Goal: Task Accomplishment & Management: Use online tool/utility

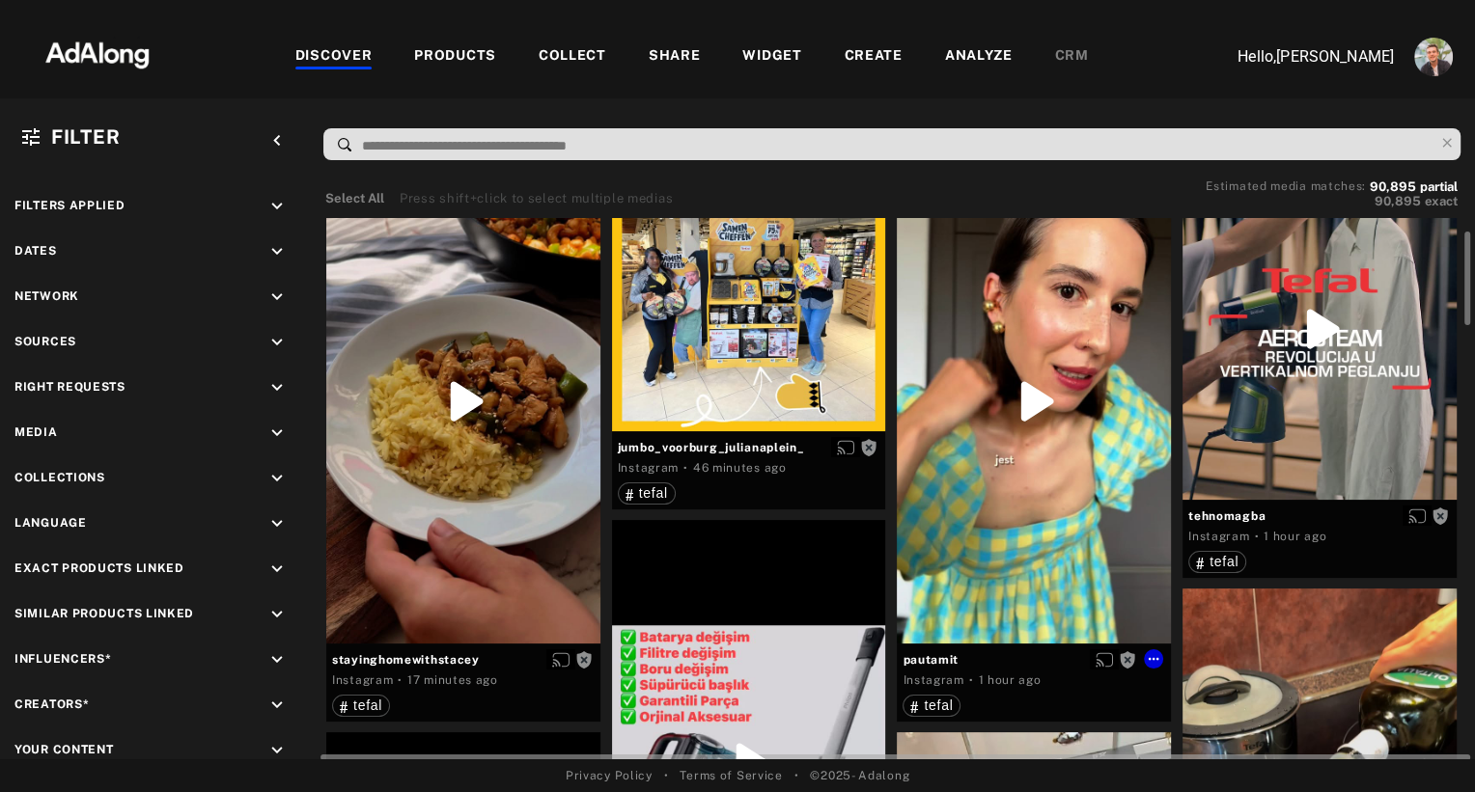
scroll to position [58, 0]
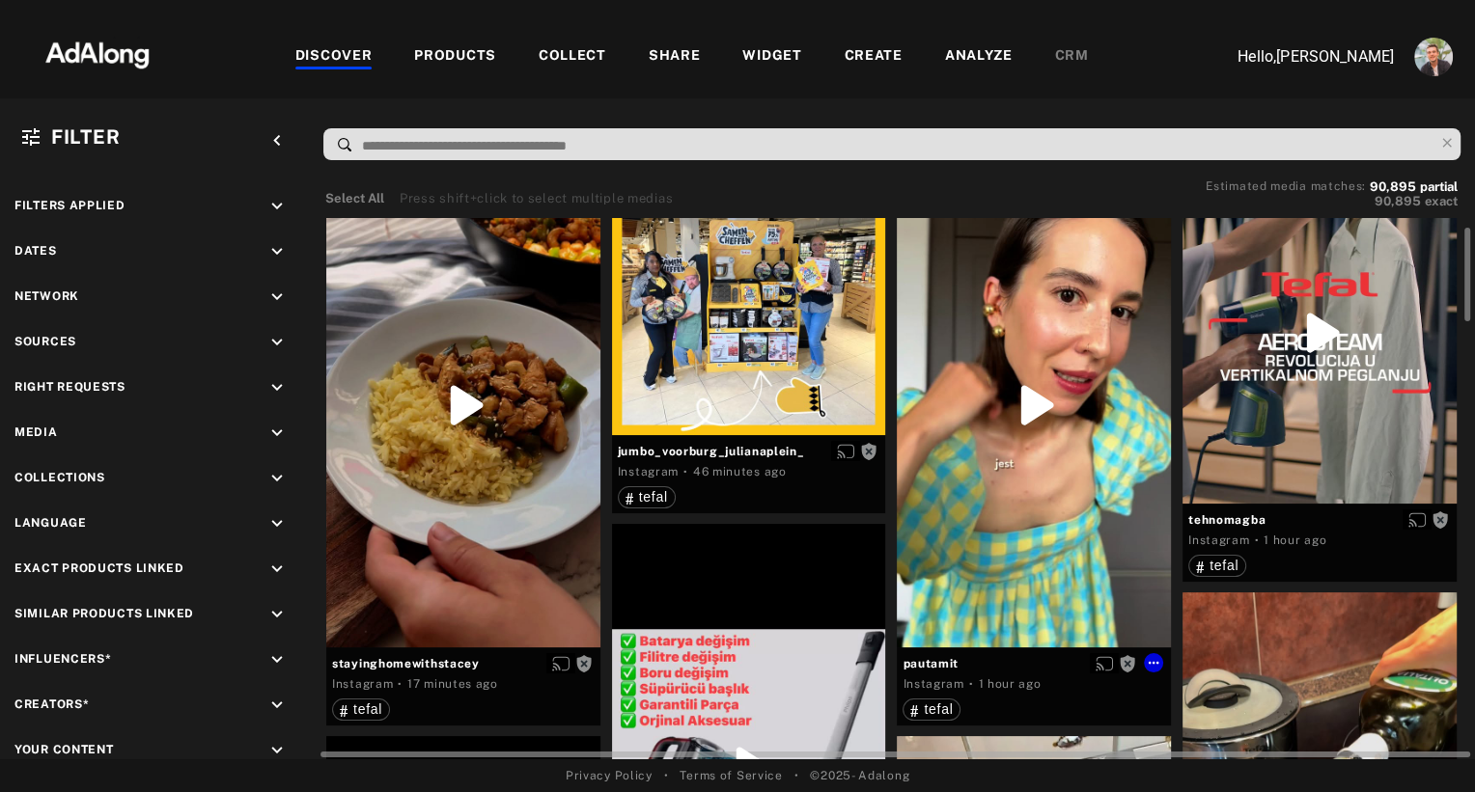
click at [1042, 401] on div "Get rights" at bounding box center [1034, 405] width 274 height 486
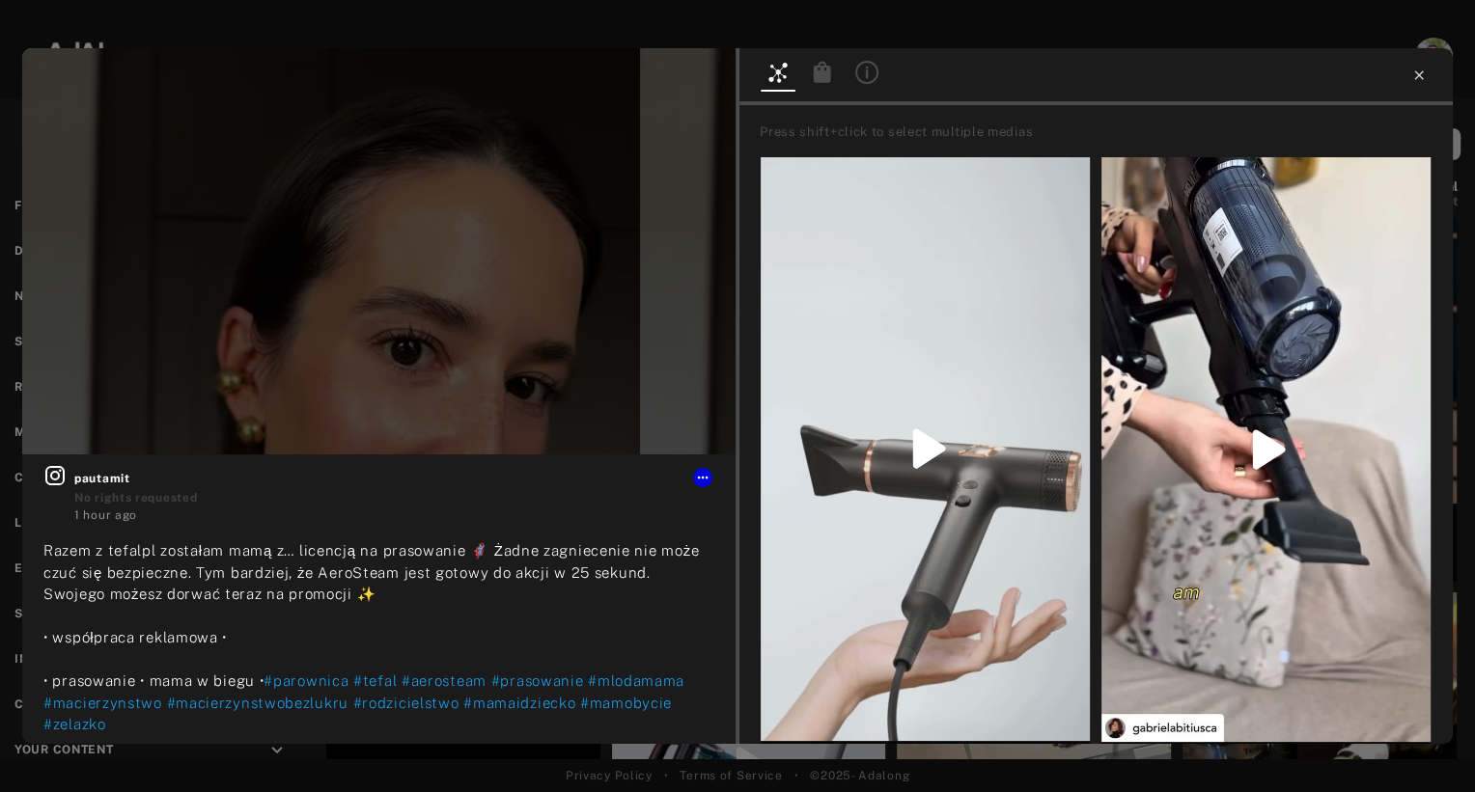
click at [1421, 72] on icon at bounding box center [1418, 74] width 9 height 9
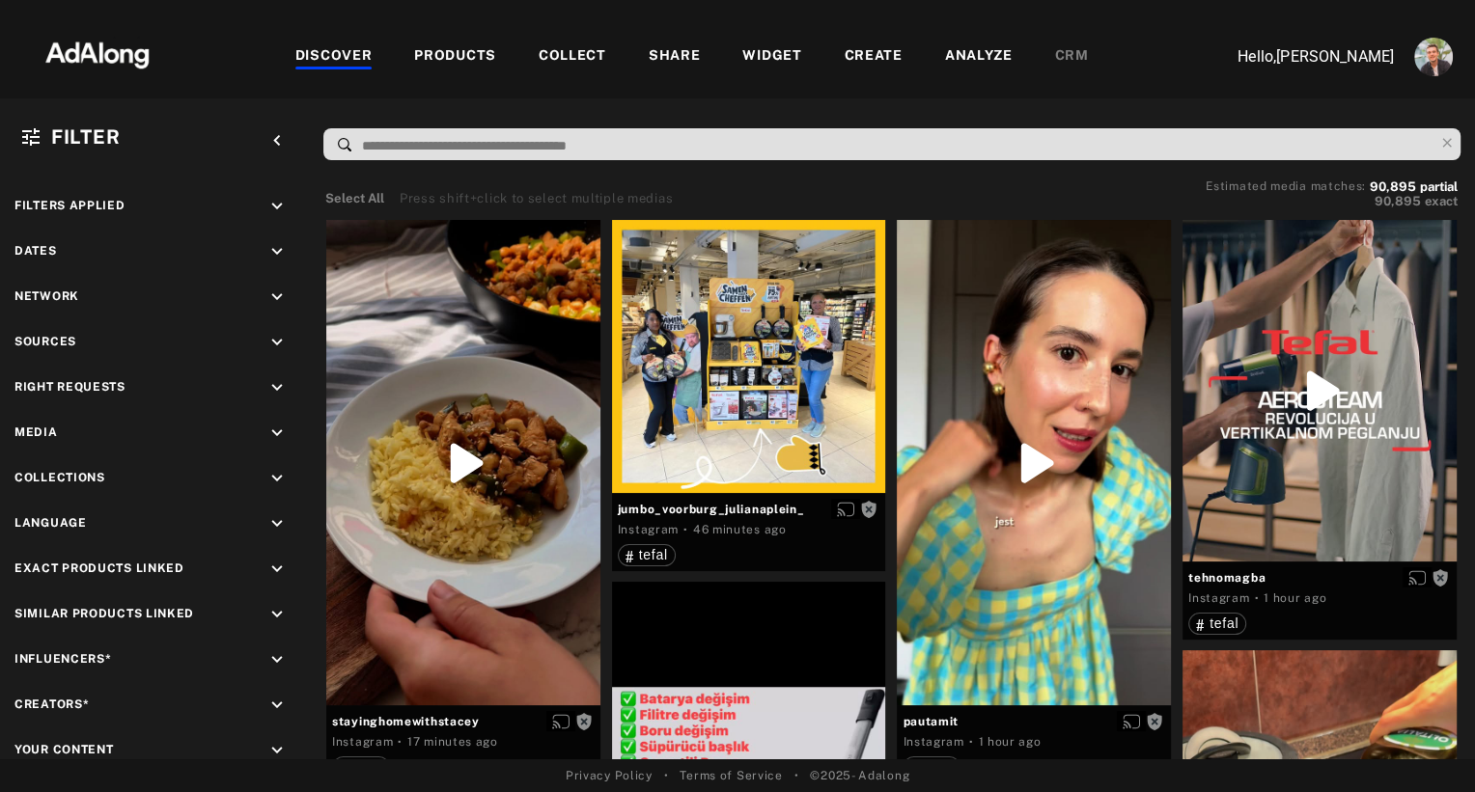
click at [759, 59] on div "WIDGET" at bounding box center [771, 56] width 59 height 23
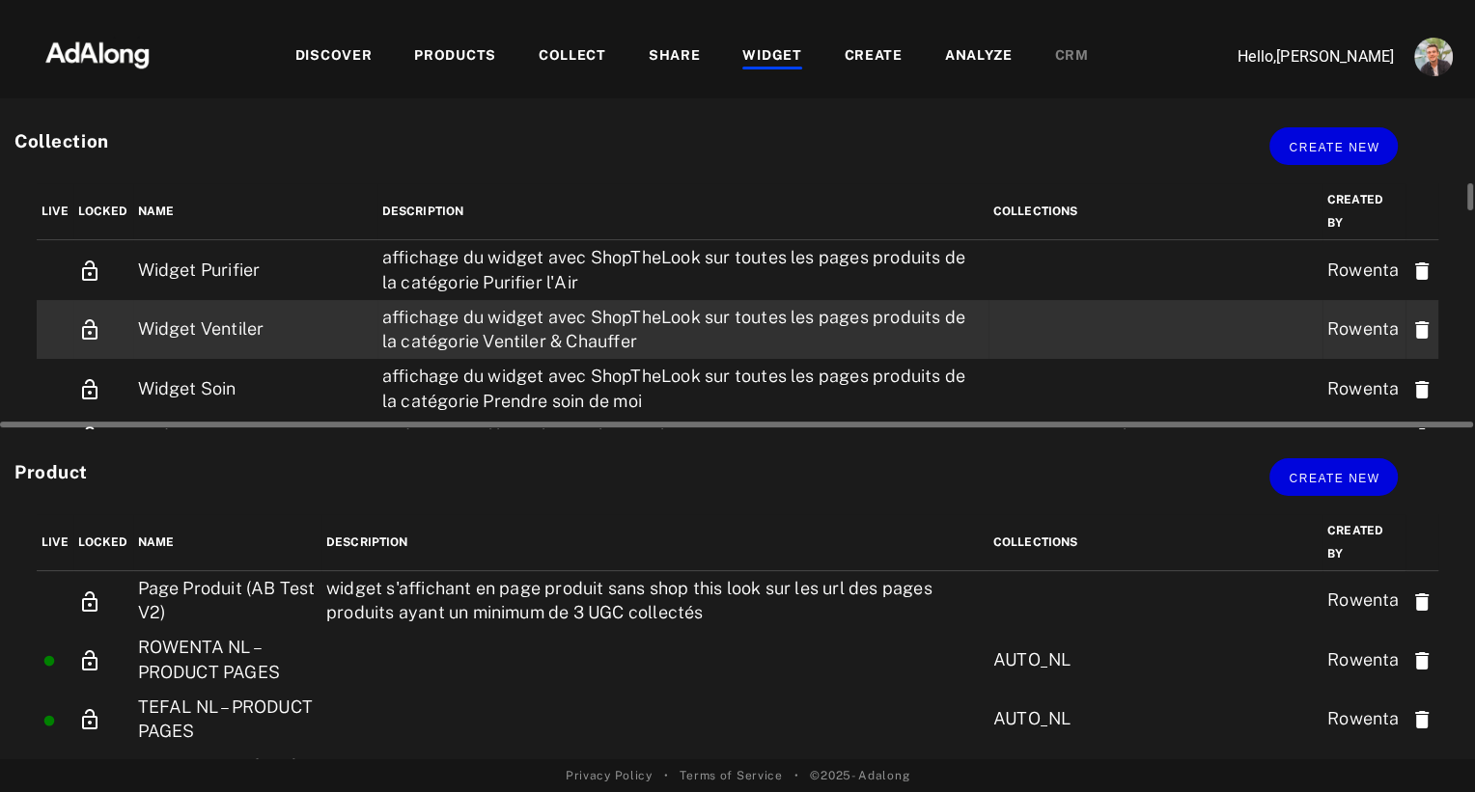
click at [243, 324] on td "Widget Ventiler" at bounding box center [255, 329] width 244 height 59
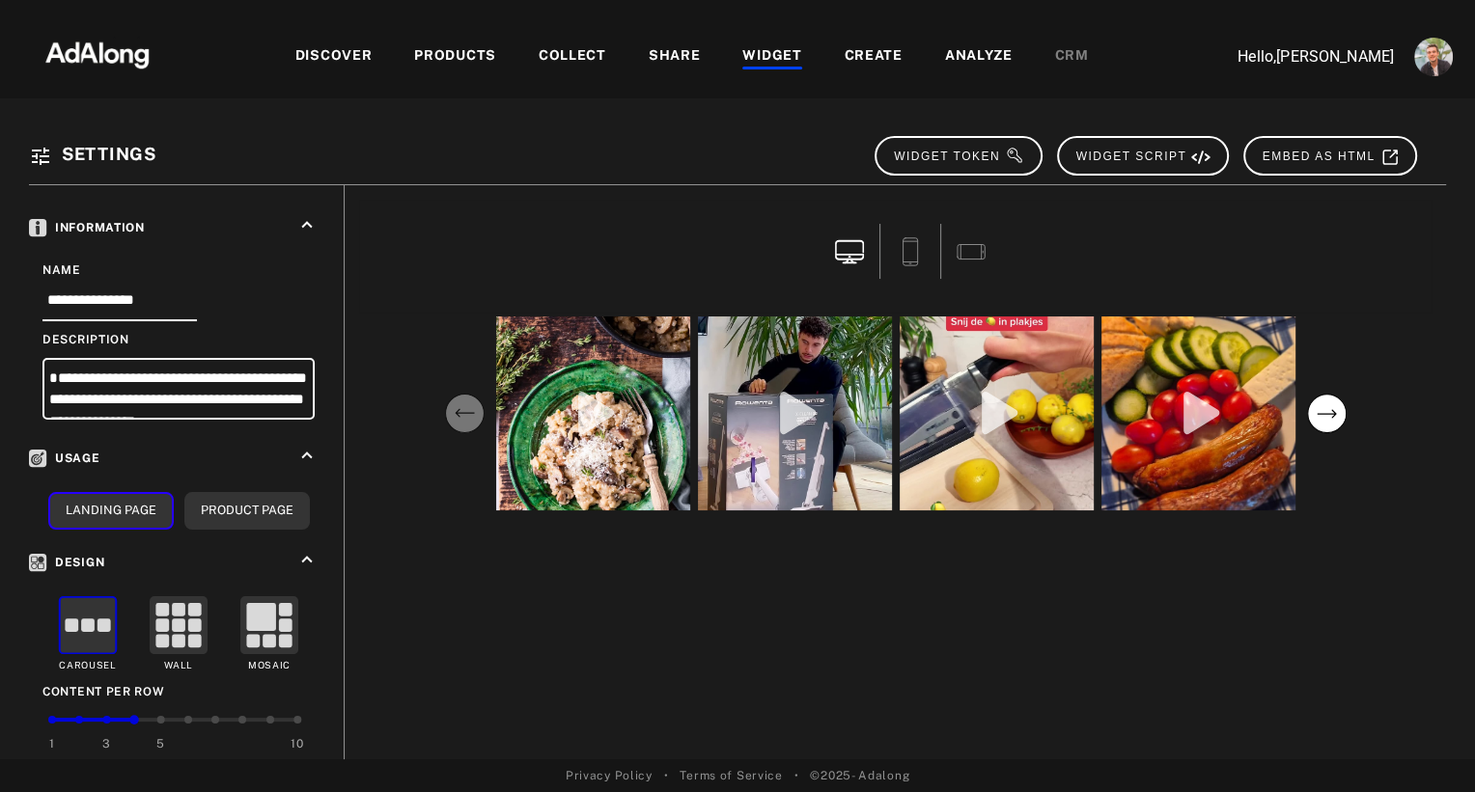
click at [574, 53] on div "COLLECT" at bounding box center [573, 56] width 68 height 23
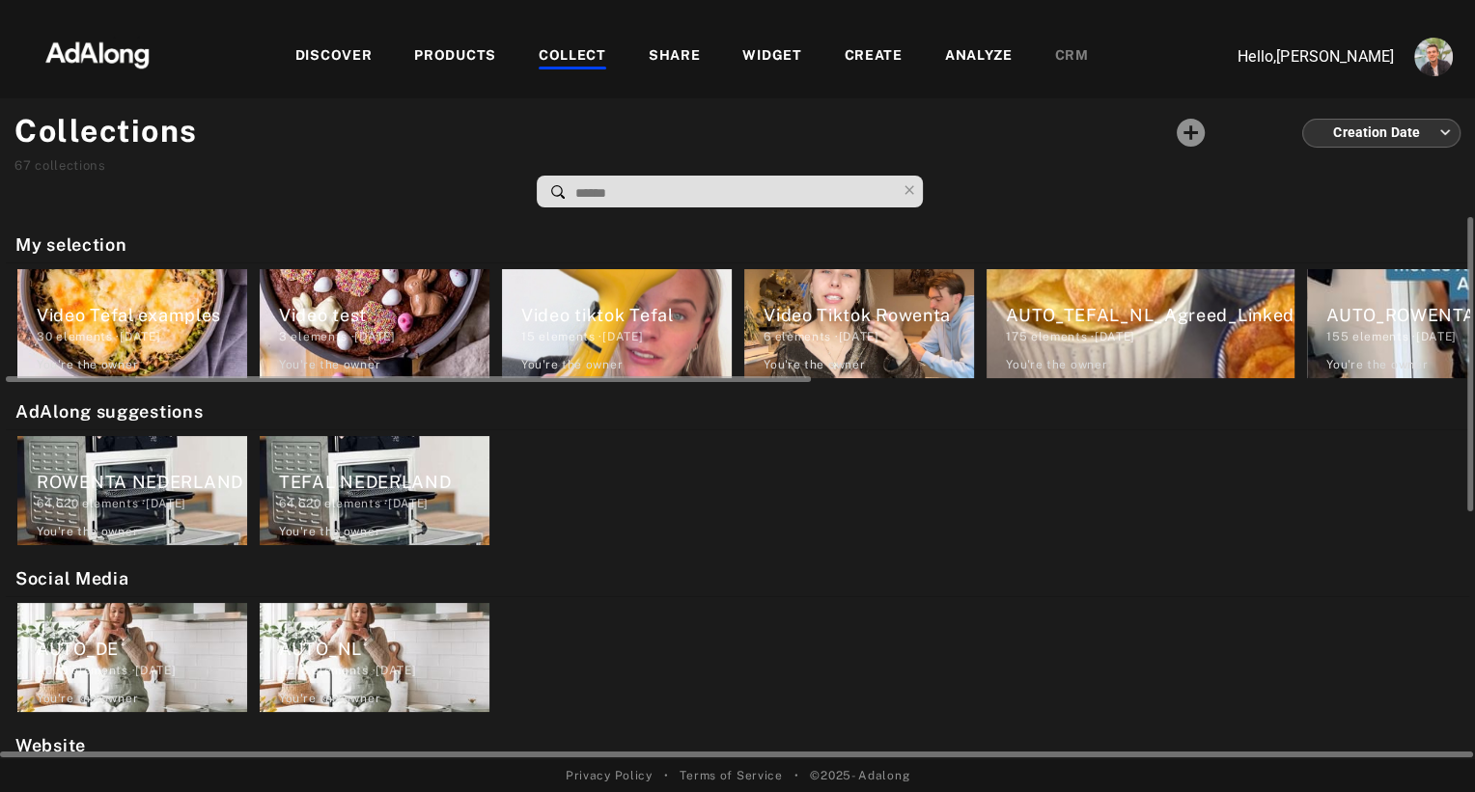
click at [170, 302] on div "Video Tefal examples" at bounding box center [142, 315] width 210 height 26
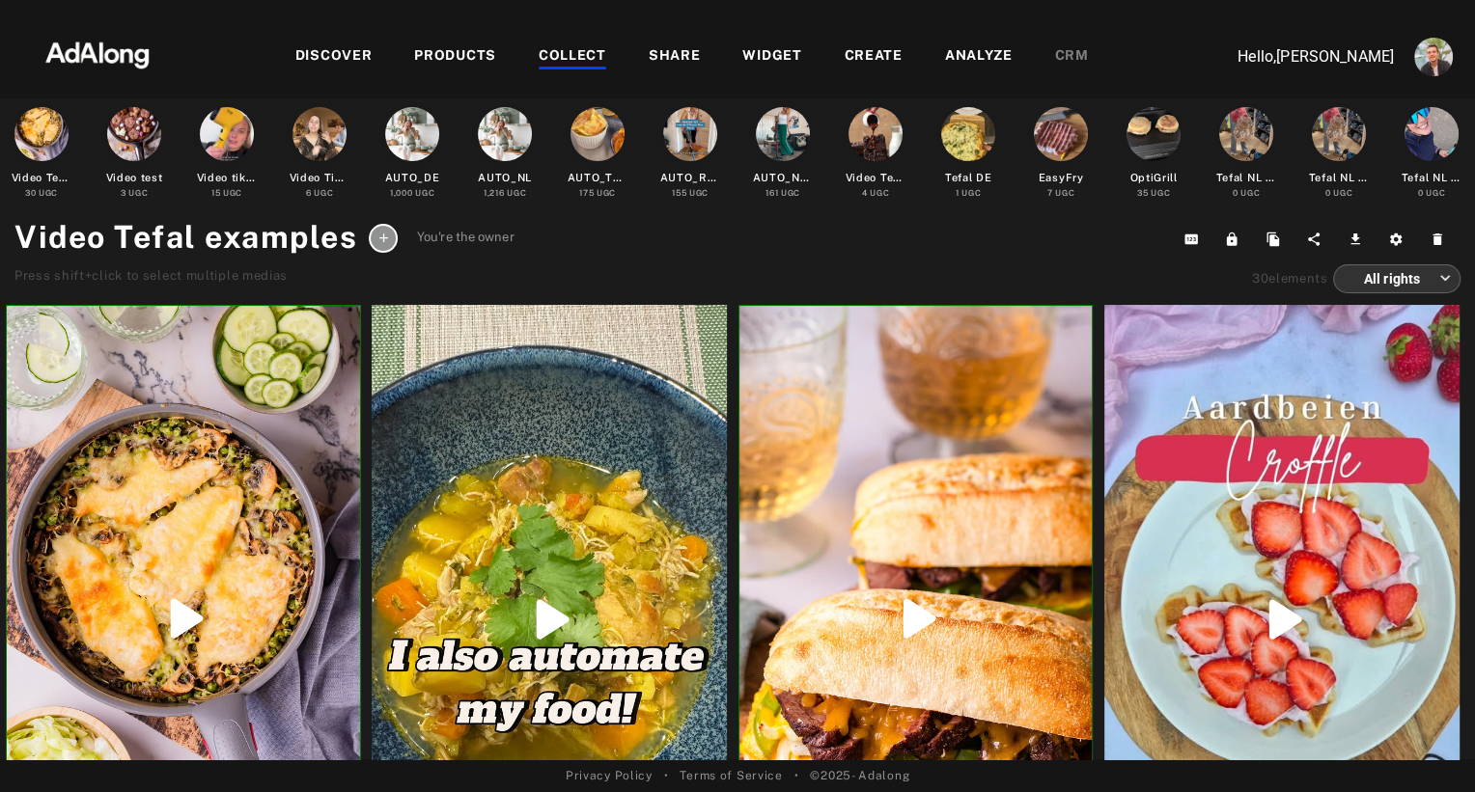
click at [763, 57] on div "WIDGET" at bounding box center [771, 56] width 59 height 23
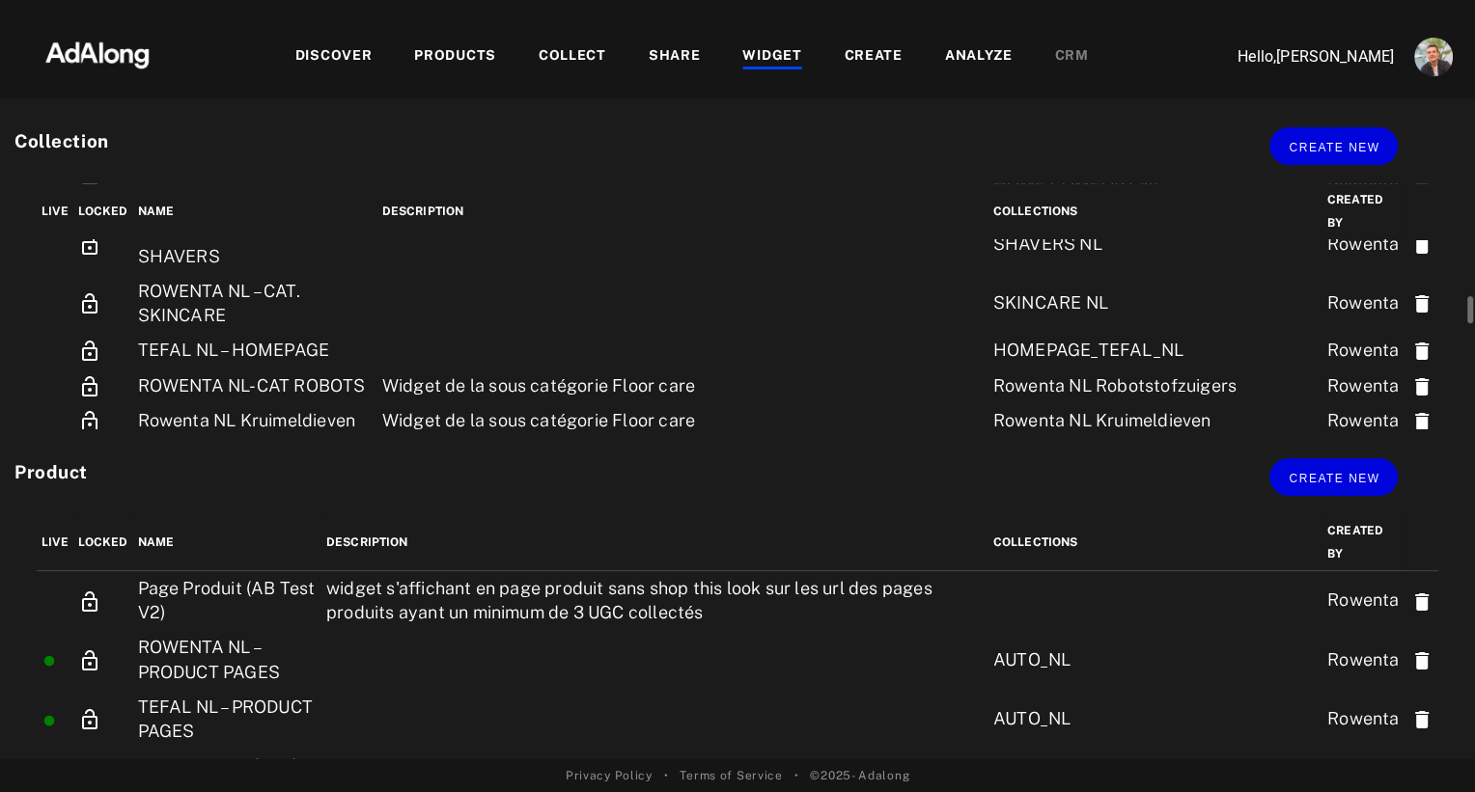
scroll to position [892, 0]
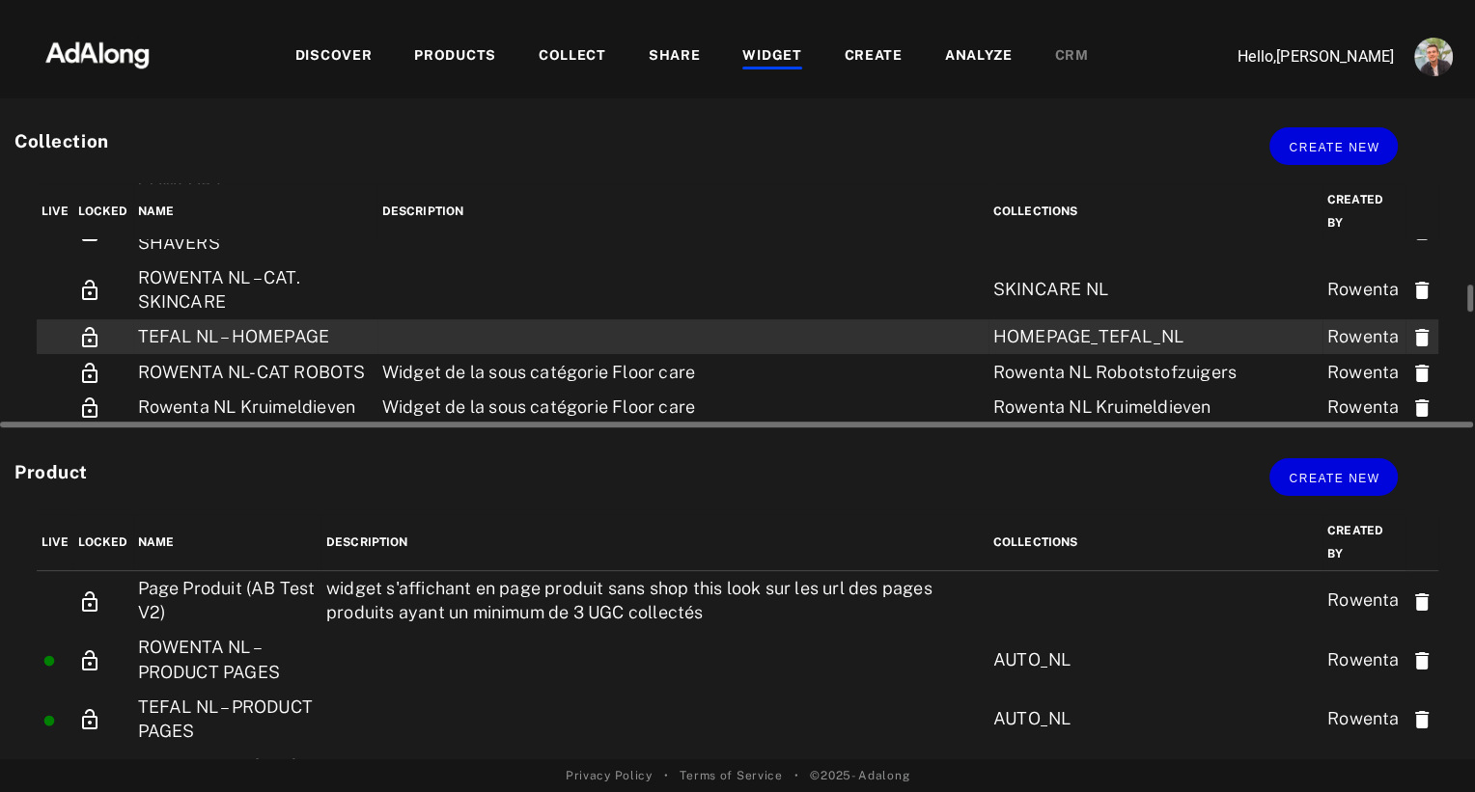
click at [274, 335] on td "TEFAL NL – HOMEPAGE" at bounding box center [255, 336] width 244 height 35
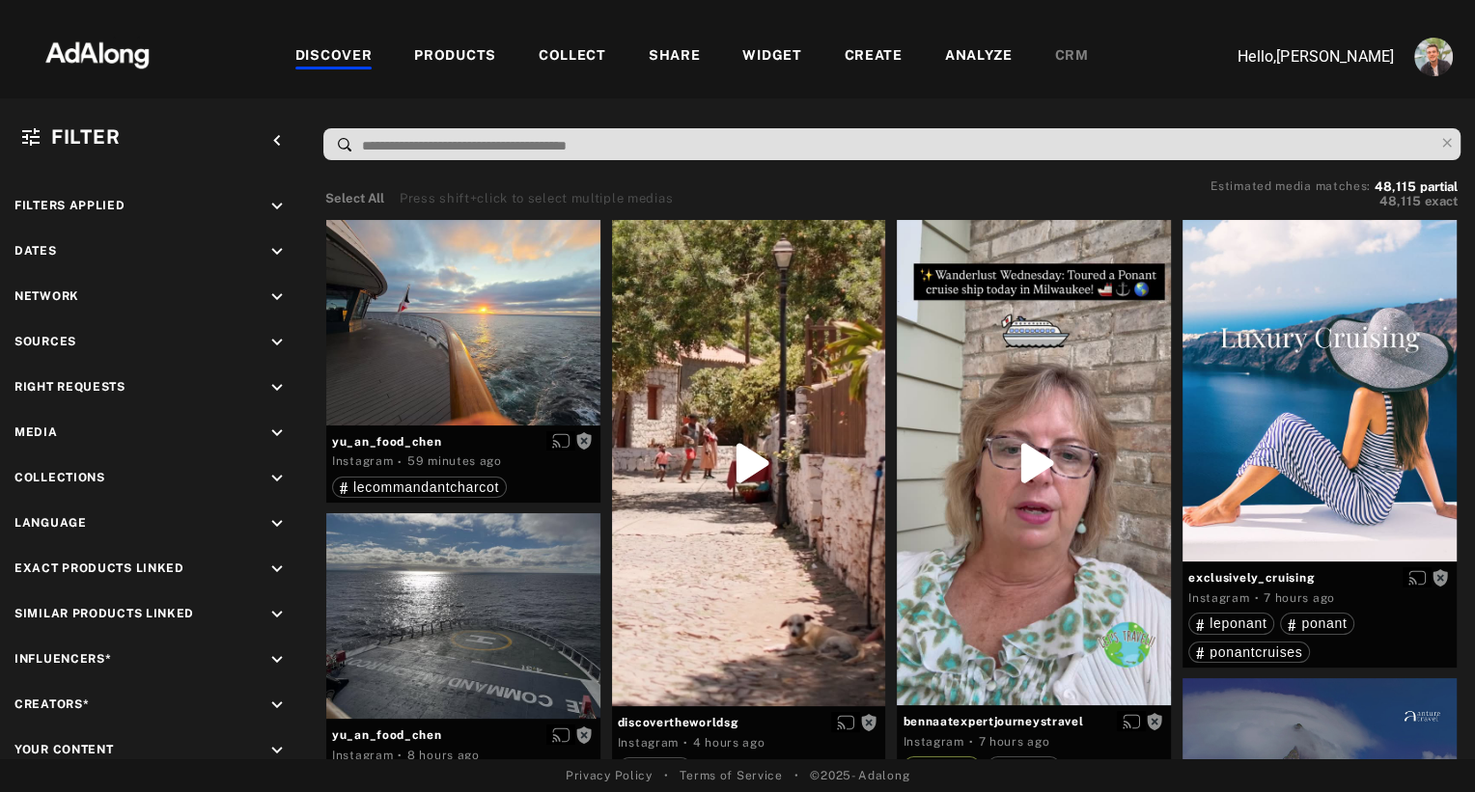
click at [567, 54] on div "COLLECT" at bounding box center [573, 56] width 68 height 23
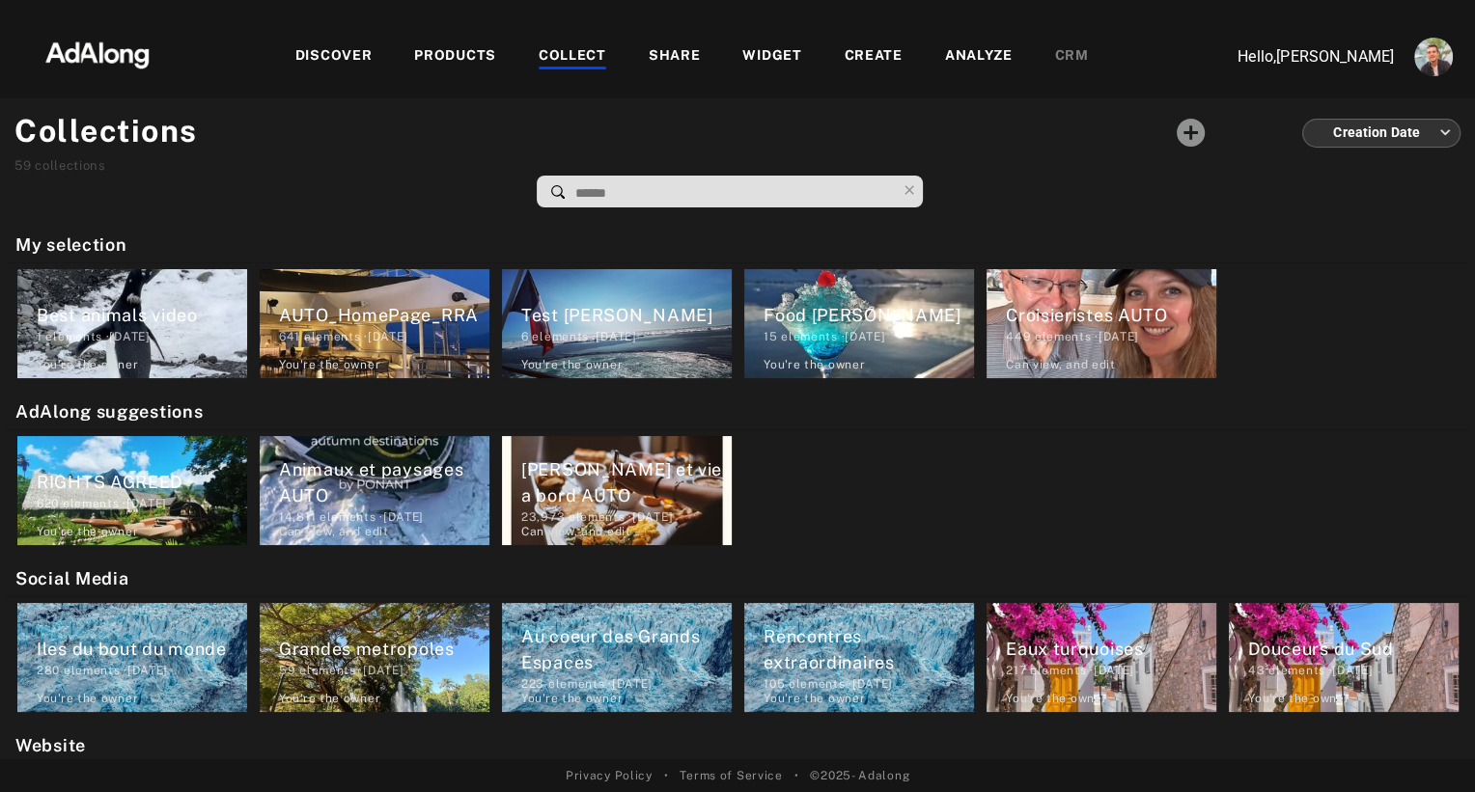
click at [475, 56] on div "PRODUCTS" at bounding box center [455, 56] width 82 height 23
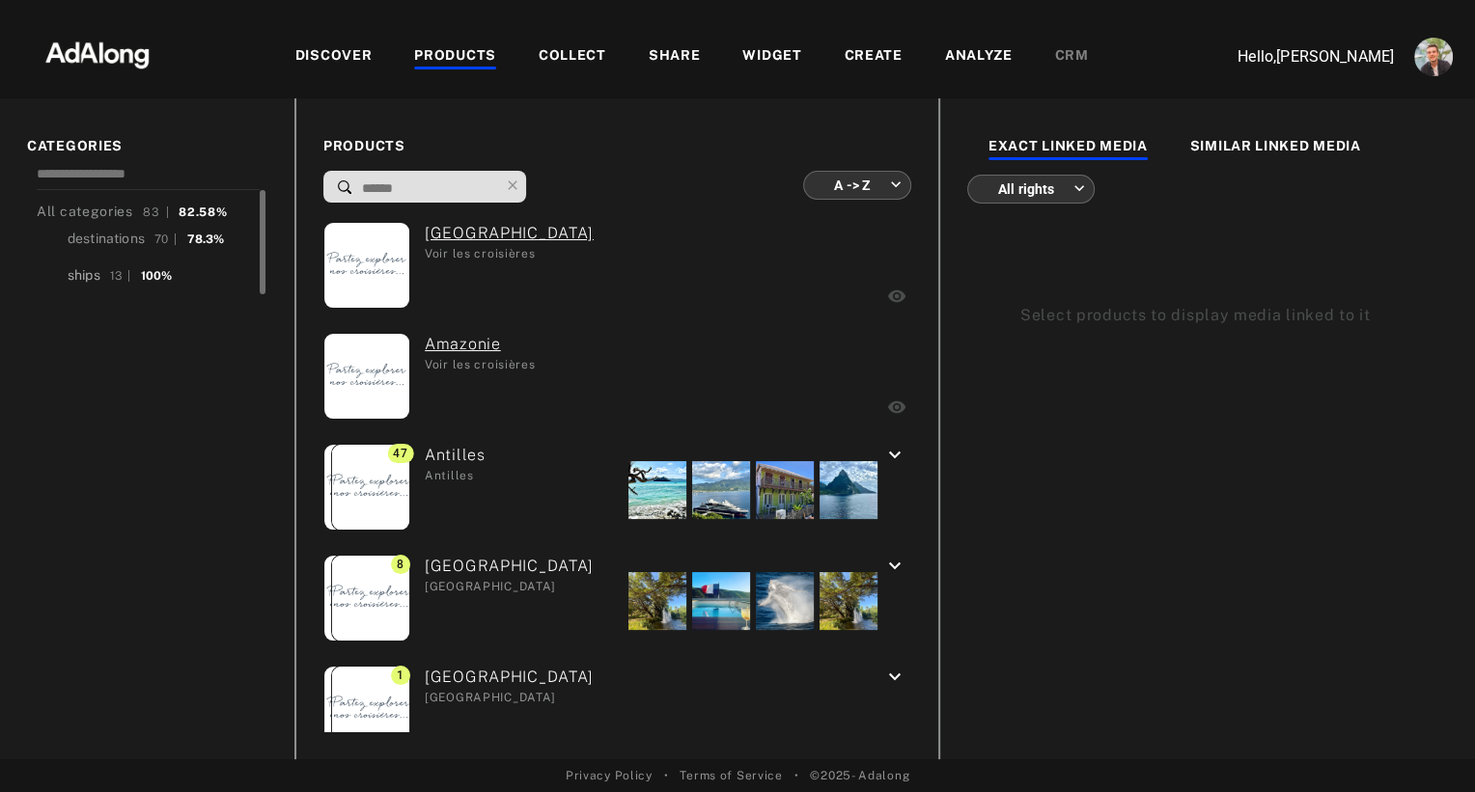
click at [96, 273] on div "ships" at bounding box center [84, 275] width 33 height 20
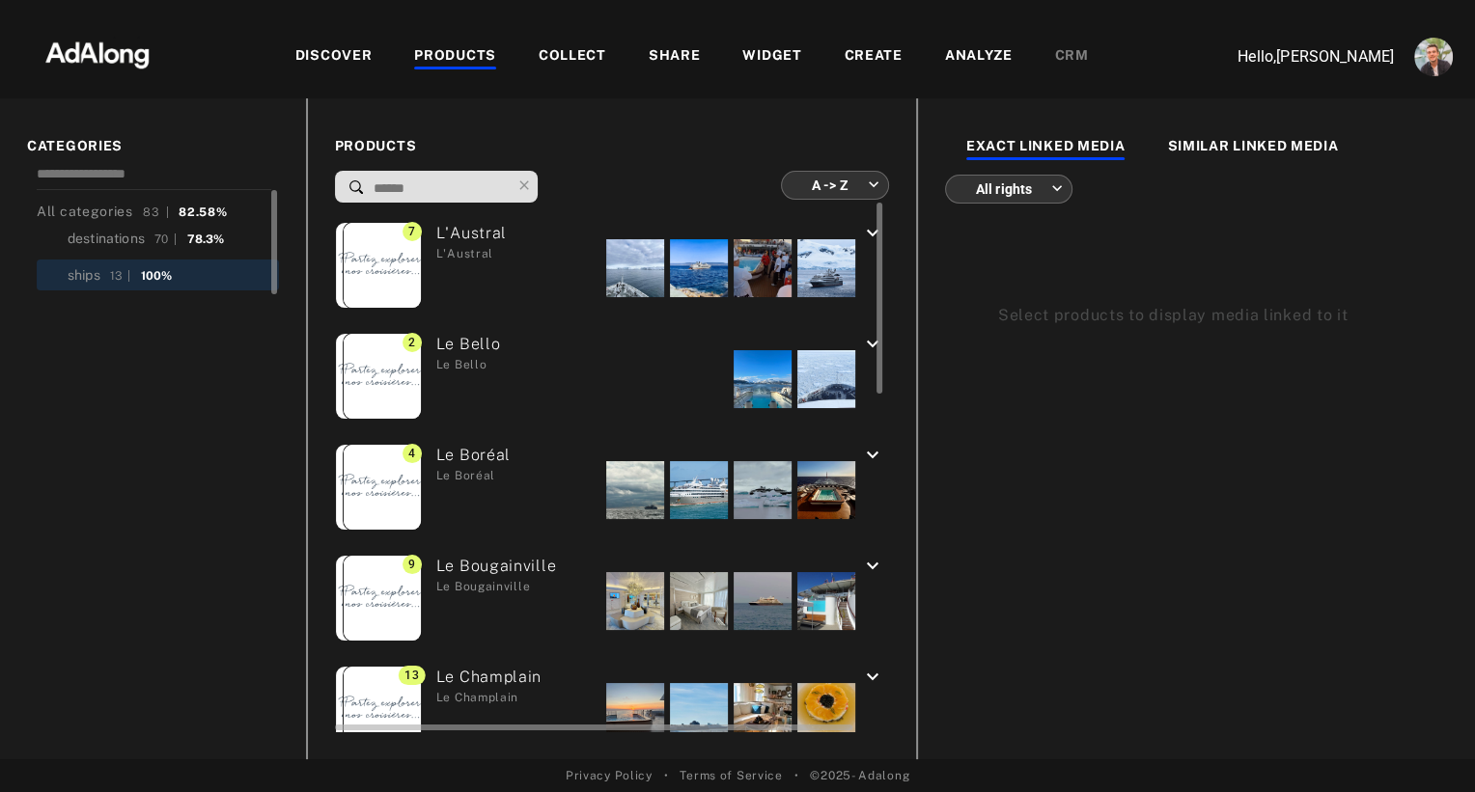
click at [606, 265] on div at bounding box center [635, 268] width 58 height 58
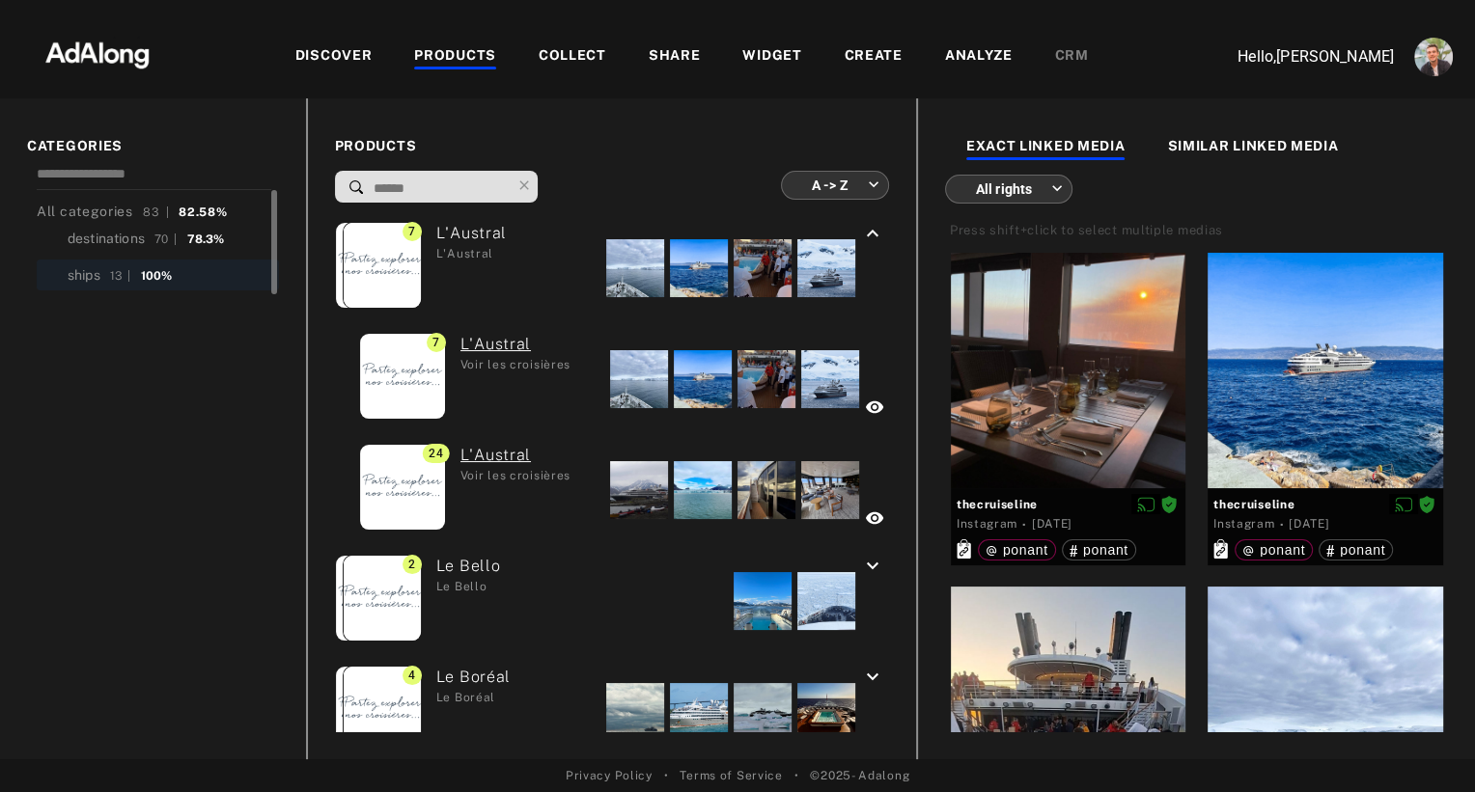
click at [576, 48] on div "COLLECT" at bounding box center [573, 56] width 68 height 23
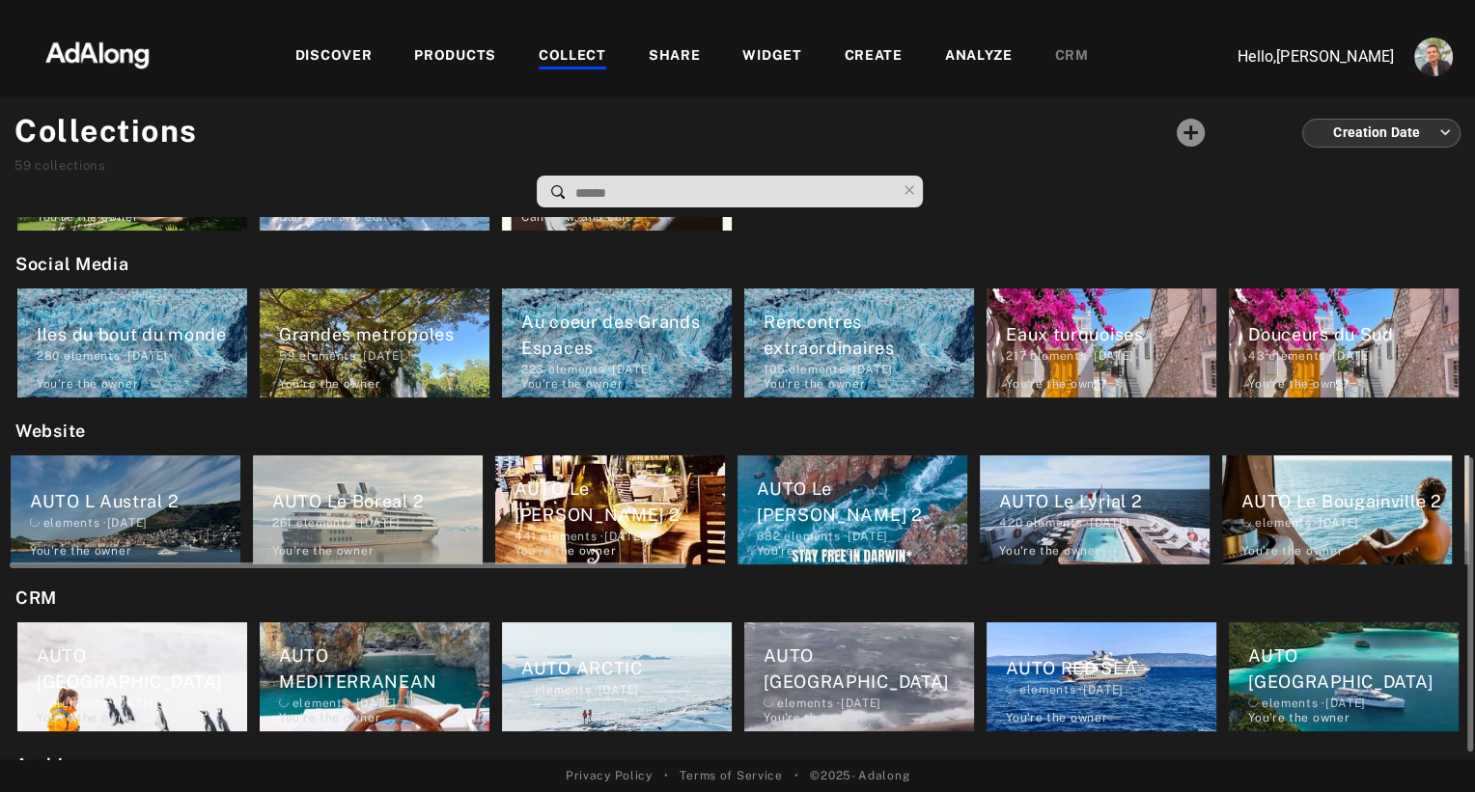
scroll to position [399, 0]
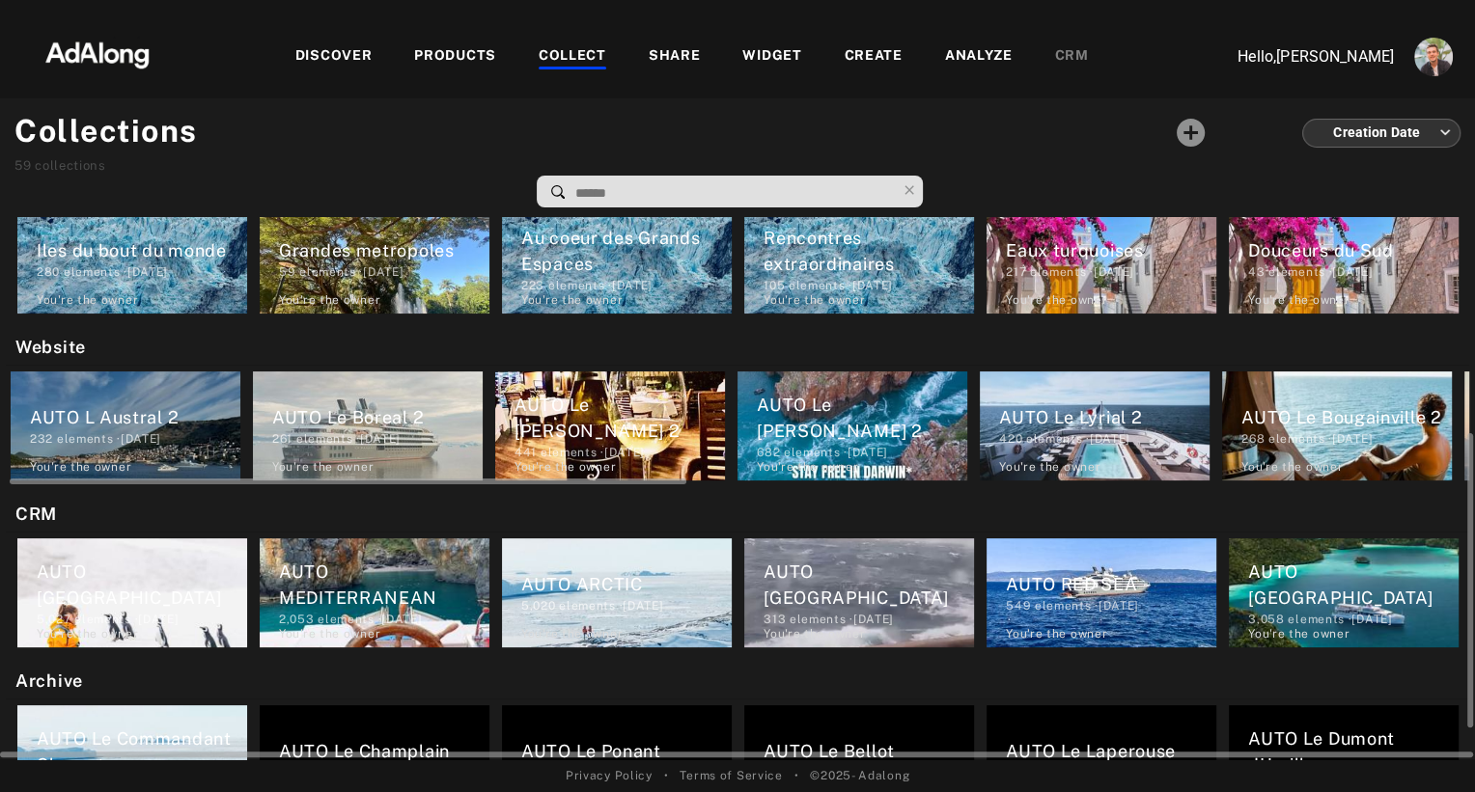
click at [137, 404] on div "AUTO L Austral 2" at bounding box center [135, 417] width 210 height 26
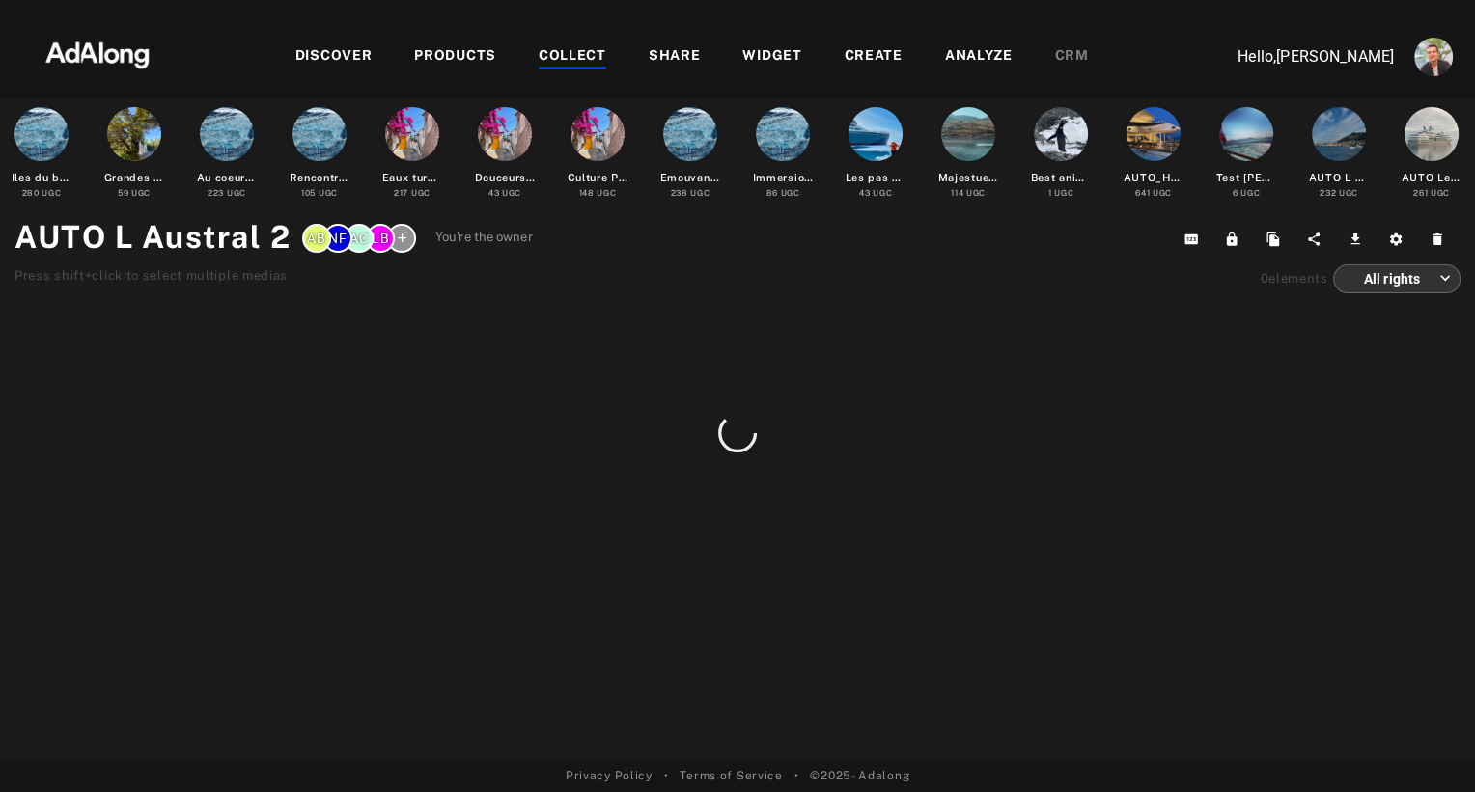
click at [575, 65] on div "COLLECT" at bounding box center [573, 56] width 68 height 23
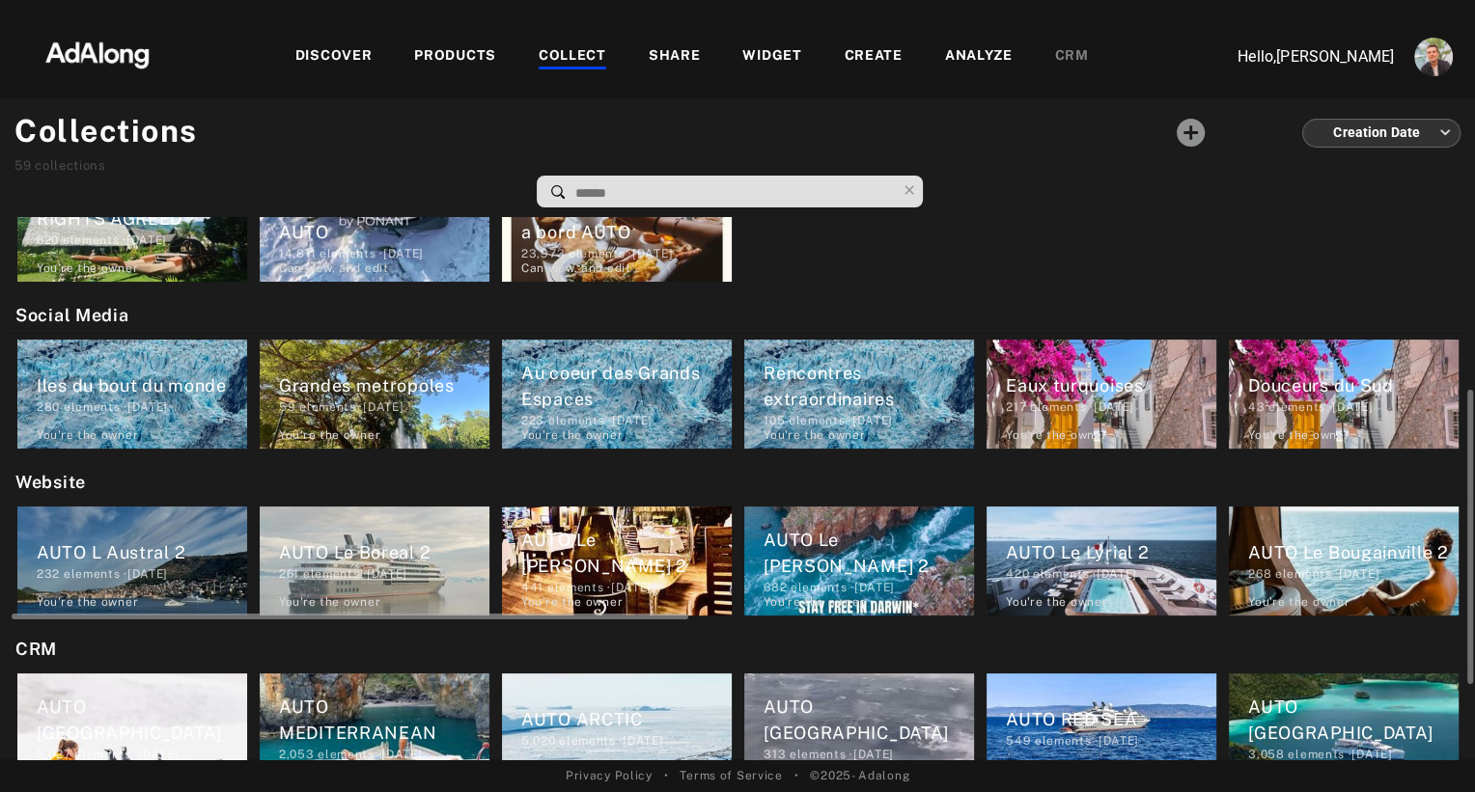
scroll to position [283, 0]
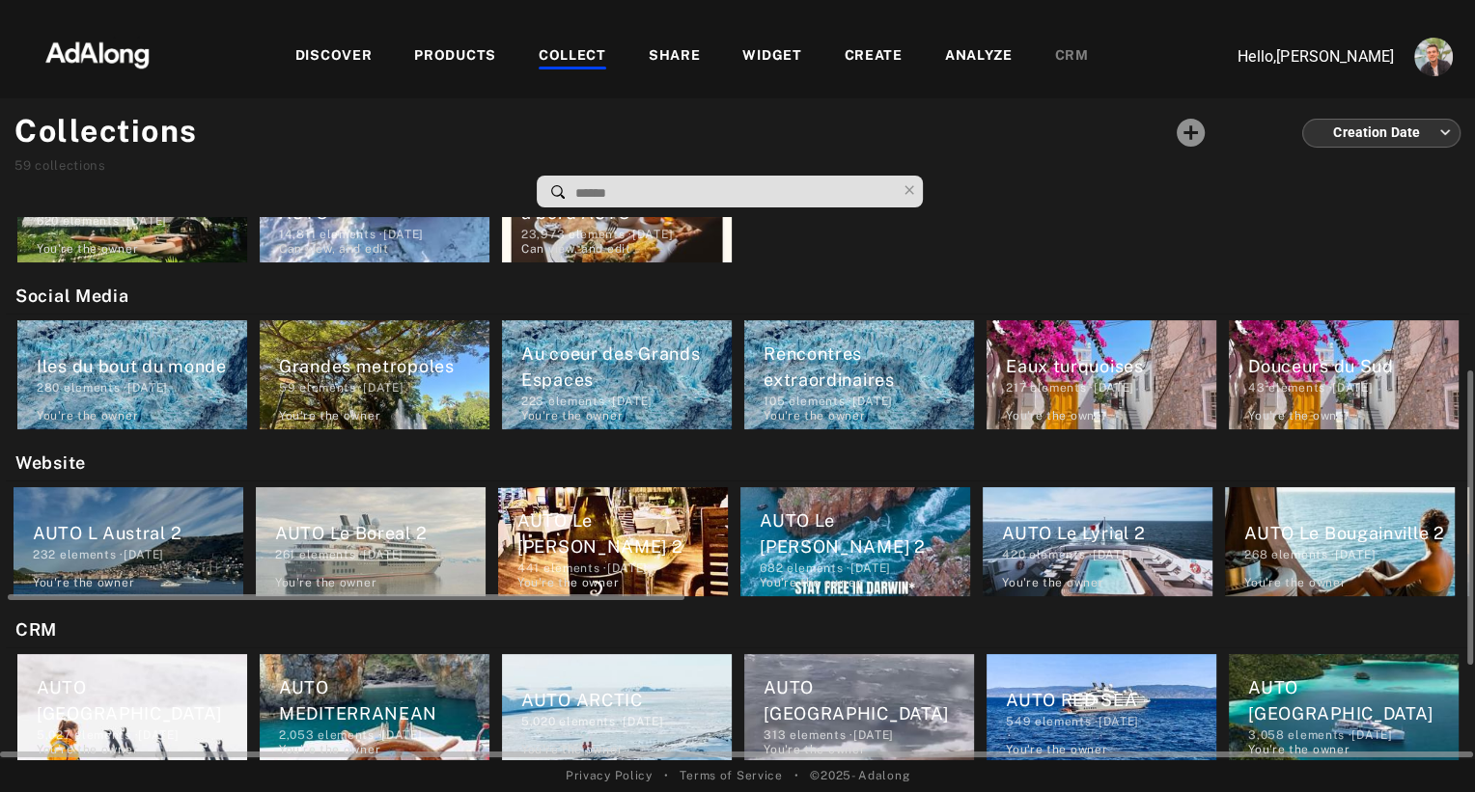
click at [137, 523] on div "AUTO L Austral 2" at bounding box center [138, 533] width 210 height 26
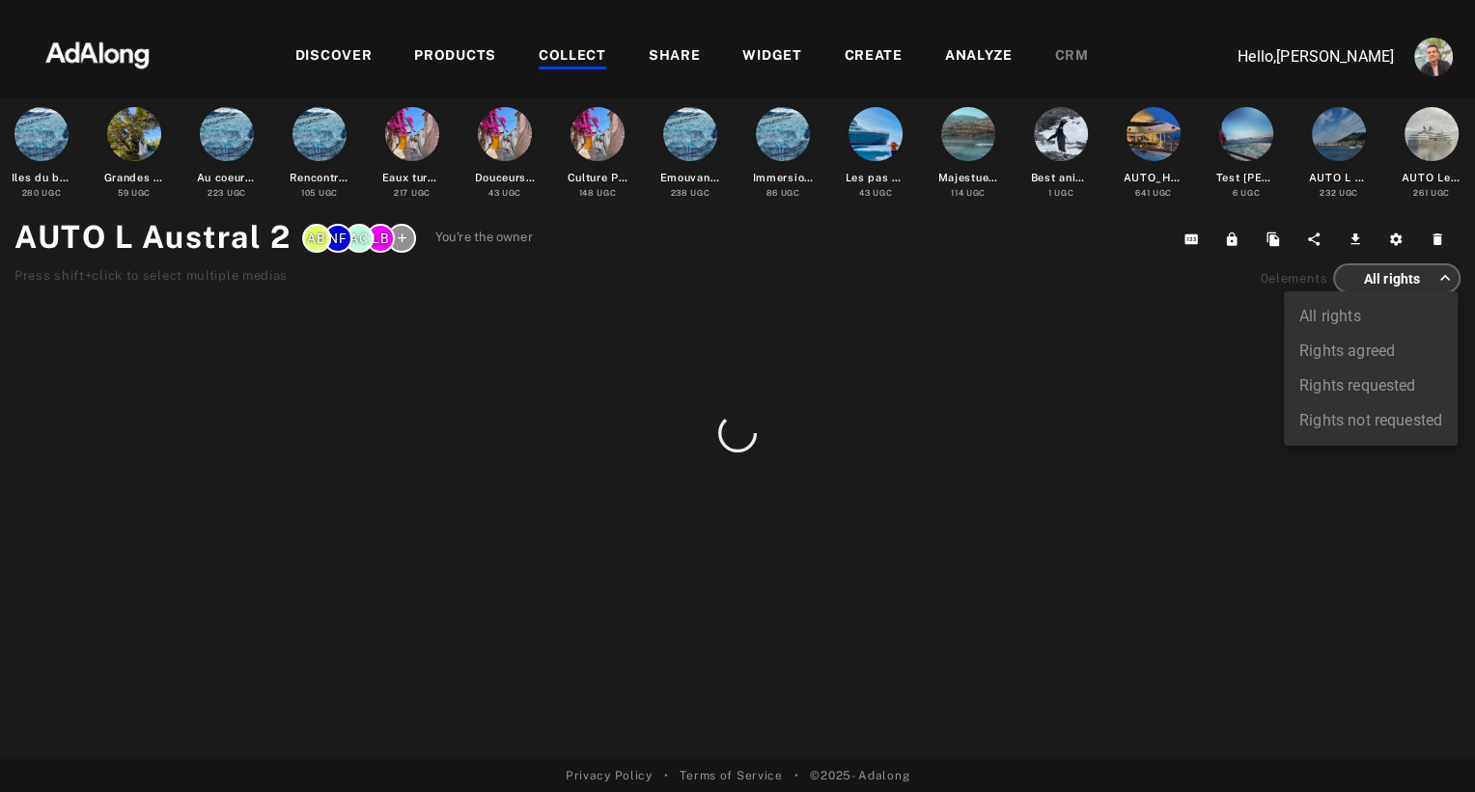
click at [1371, 289] on body "DISCOVER PRODUCTS COLLECT SHARE WIDGET CREATE ANALYZE CRM Hello, [PERSON_NAME] …" at bounding box center [737, 396] width 1475 height 792
click at [1351, 351] on li "Rights agreed" at bounding box center [1371, 351] width 174 height 35
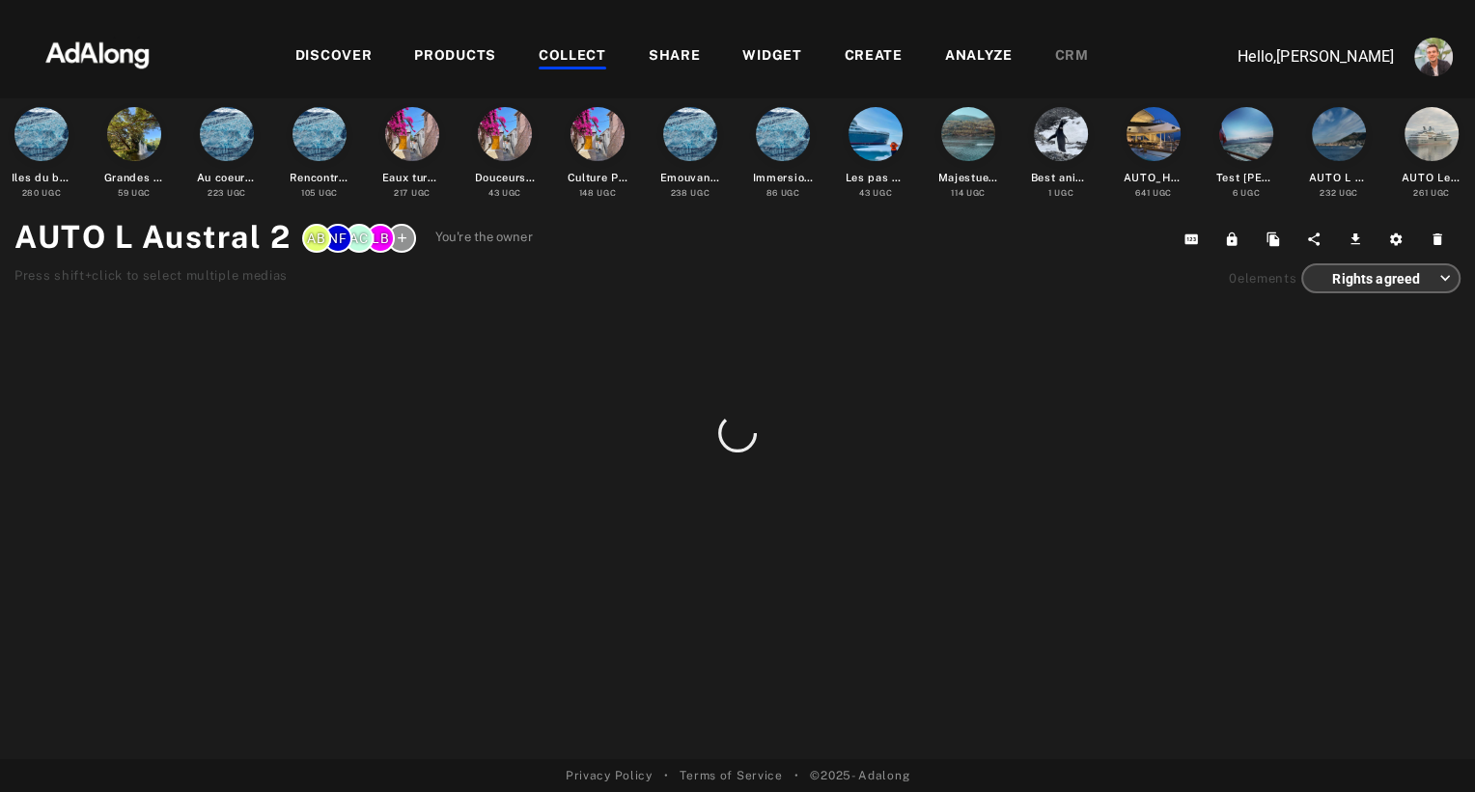
type input "******"
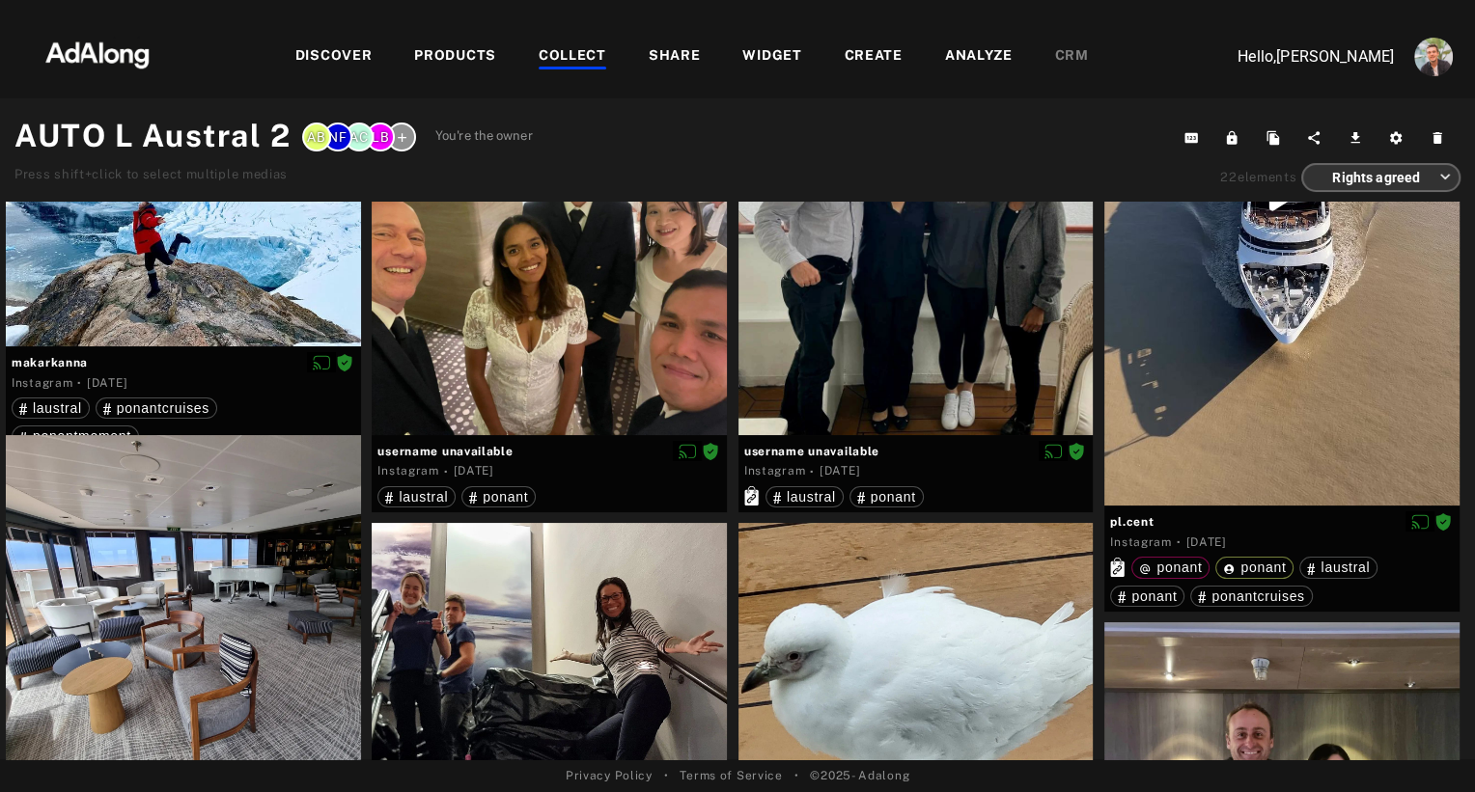
scroll to position [1480, 0]
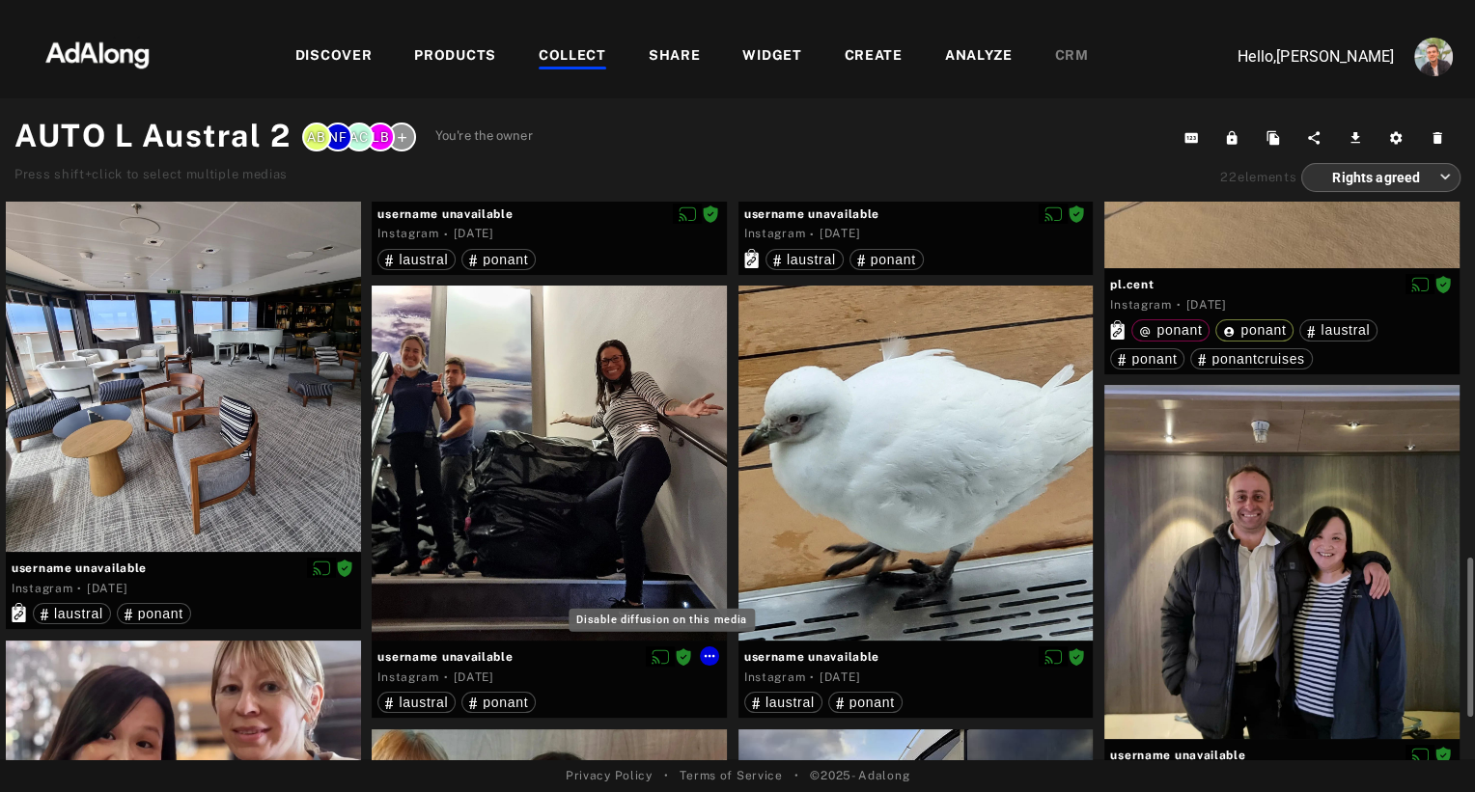
click at [657, 656] on icon "Disable diffusion on this media" at bounding box center [659, 657] width 17 height 17
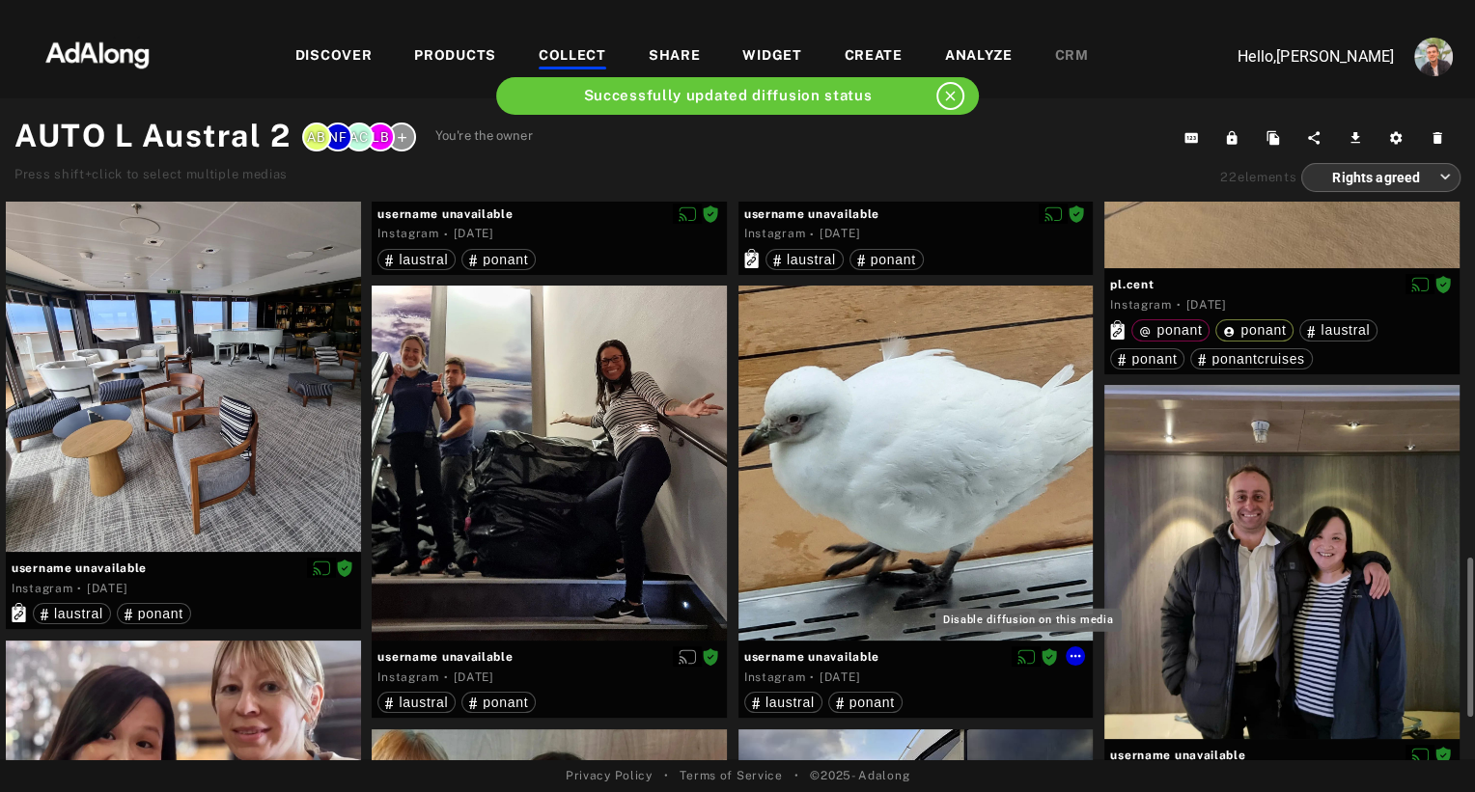
click at [1022, 658] on icon "Disable diffusion on this media" at bounding box center [1025, 657] width 17 height 14
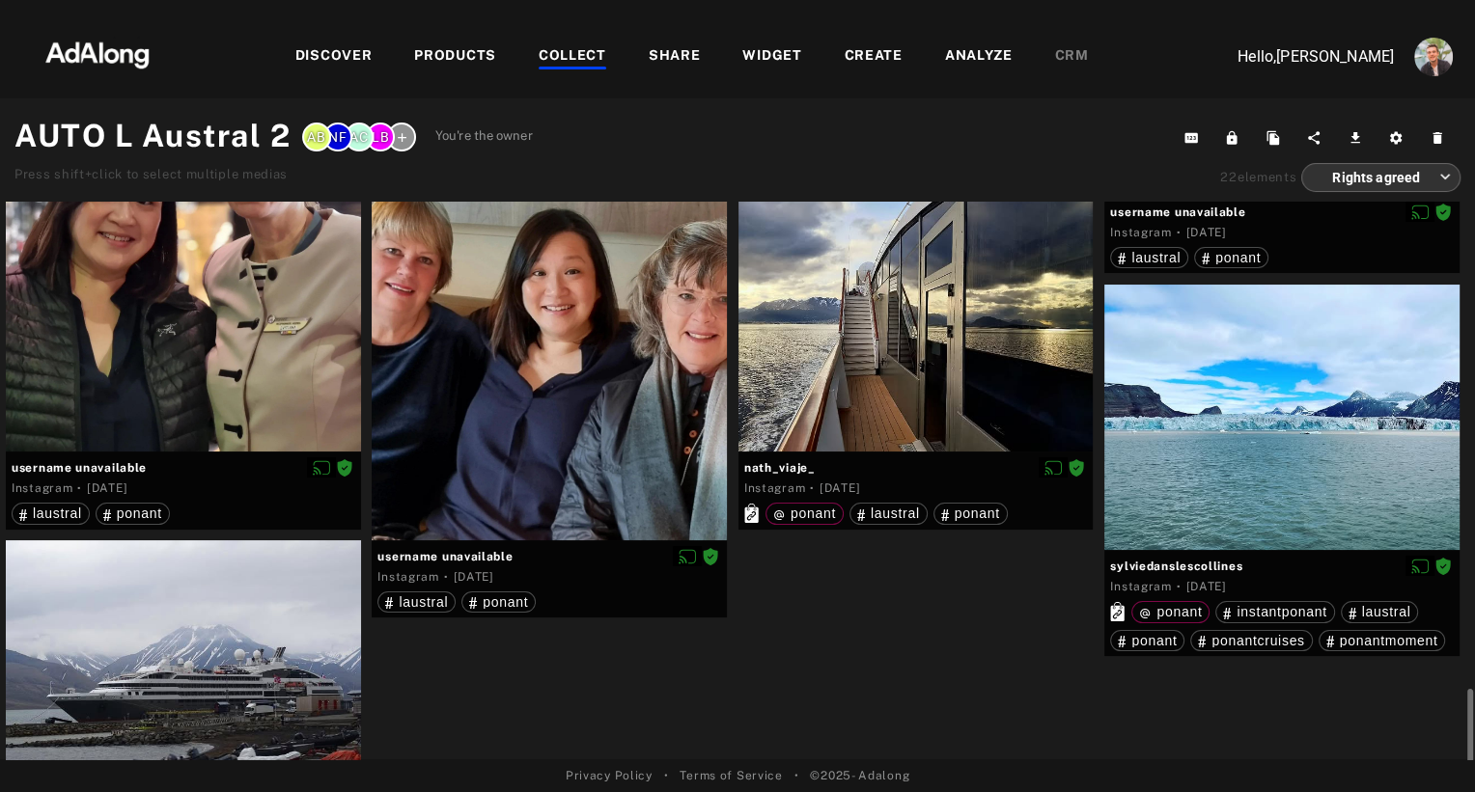
scroll to position [2081, 0]
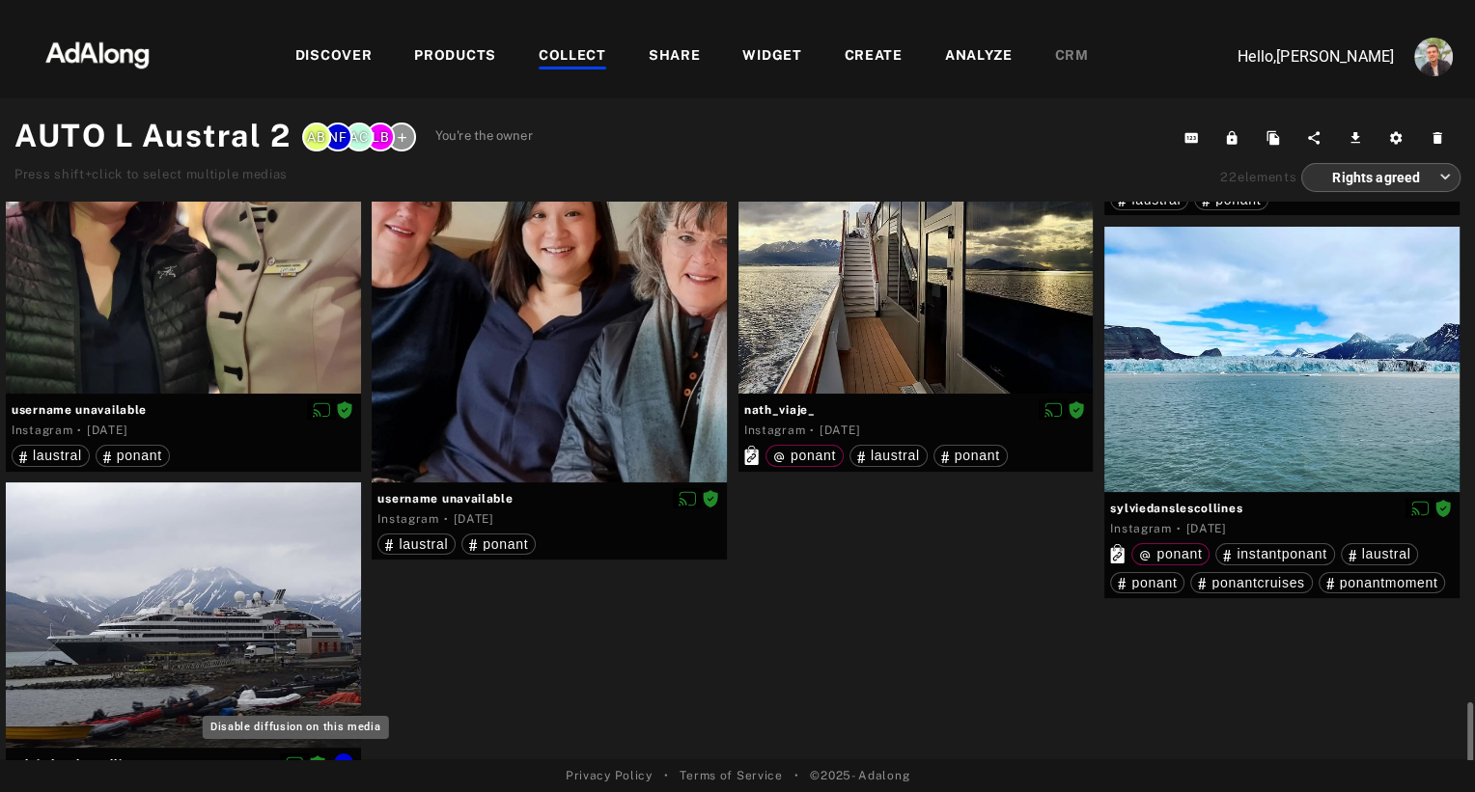
click at [291, 756] on icon "Disable diffusion on this media" at bounding box center [294, 764] width 17 height 17
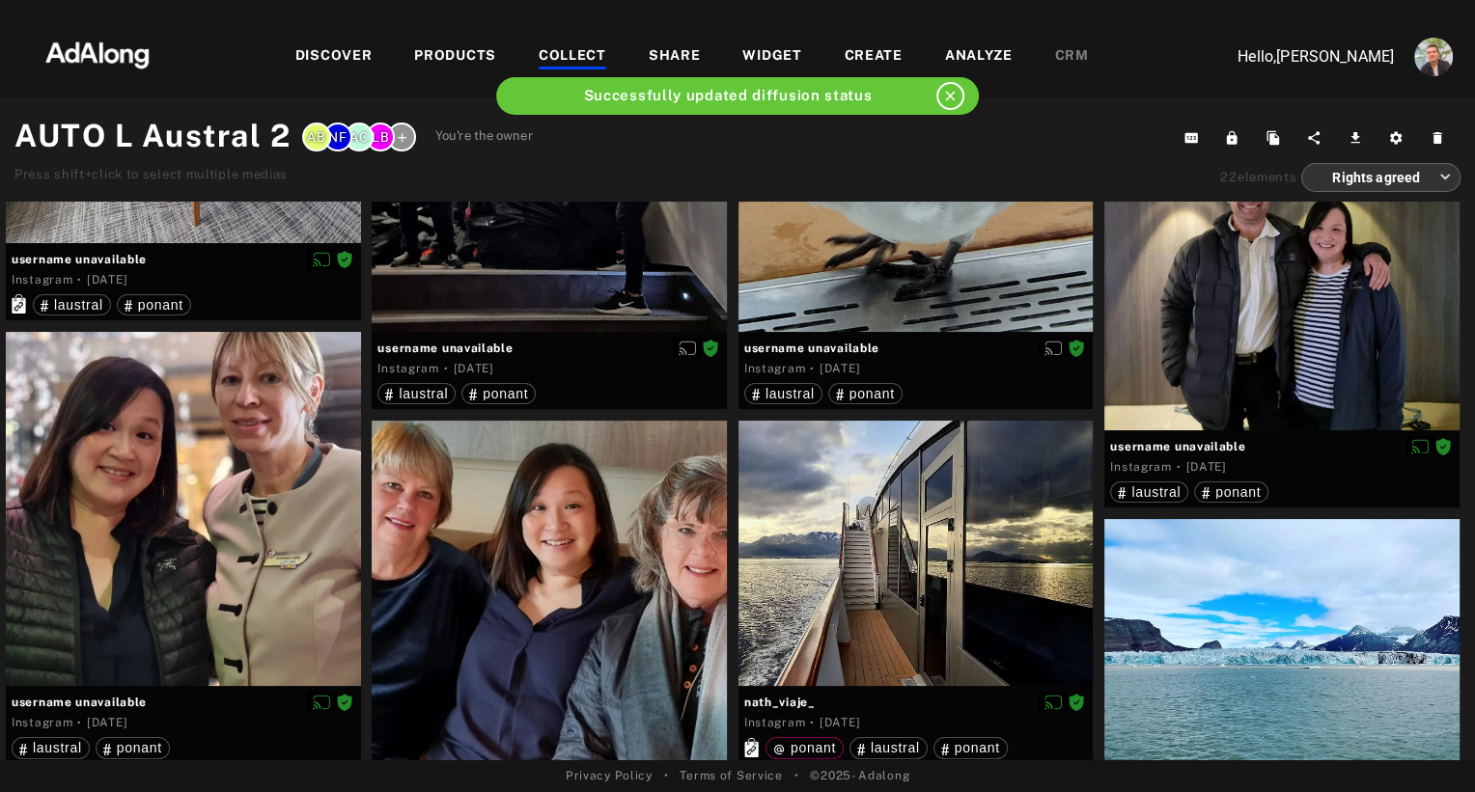
scroll to position [1941, 0]
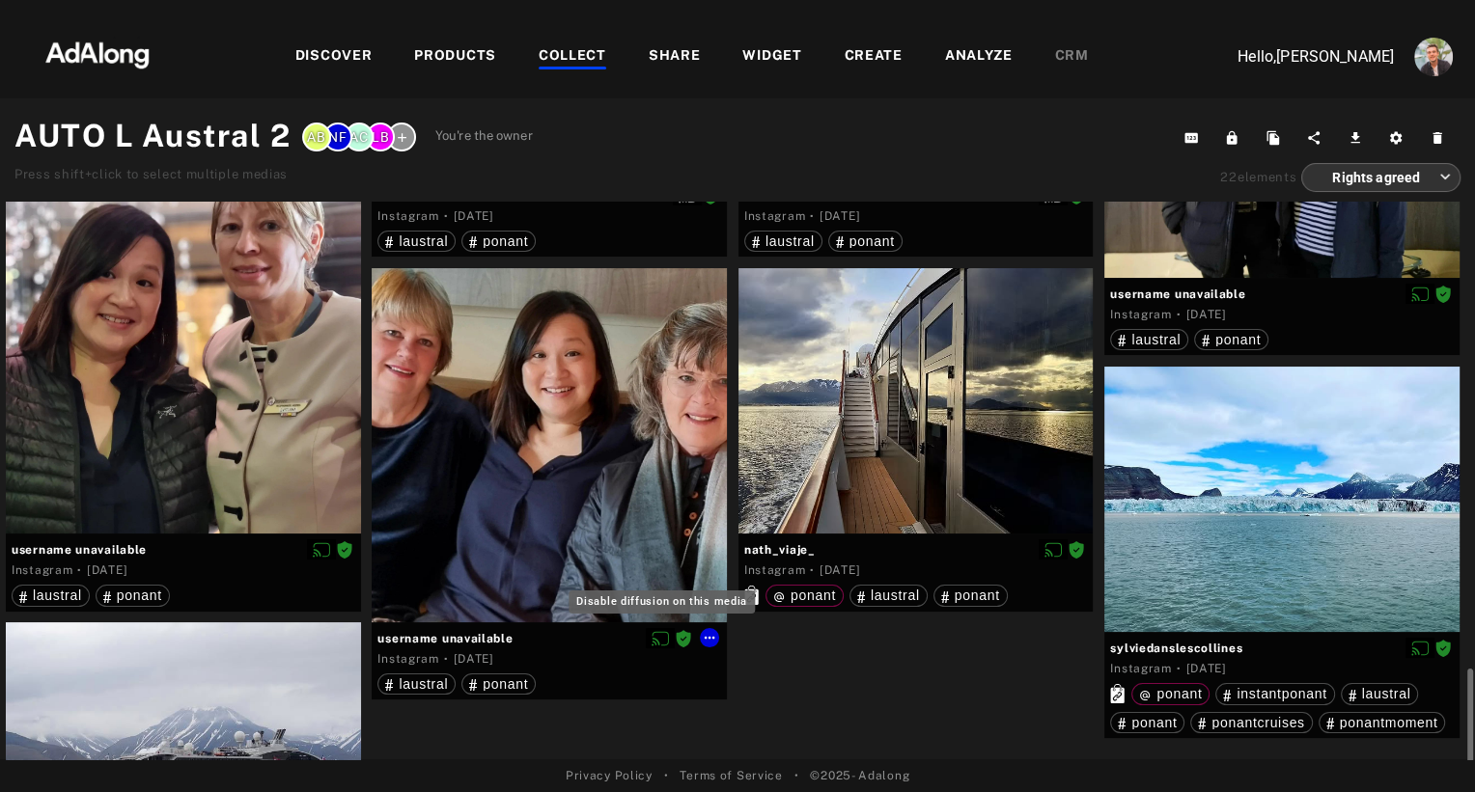
click at [662, 642] on icon "Disable diffusion on this media" at bounding box center [659, 638] width 17 height 17
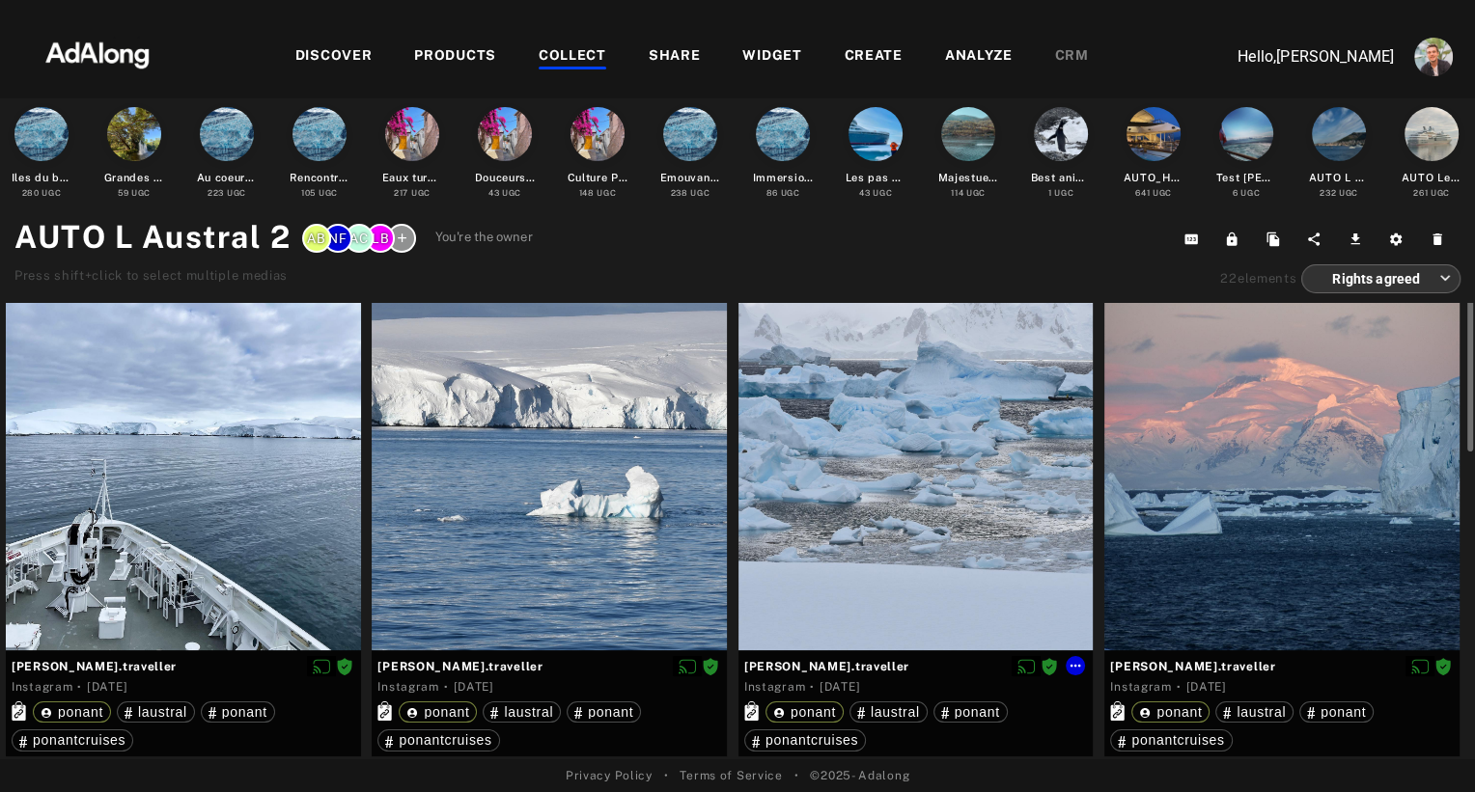
scroll to position [0, 0]
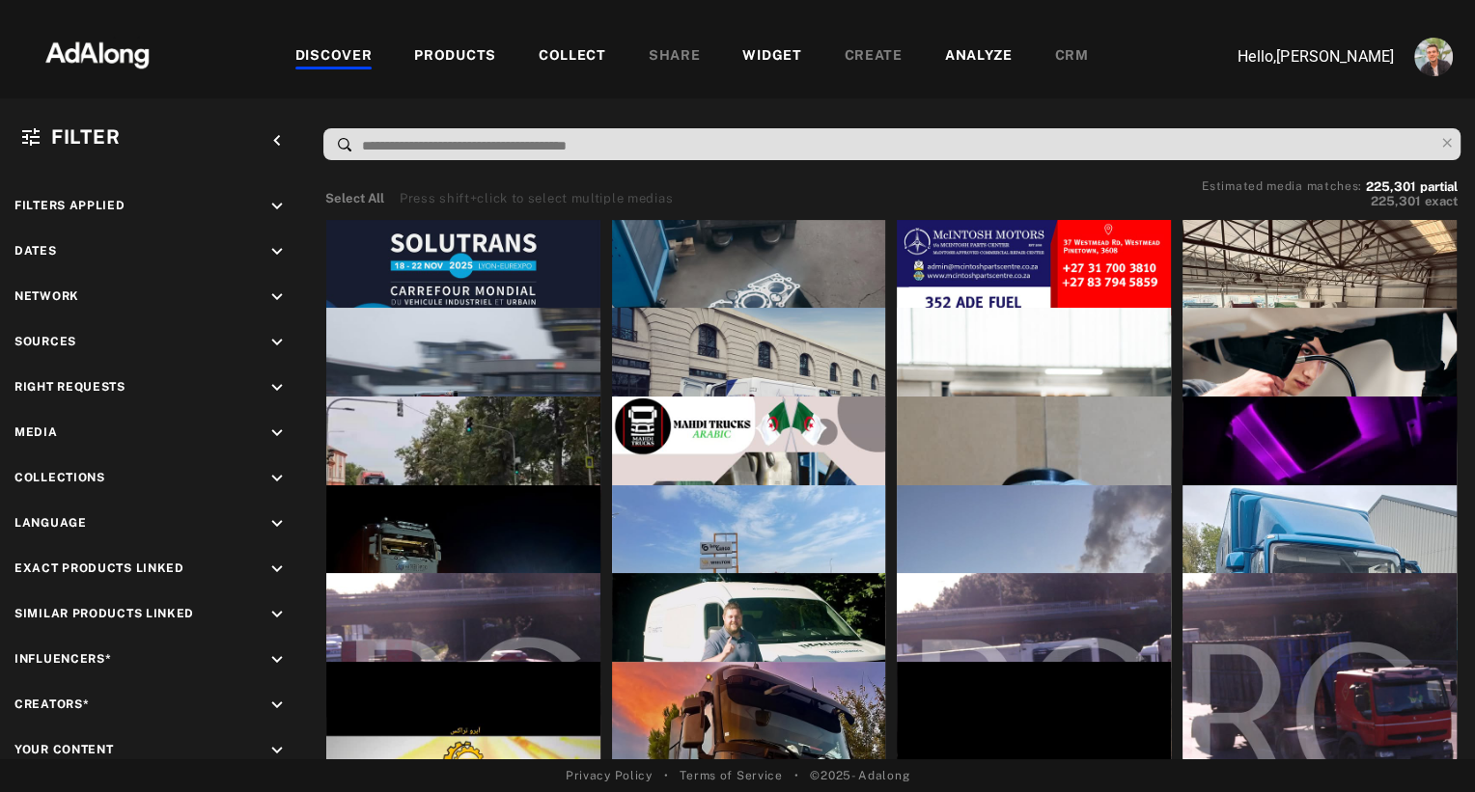
click at [755, 62] on div "WIDGET" at bounding box center [771, 56] width 59 height 23
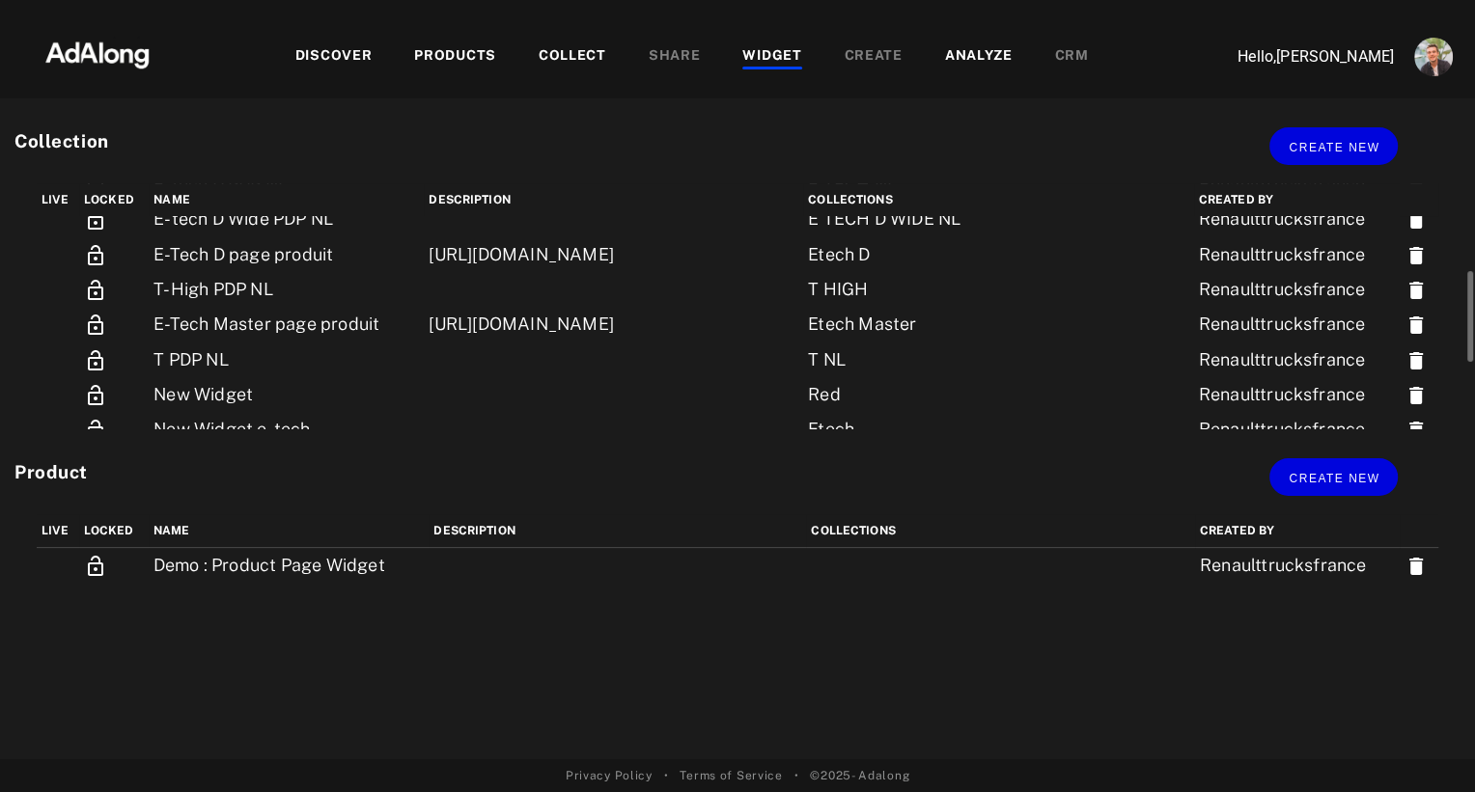
scroll to position [338, 0]
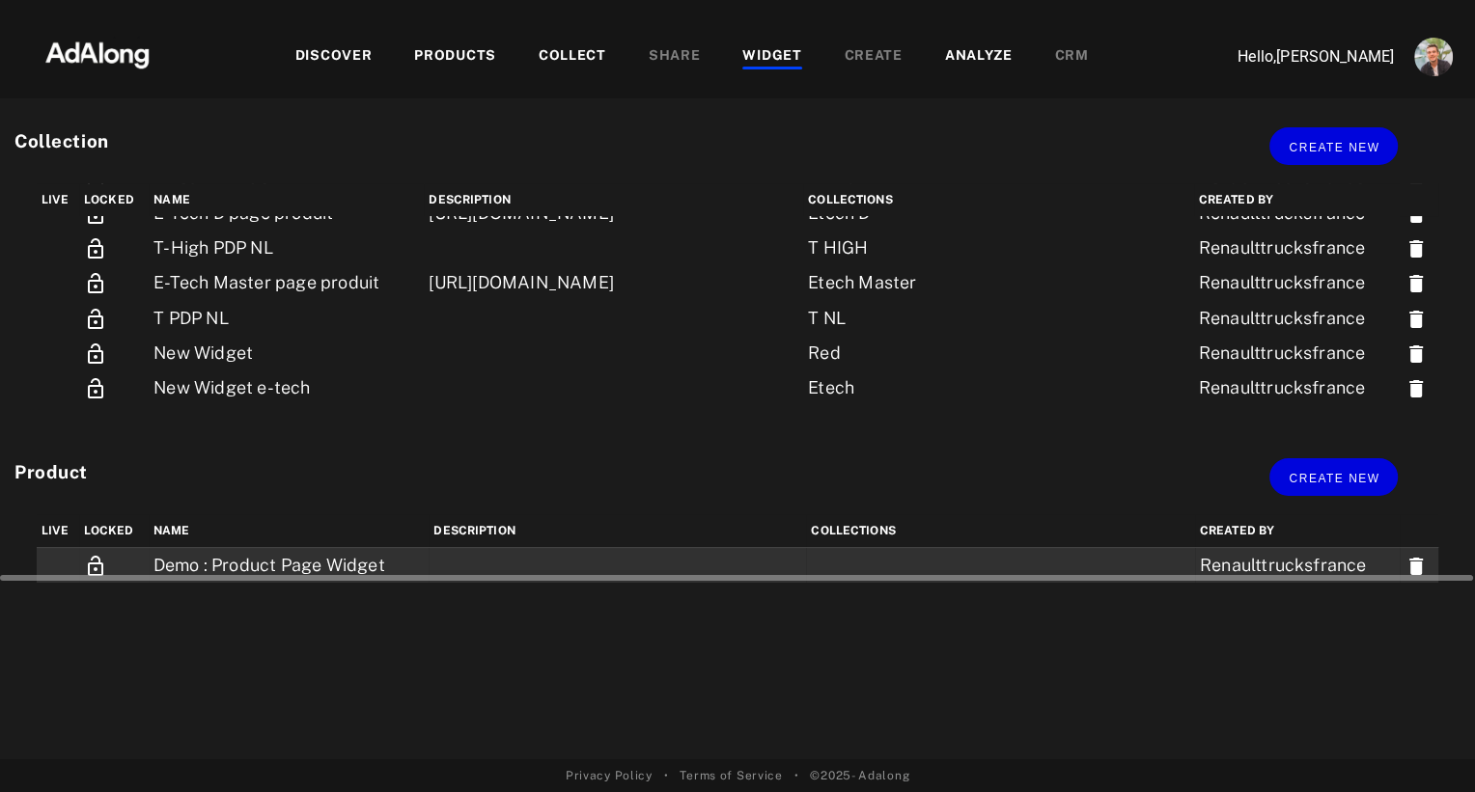
click at [207, 554] on td "Demo : Product Page Widget" at bounding box center [289, 565] width 281 height 36
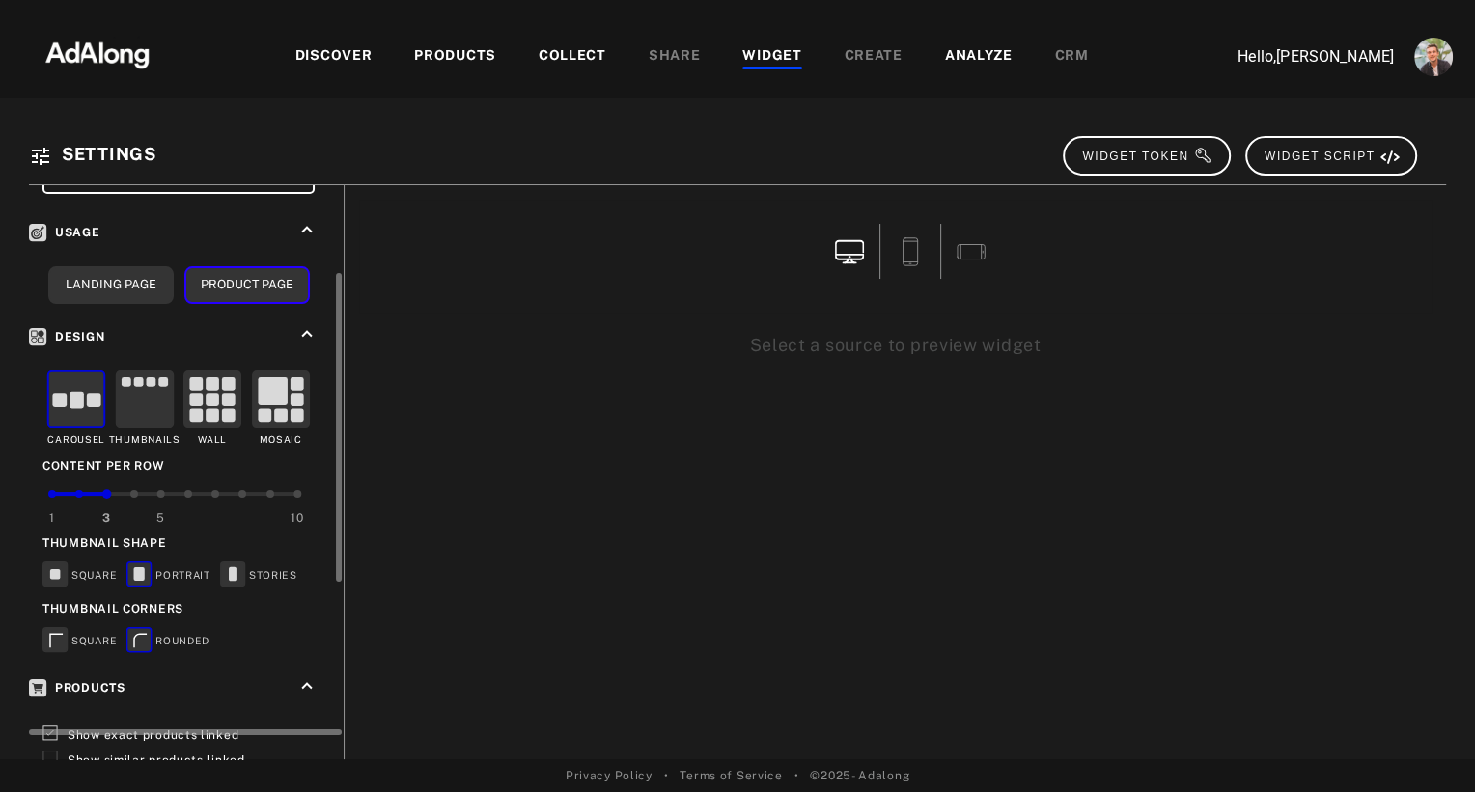
scroll to position [232, 0]
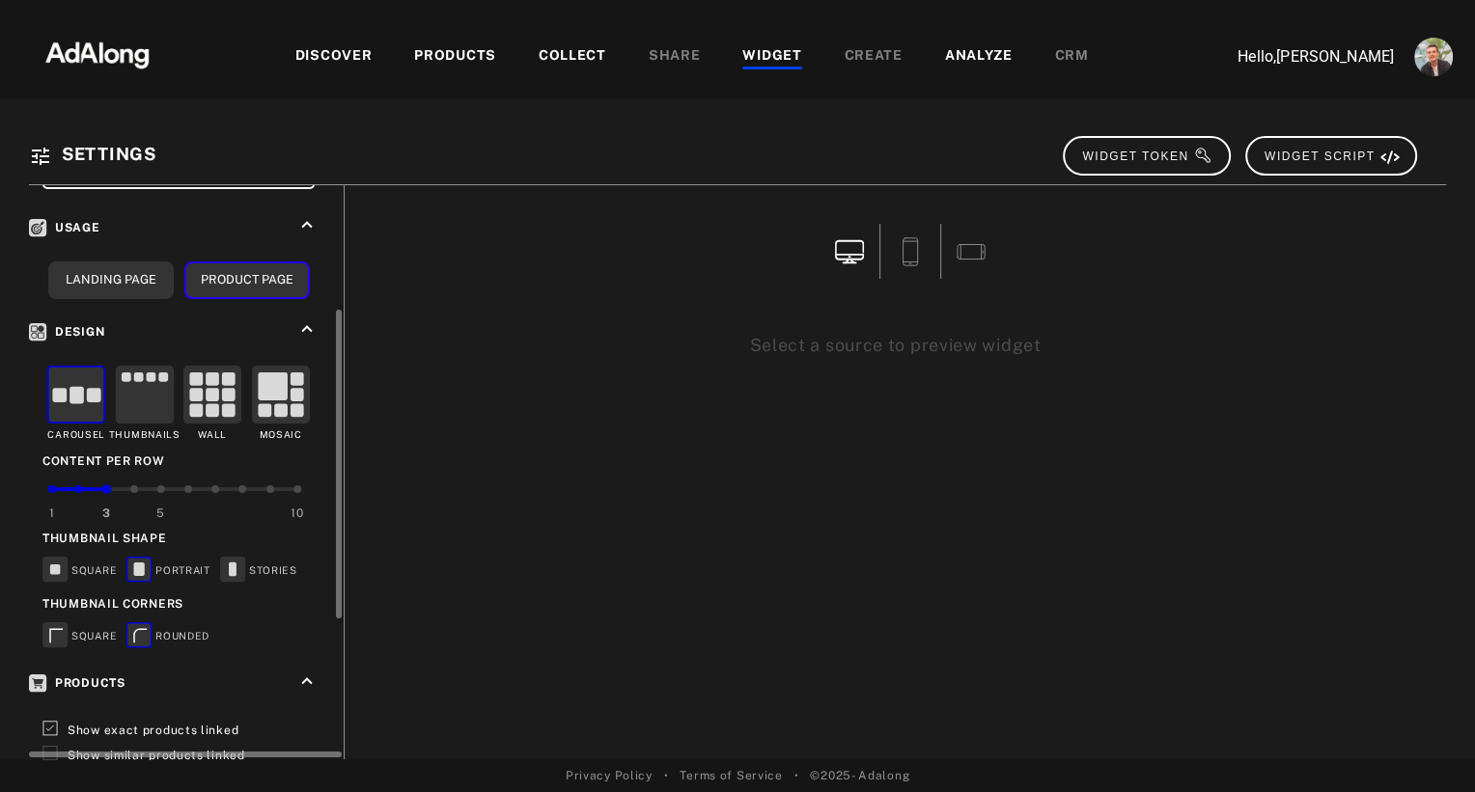
click at [161, 487] on div "5" at bounding box center [161, 509] width 28 height 44
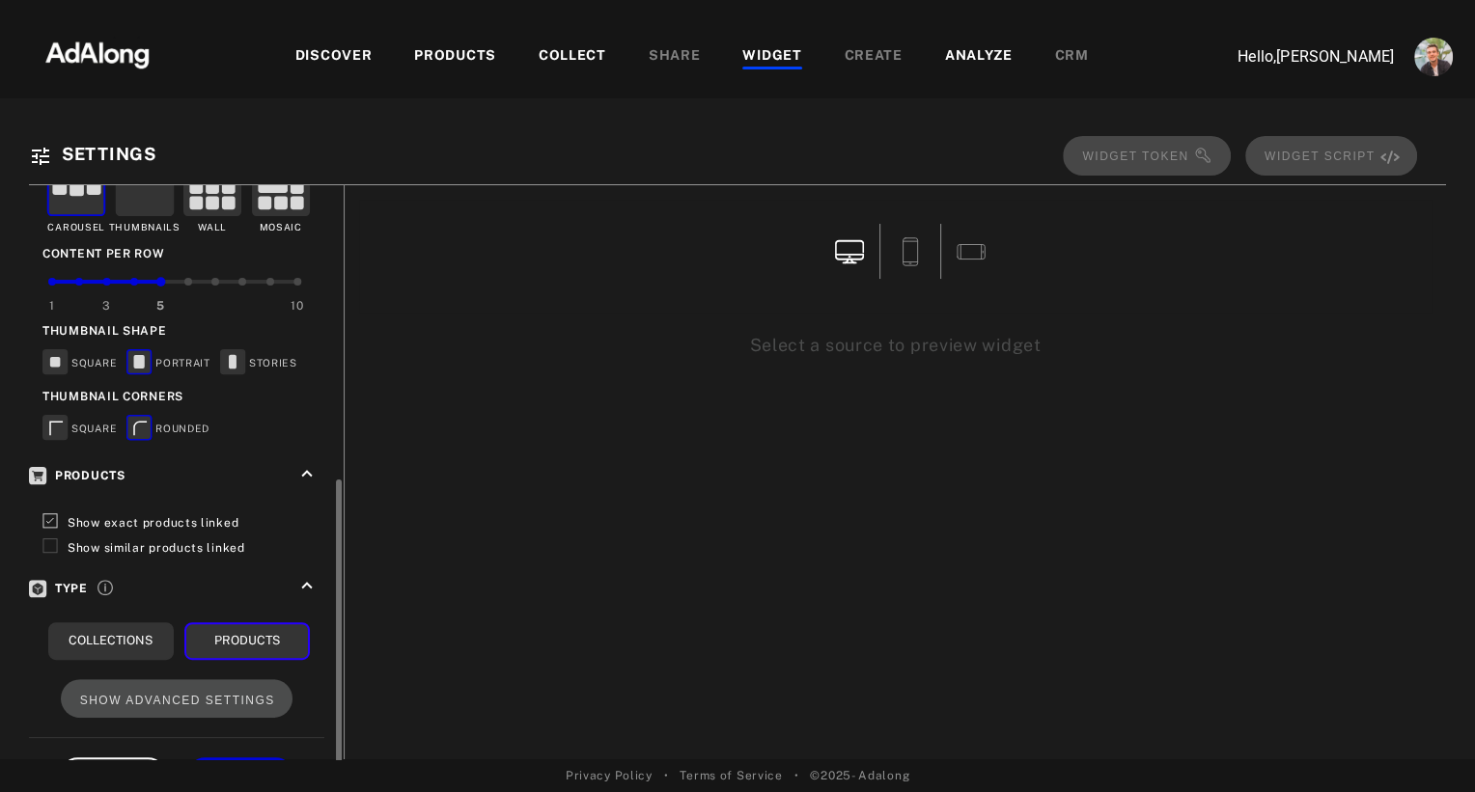
scroll to position [488, 0]
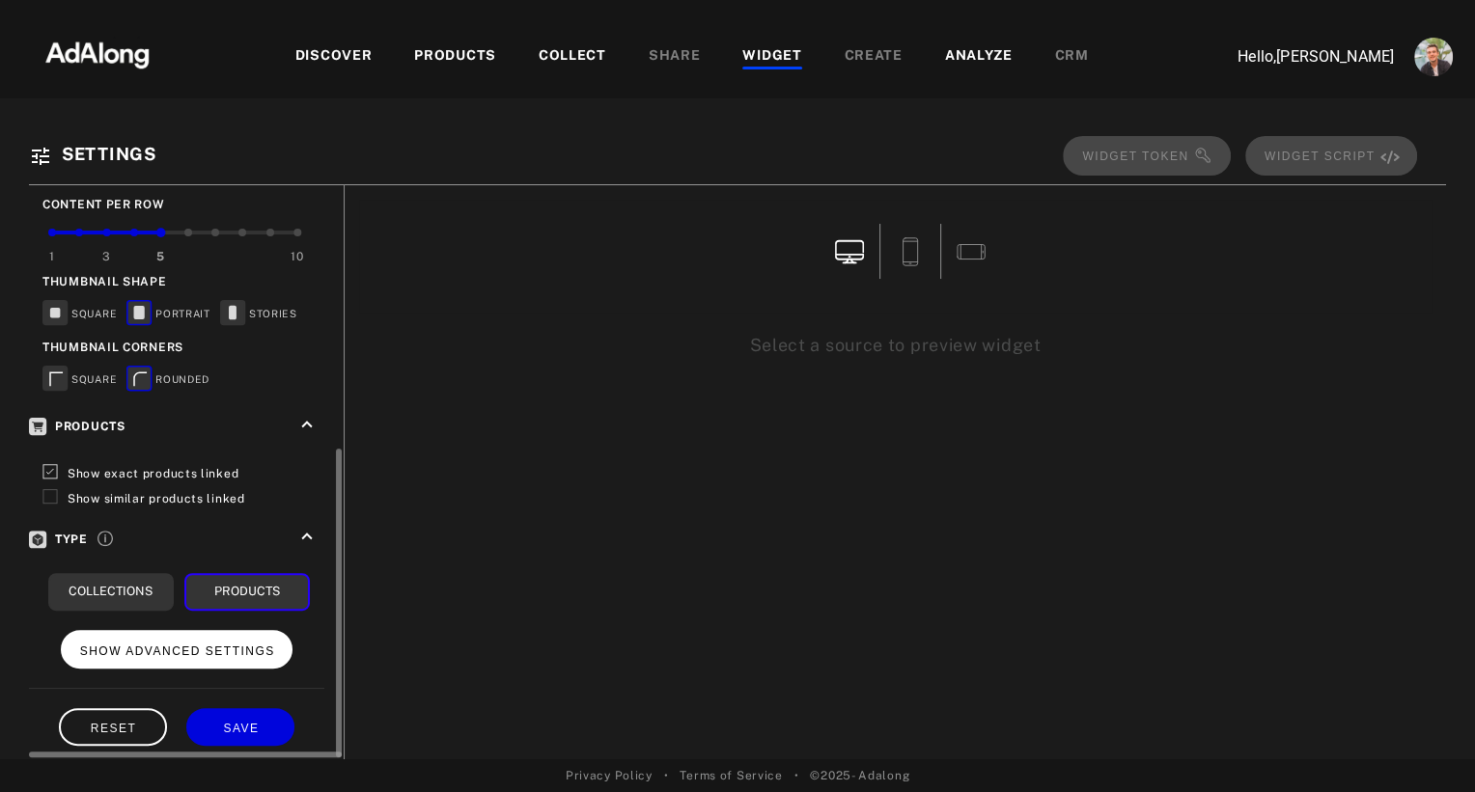
click at [155, 645] on span "SHOW ADVANCED SETTINGS" at bounding box center [177, 652] width 195 height 14
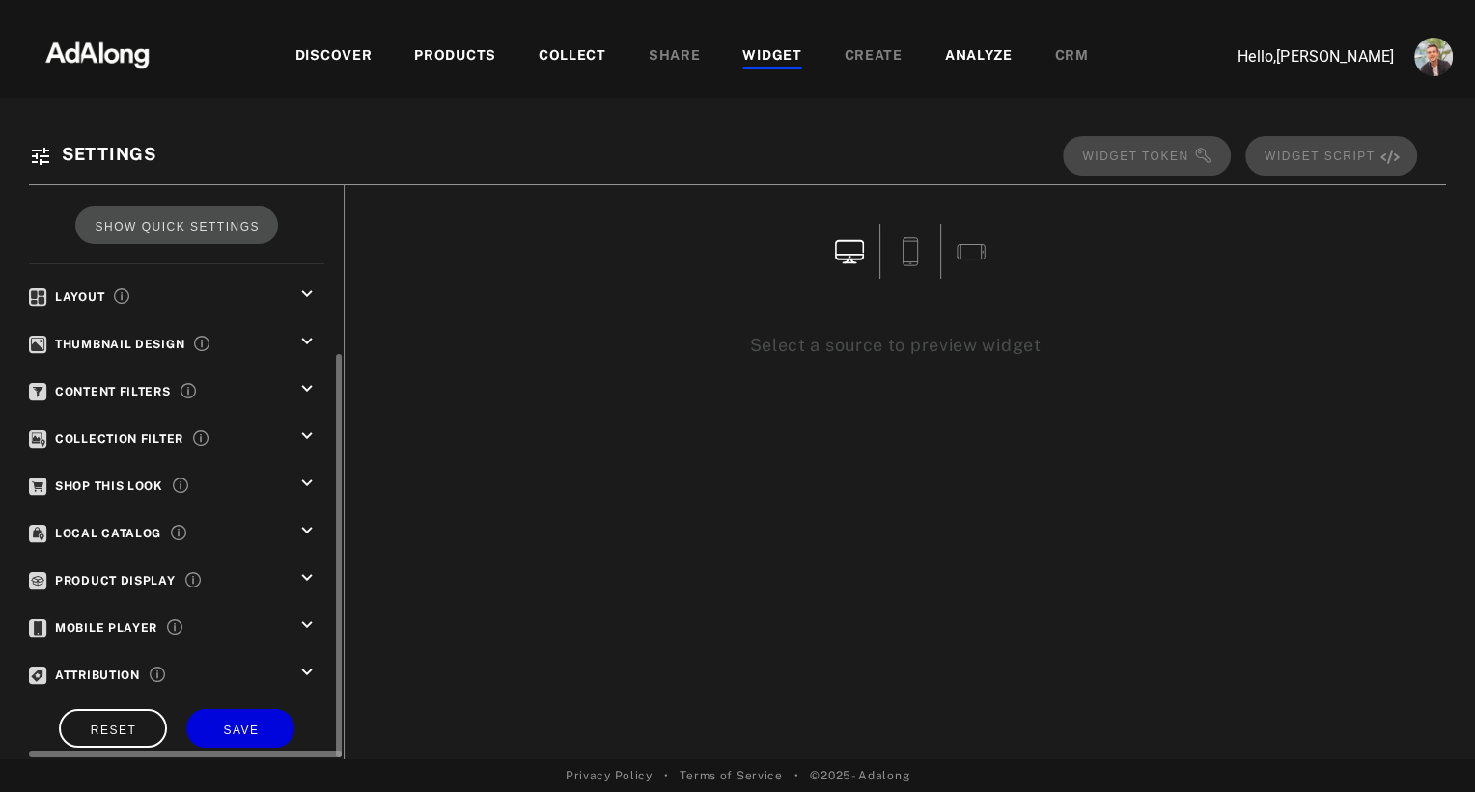
click at [301, 478] on icon "keyboard_arrow_down" at bounding box center [306, 483] width 21 height 21
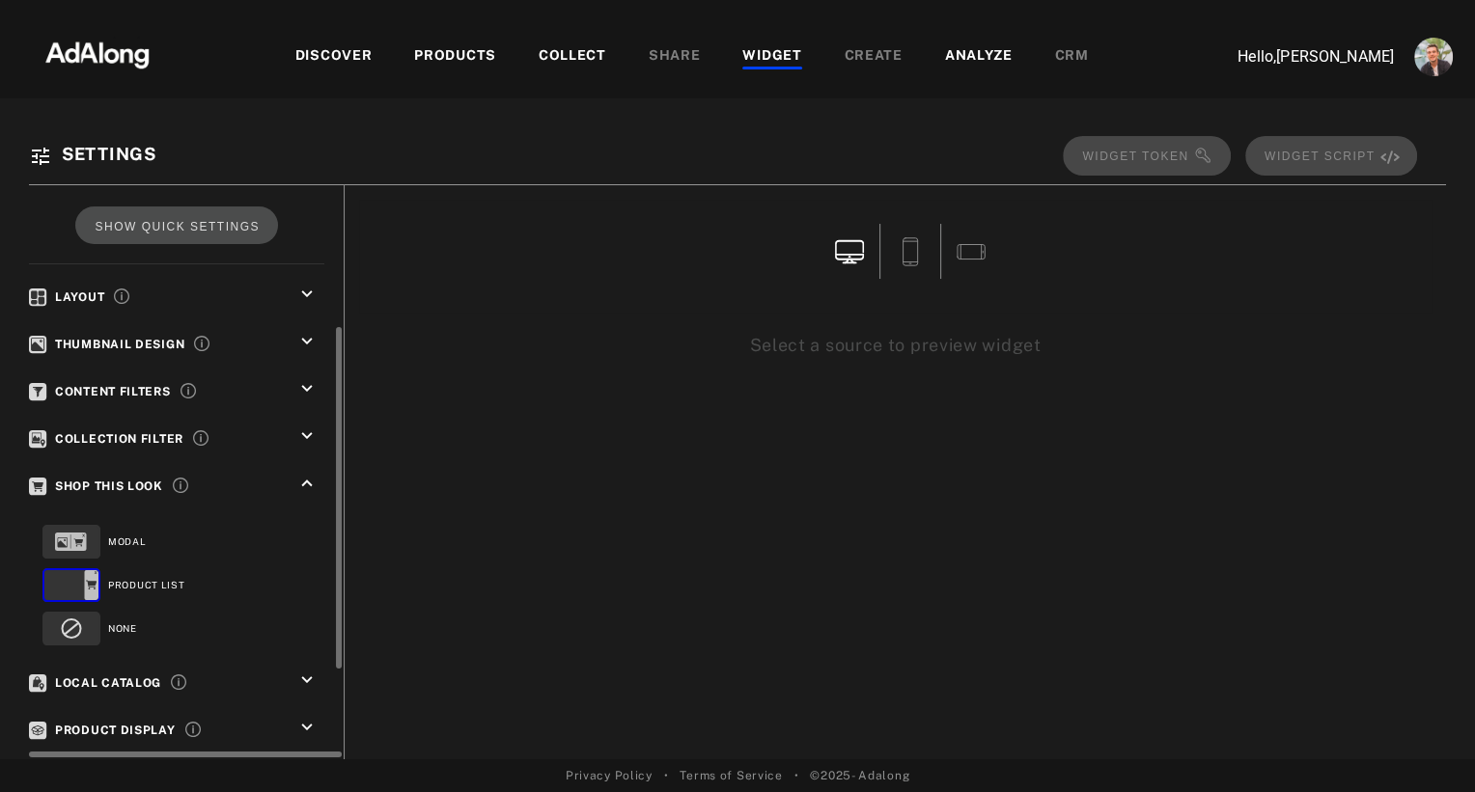
click at [92, 619] on rect at bounding box center [71, 629] width 56 height 32
click at [308, 426] on icon "keyboard_arrow_down" at bounding box center [306, 436] width 21 height 21
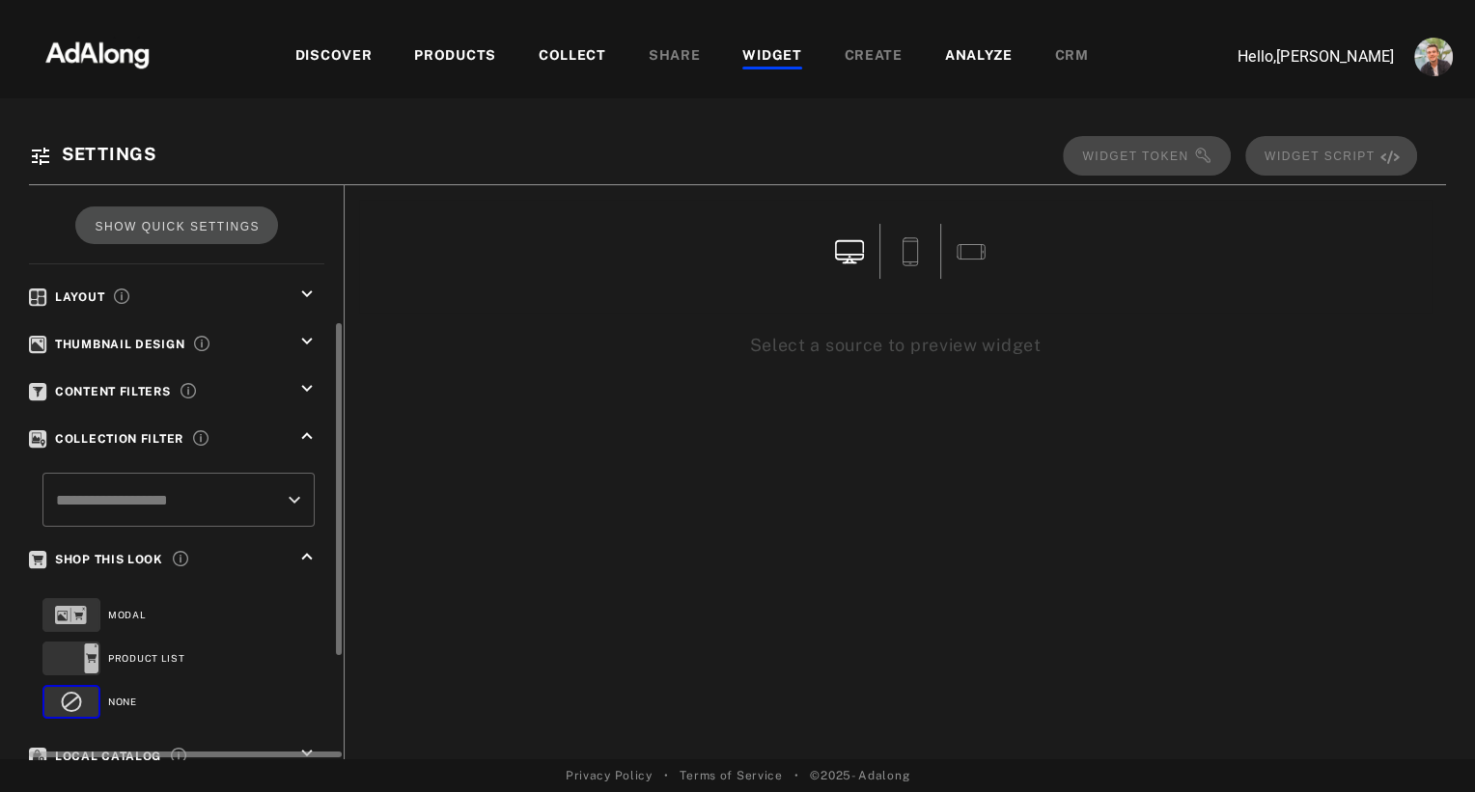
click at [302, 378] on icon "keyboard_arrow_down" at bounding box center [306, 388] width 21 height 21
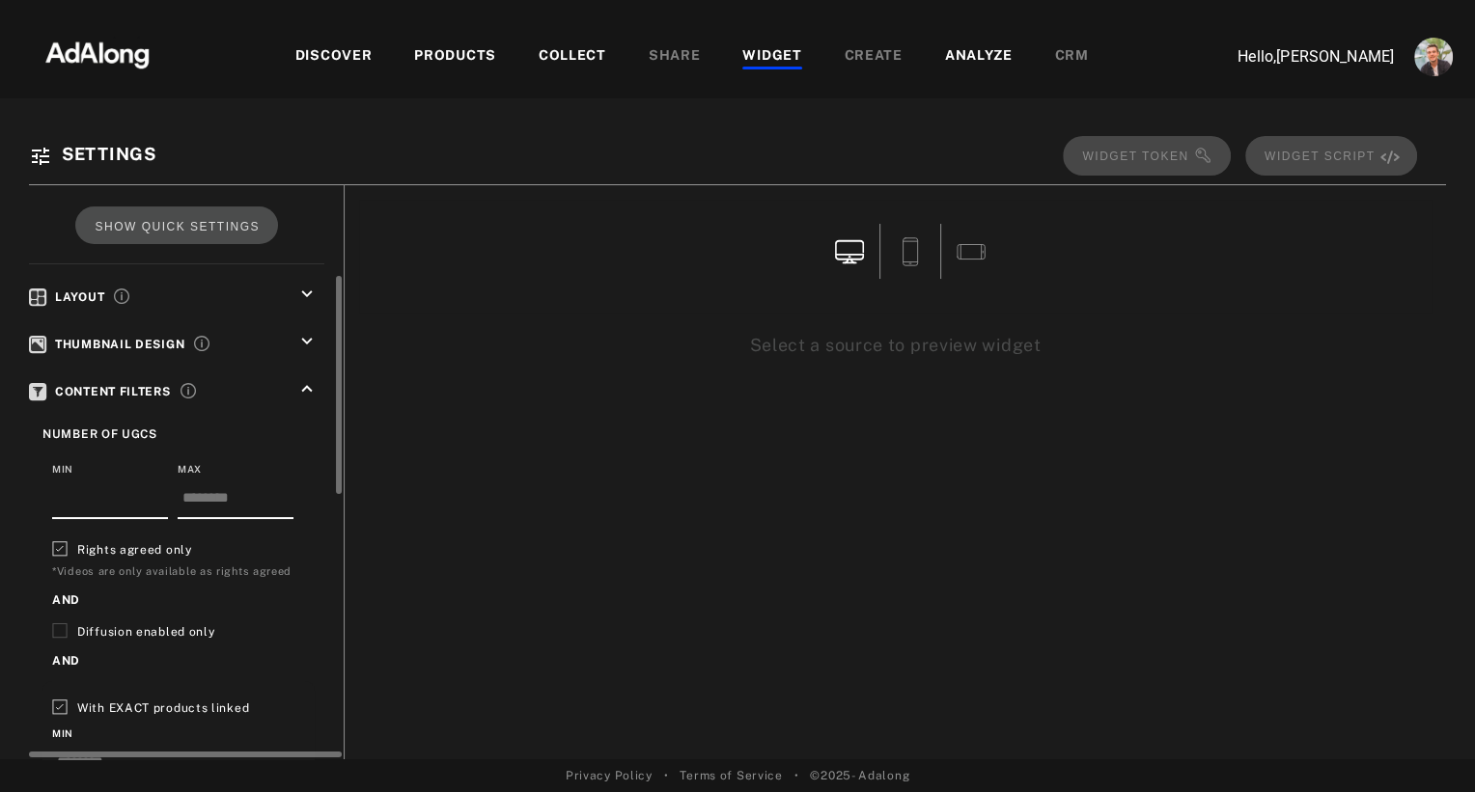
click at [302, 378] on icon "keyboard_arrow_up" at bounding box center [306, 388] width 21 height 21
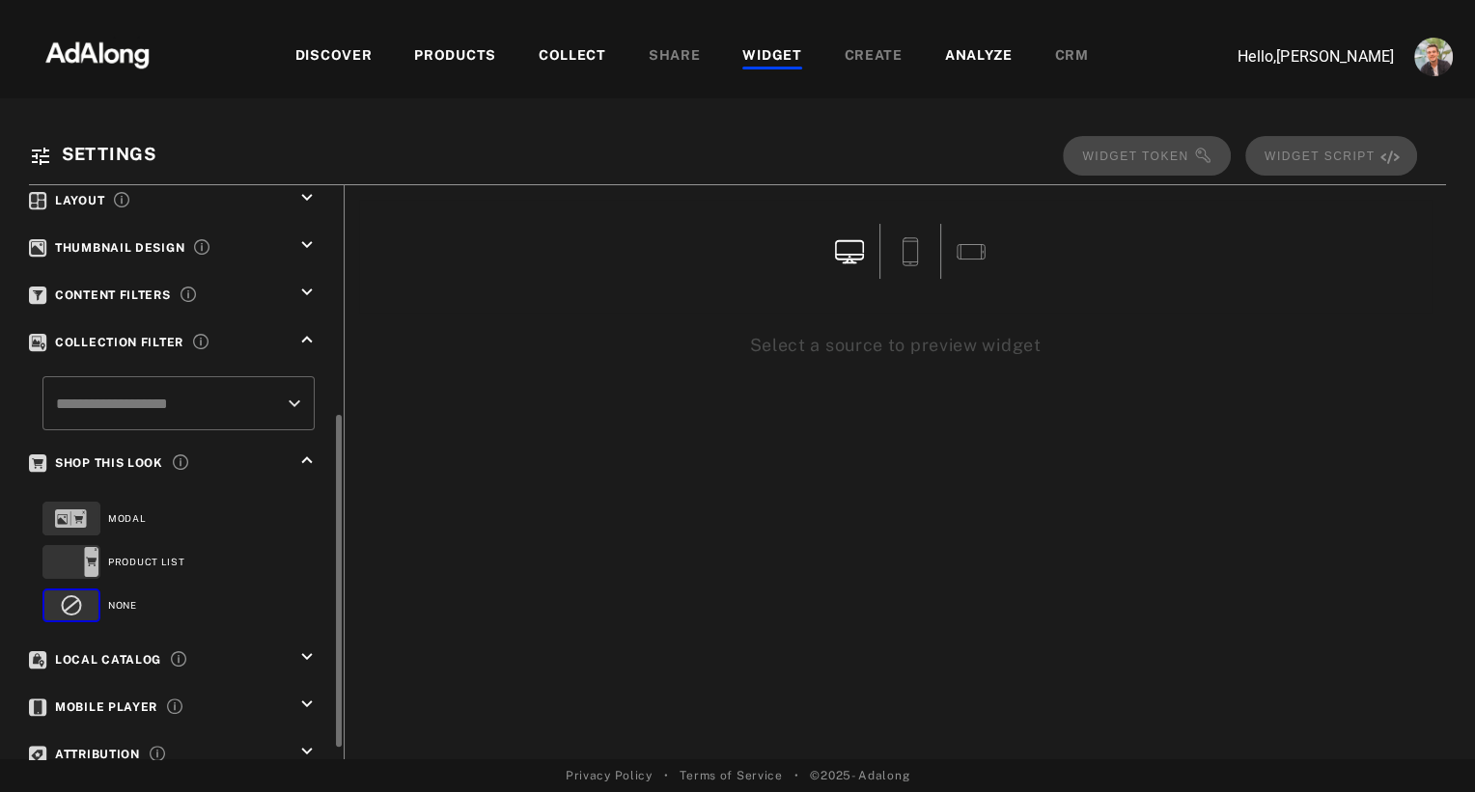
scroll to position [417, 0]
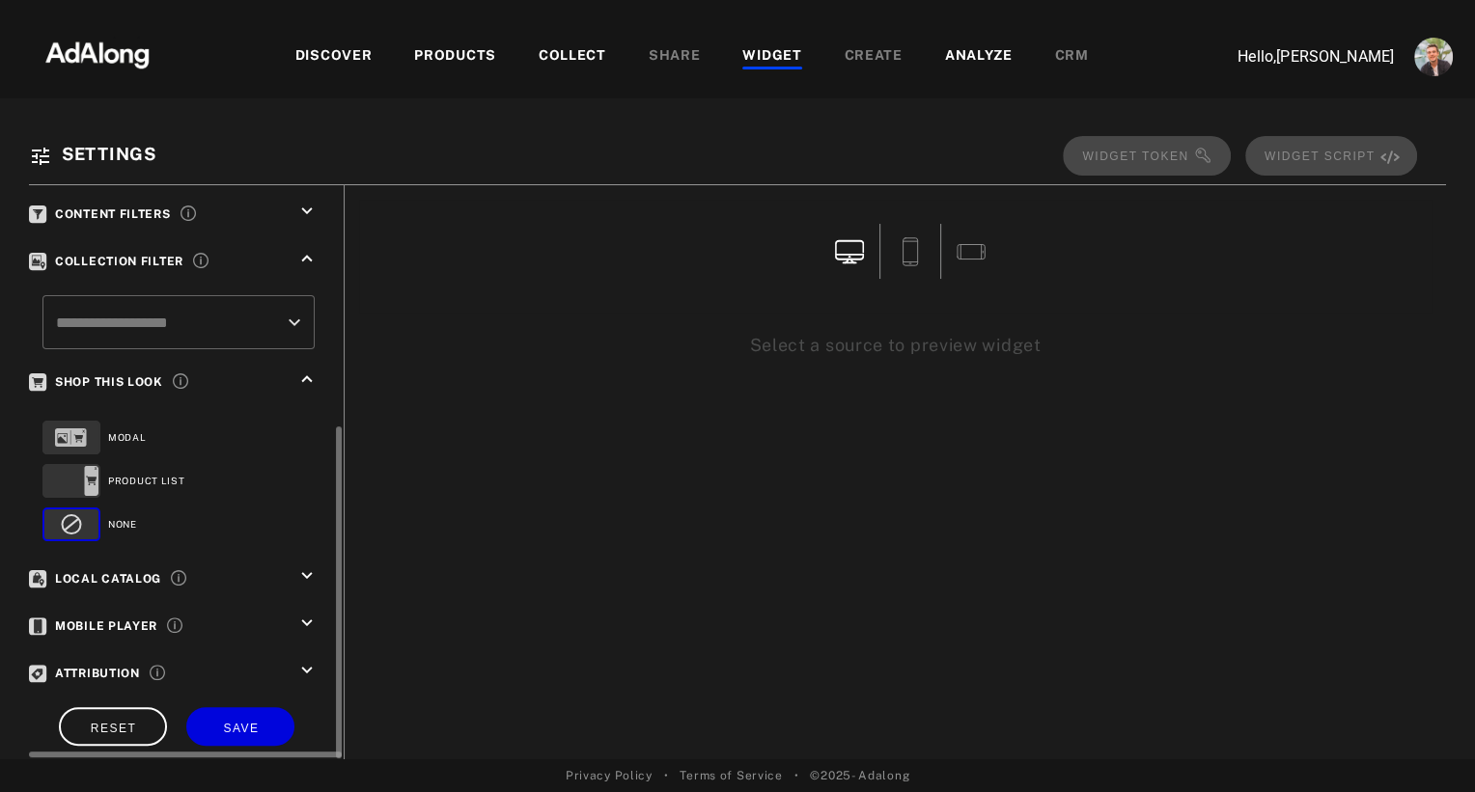
click at [310, 661] on icon "keyboard_arrow_down" at bounding box center [306, 670] width 21 height 21
click at [310, 613] on icon "keyboard_arrow_down" at bounding box center [306, 623] width 21 height 21
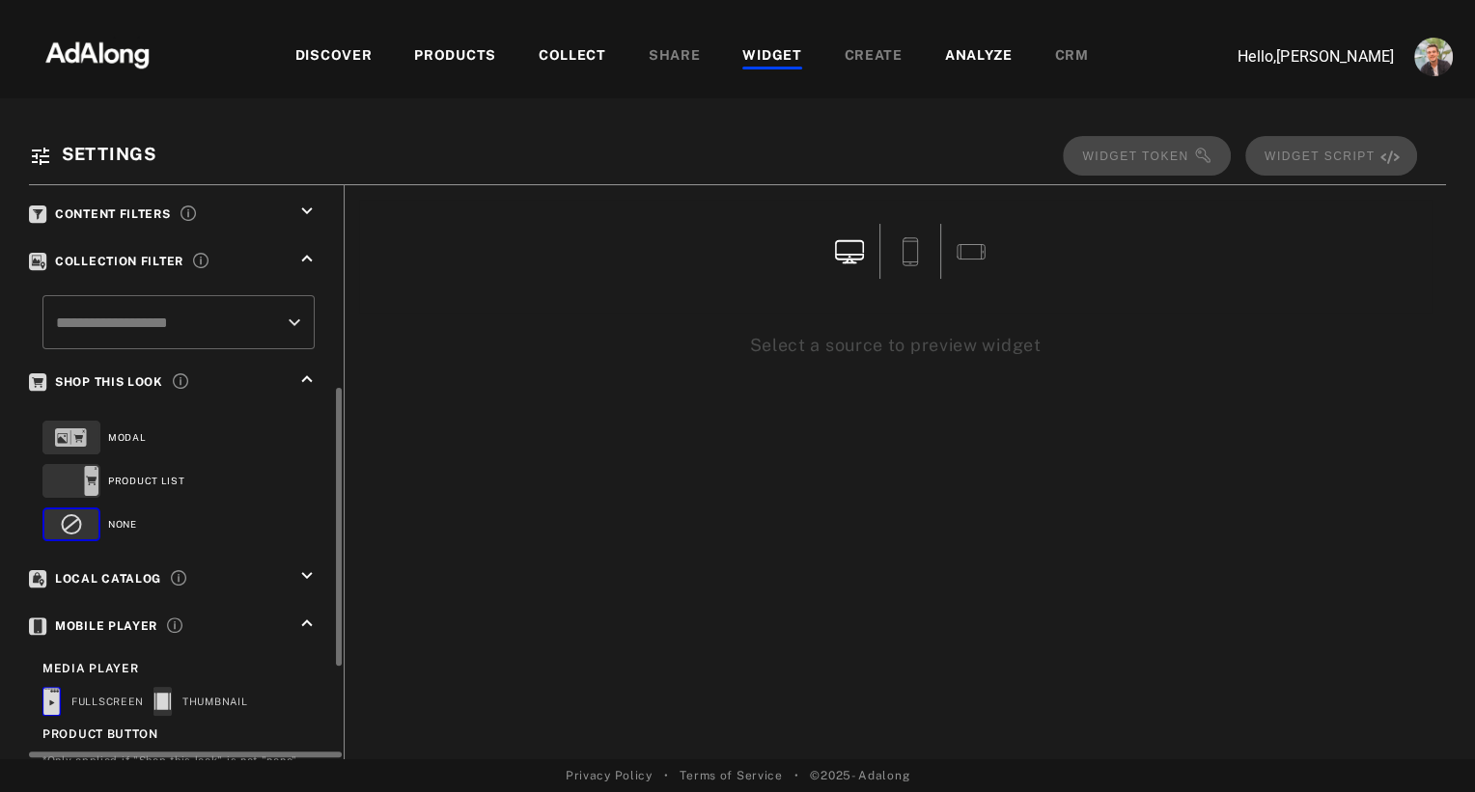
click at [303, 566] on icon "keyboard_arrow_down" at bounding box center [306, 576] width 21 height 21
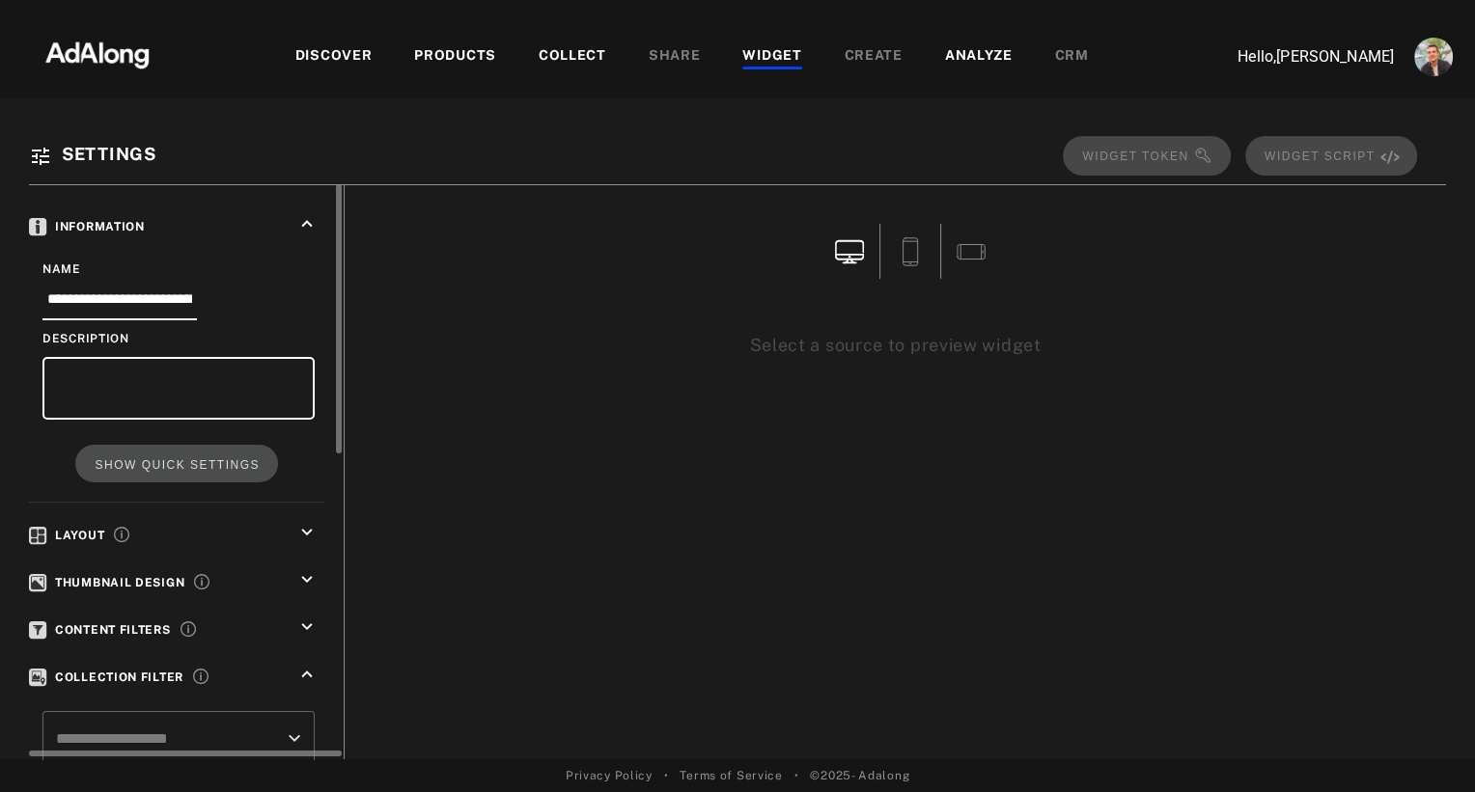
scroll to position [0, 0]
click at [308, 622] on icon "keyboard_arrow_down" at bounding box center [306, 628] width 21 height 21
click at [307, 575] on icon "keyboard_arrow_down" at bounding box center [306, 580] width 21 height 21
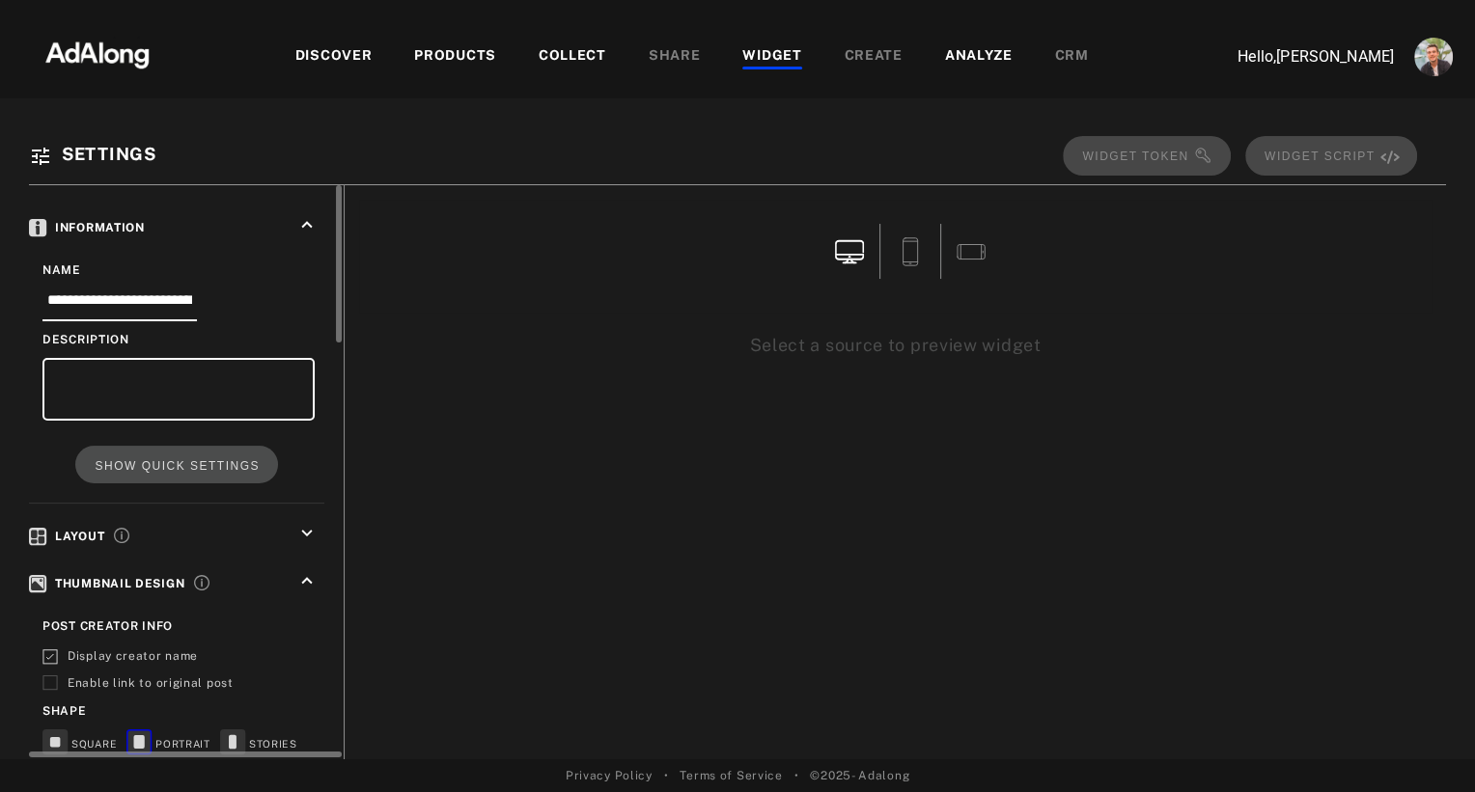
click at [307, 570] on icon "keyboard_arrow_up" at bounding box center [306, 580] width 21 height 21
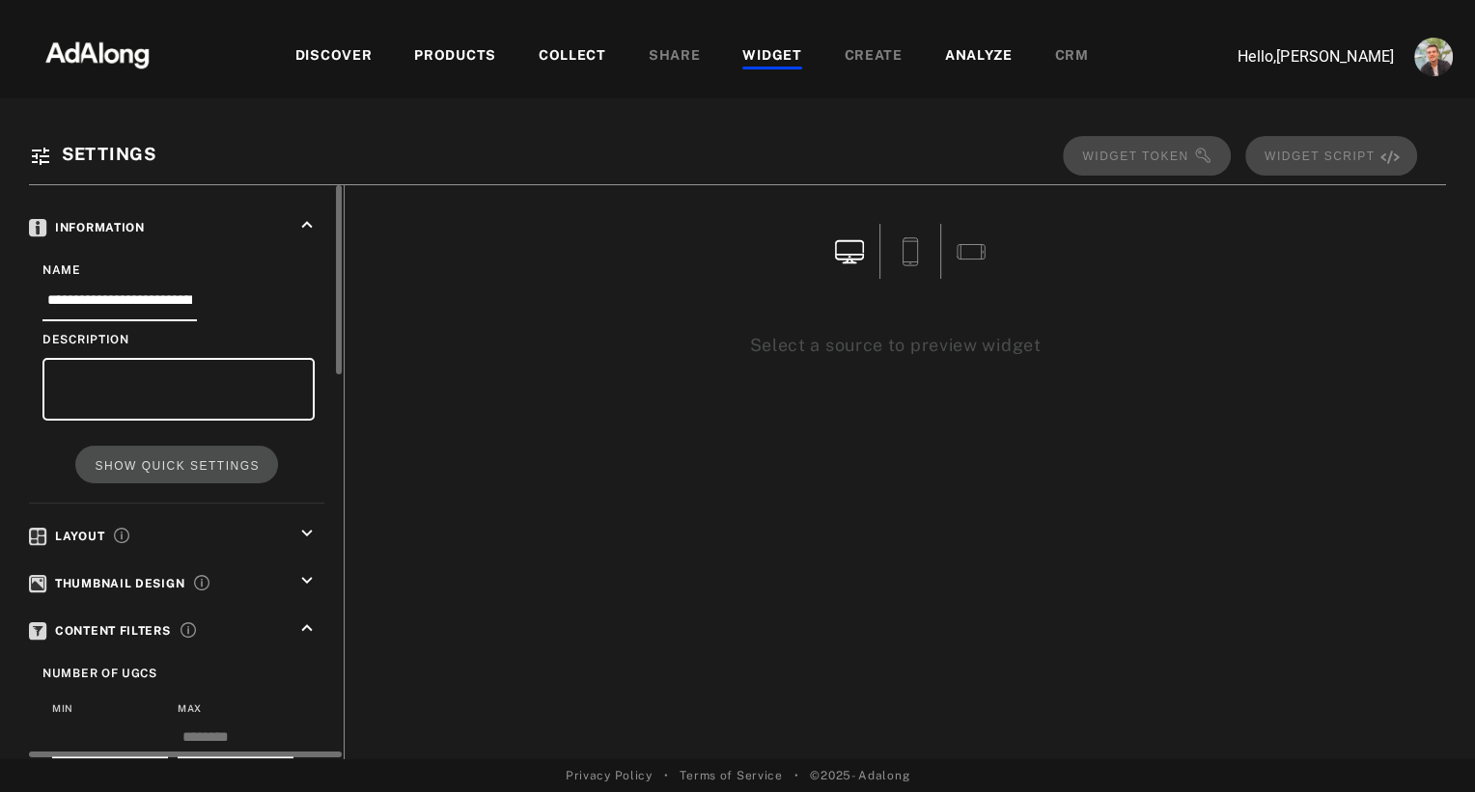
click at [309, 525] on icon "keyboard_arrow_down" at bounding box center [306, 533] width 21 height 21
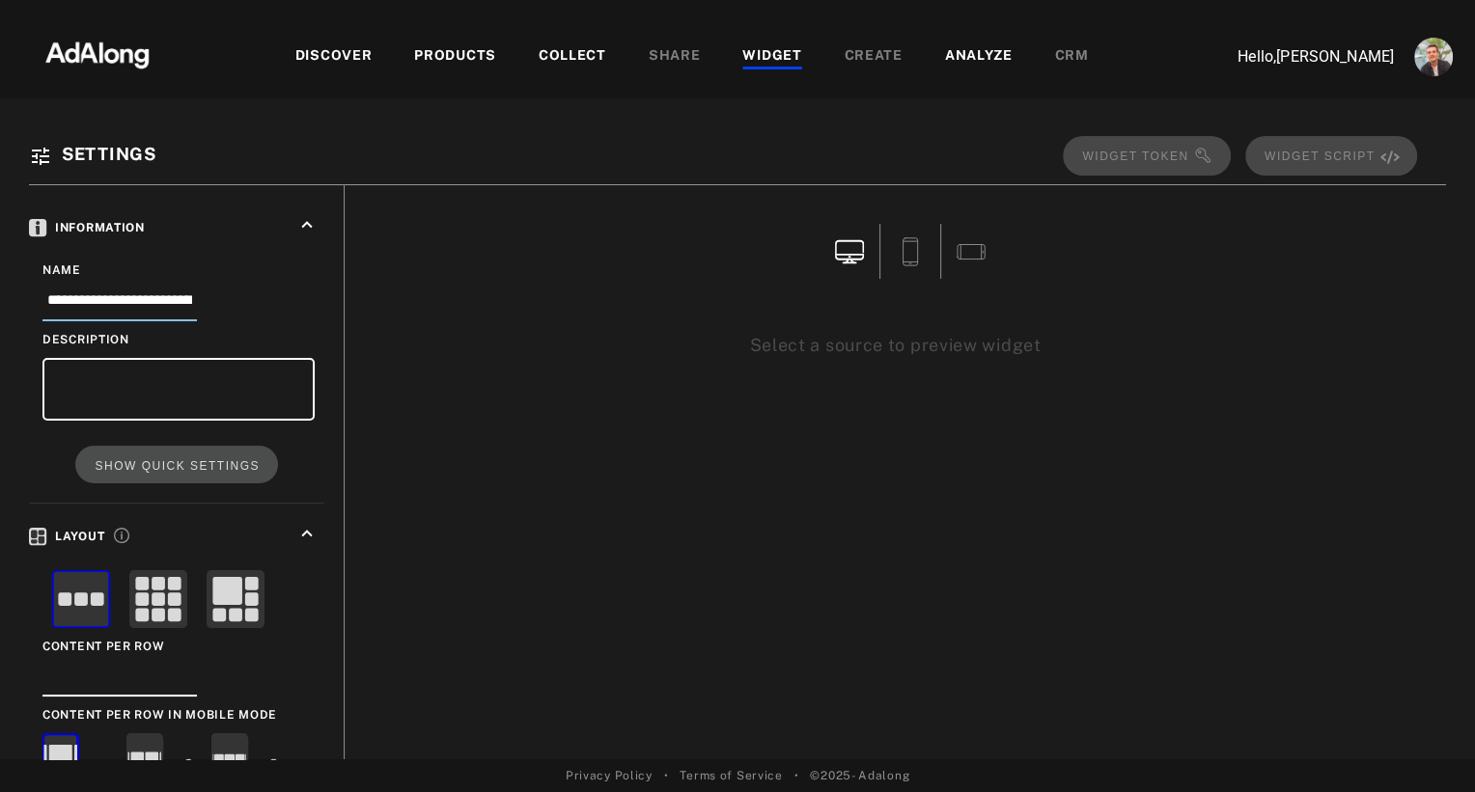
drag, startPoint x: 108, startPoint y: 295, endPoint x: 11, endPoint y: 271, distance: 100.4
click at [11, 271] on div "**********" at bounding box center [737, 396] width 1475 height 792
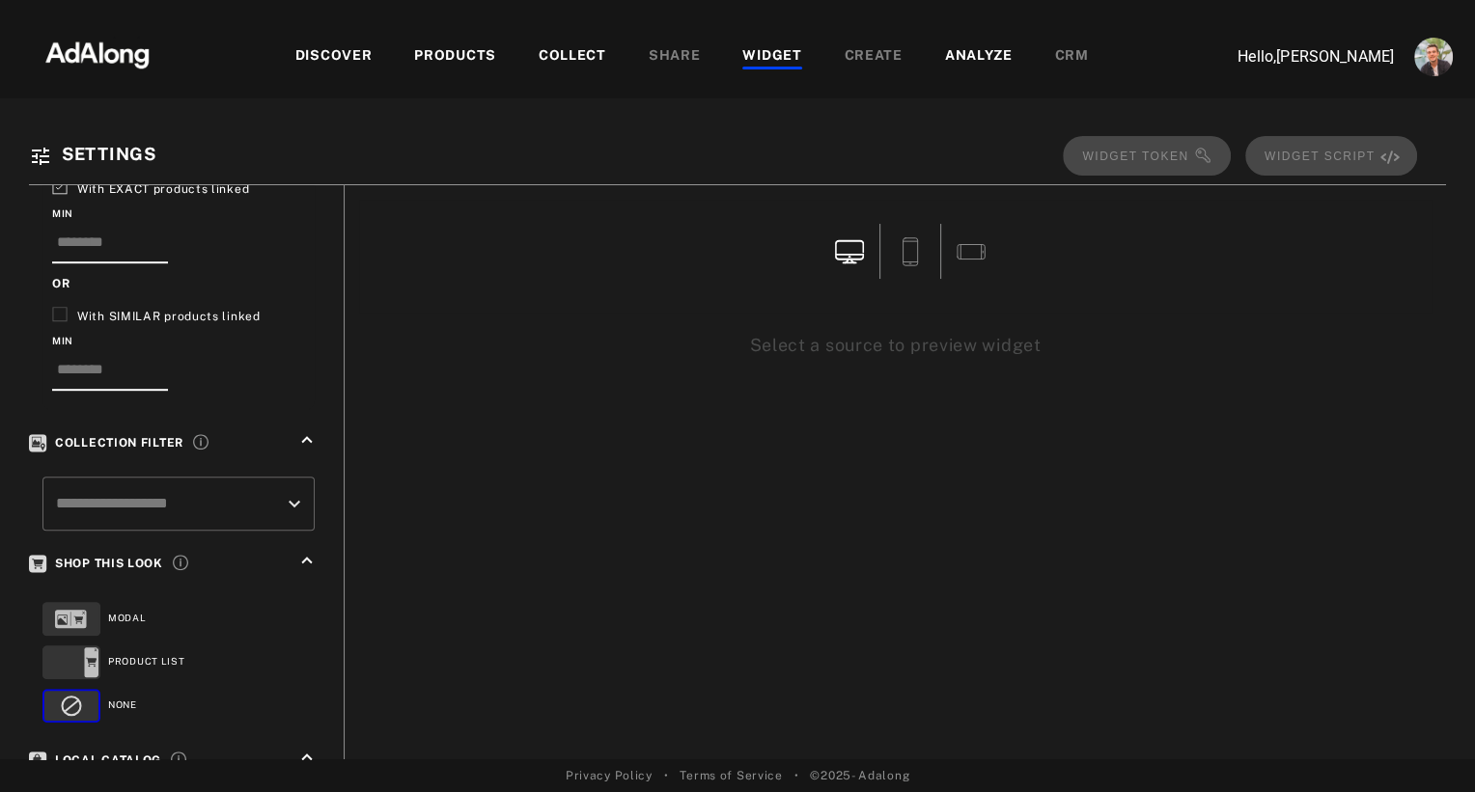
scroll to position [1434, 0]
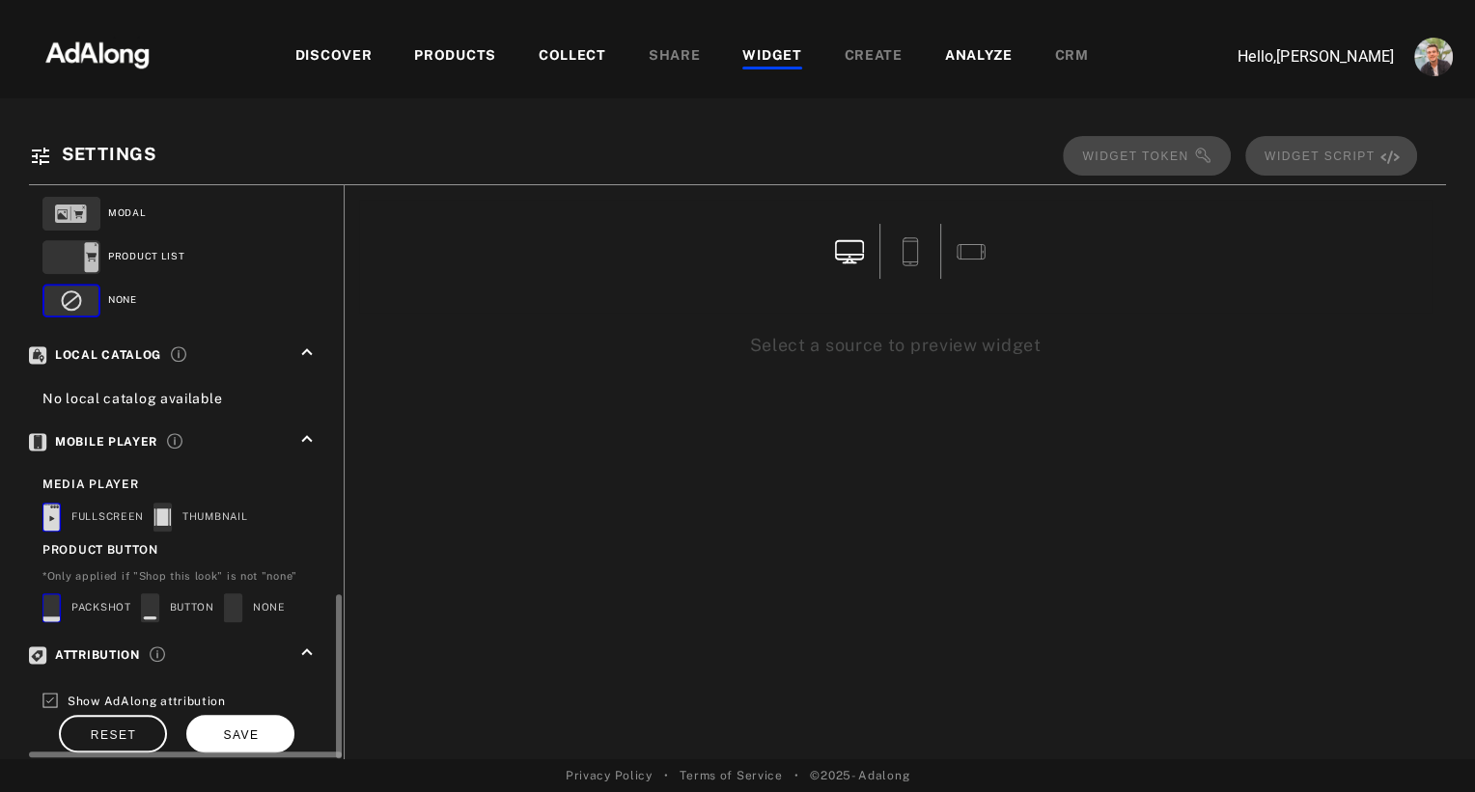
type input "**********"
click at [247, 726] on button "SAVE" at bounding box center [240, 734] width 108 height 38
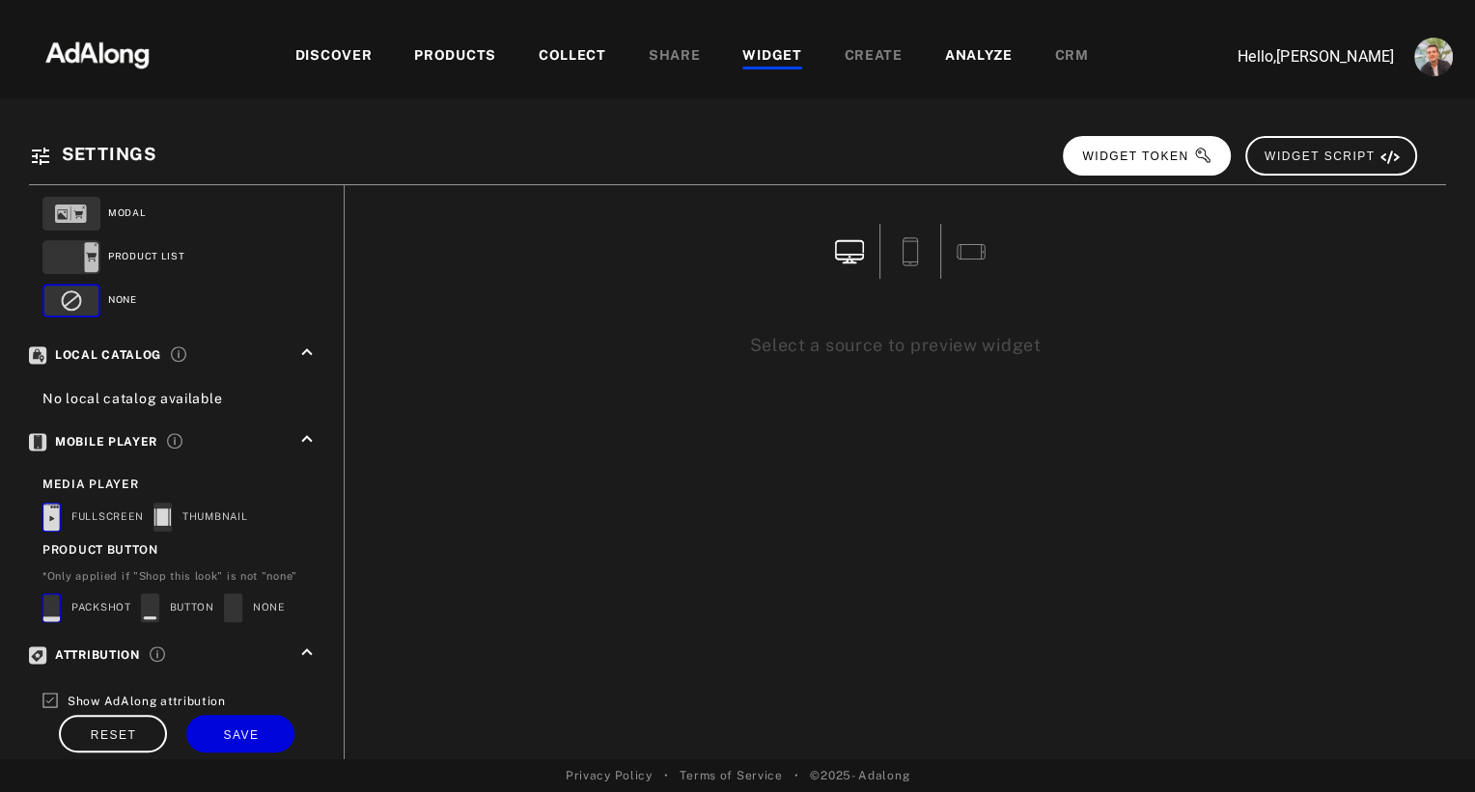
click at [1179, 159] on span "WIDGET TOKEN" at bounding box center [1147, 157] width 130 height 14
click at [759, 58] on div "WIDGET" at bounding box center [771, 56] width 59 height 23
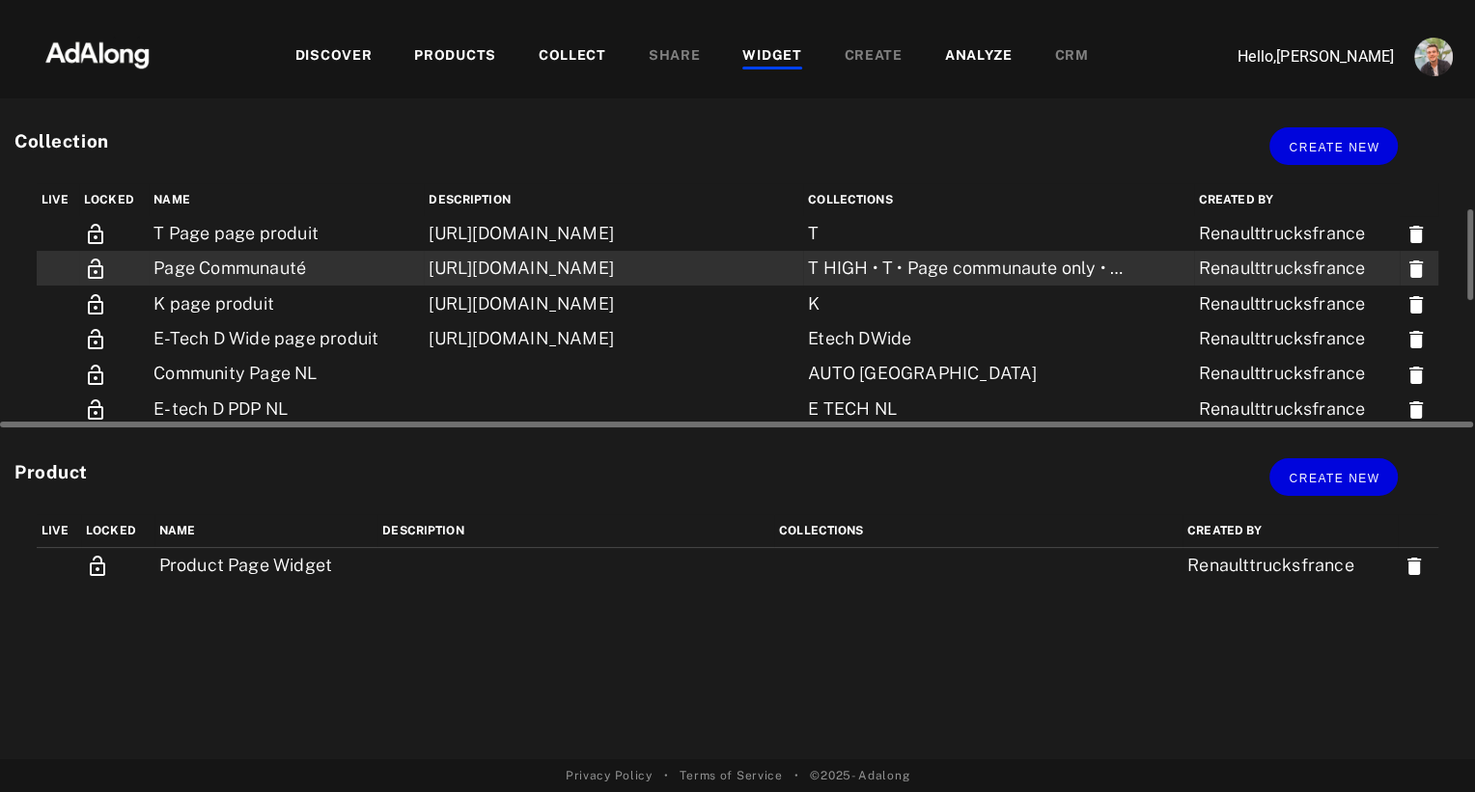
scroll to position [64, 0]
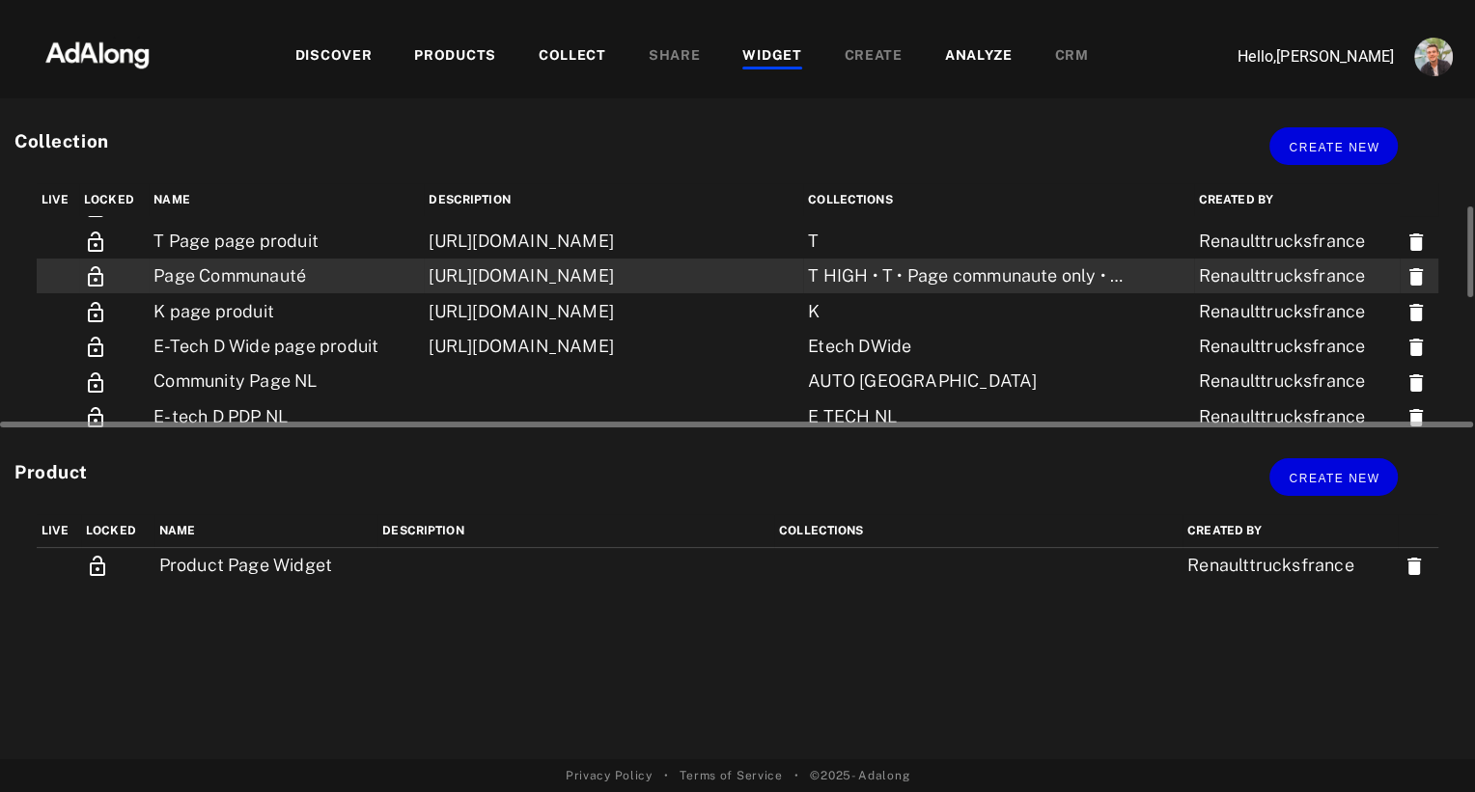
click at [424, 293] on td "https://www.renault-trucks.fr/l/photos-de-notre-communaute-de-conducteurs" at bounding box center [613, 276] width 379 height 35
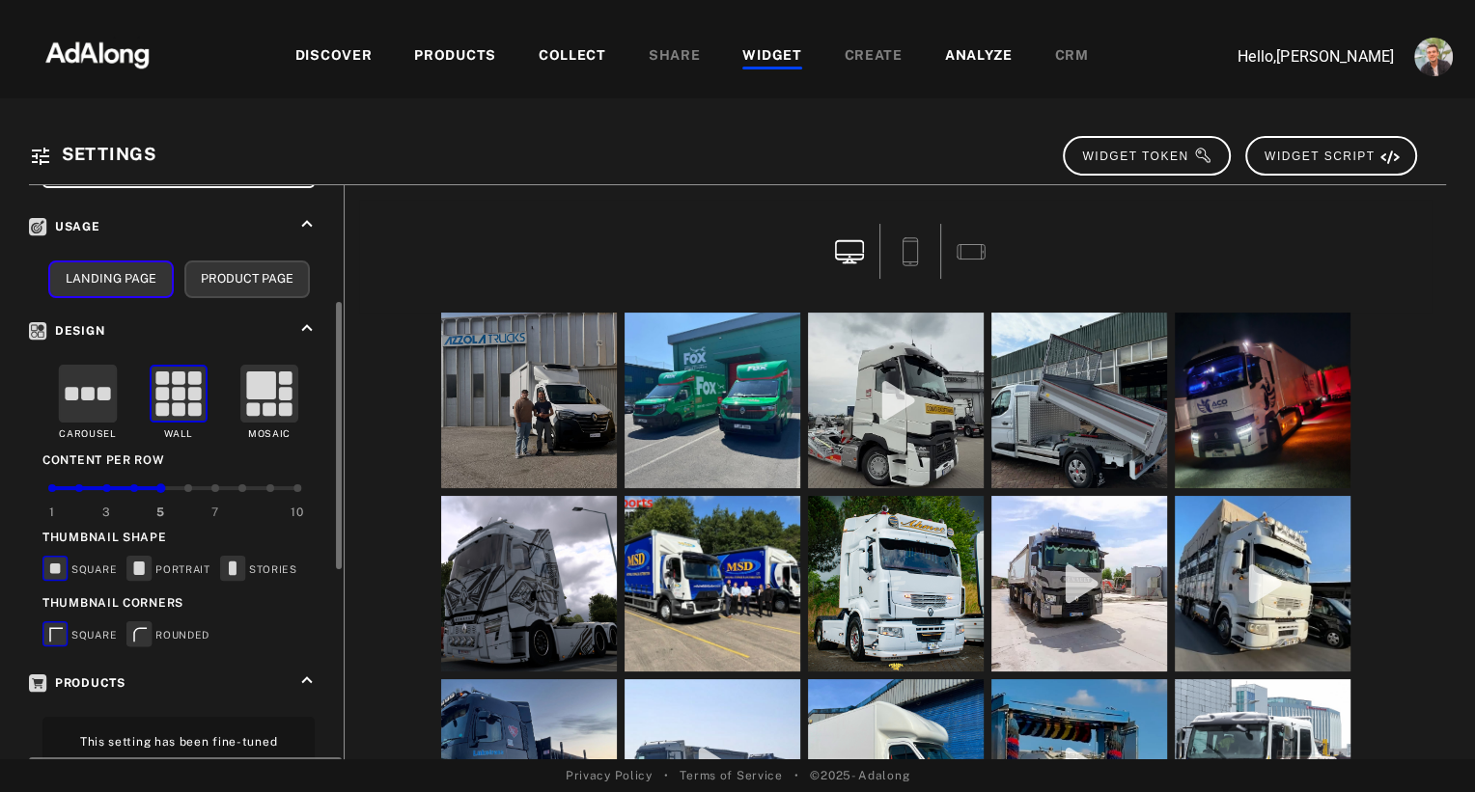
scroll to position [241, 0]
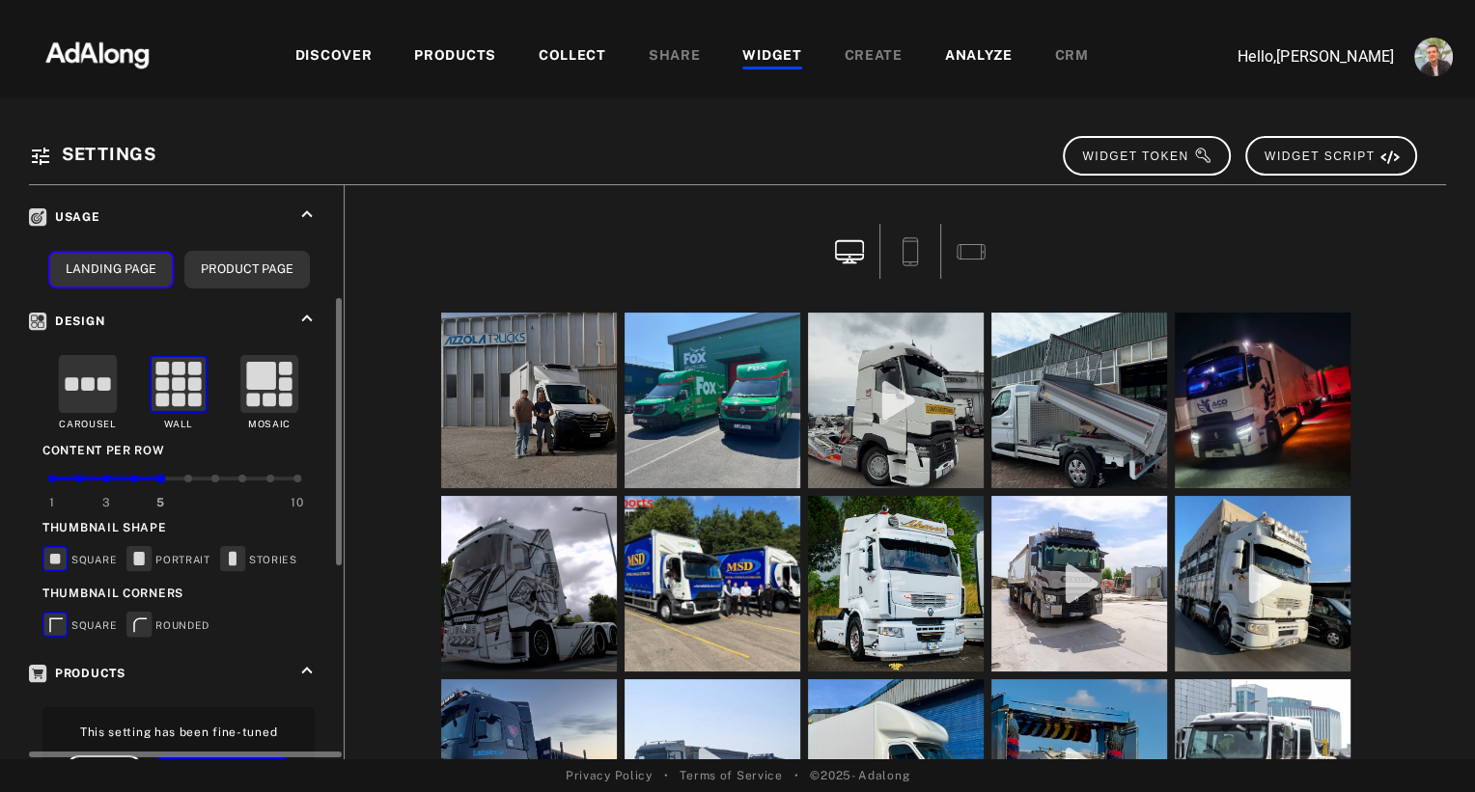
click at [139, 620] on rect at bounding box center [139, 624] width 24 height 24
click at [134, 554] on rect at bounding box center [139, 559] width 11 height 14
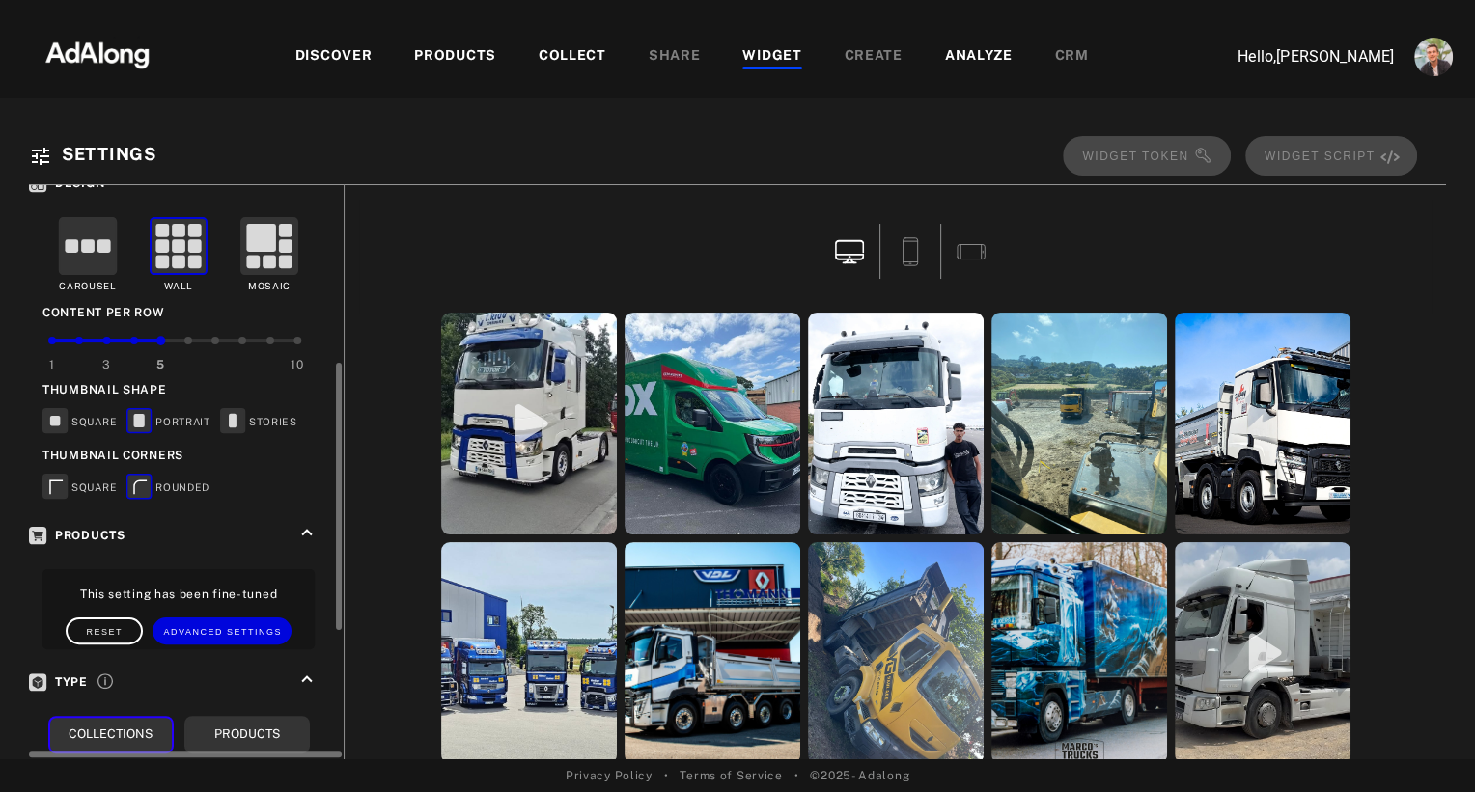
scroll to position [654, 0]
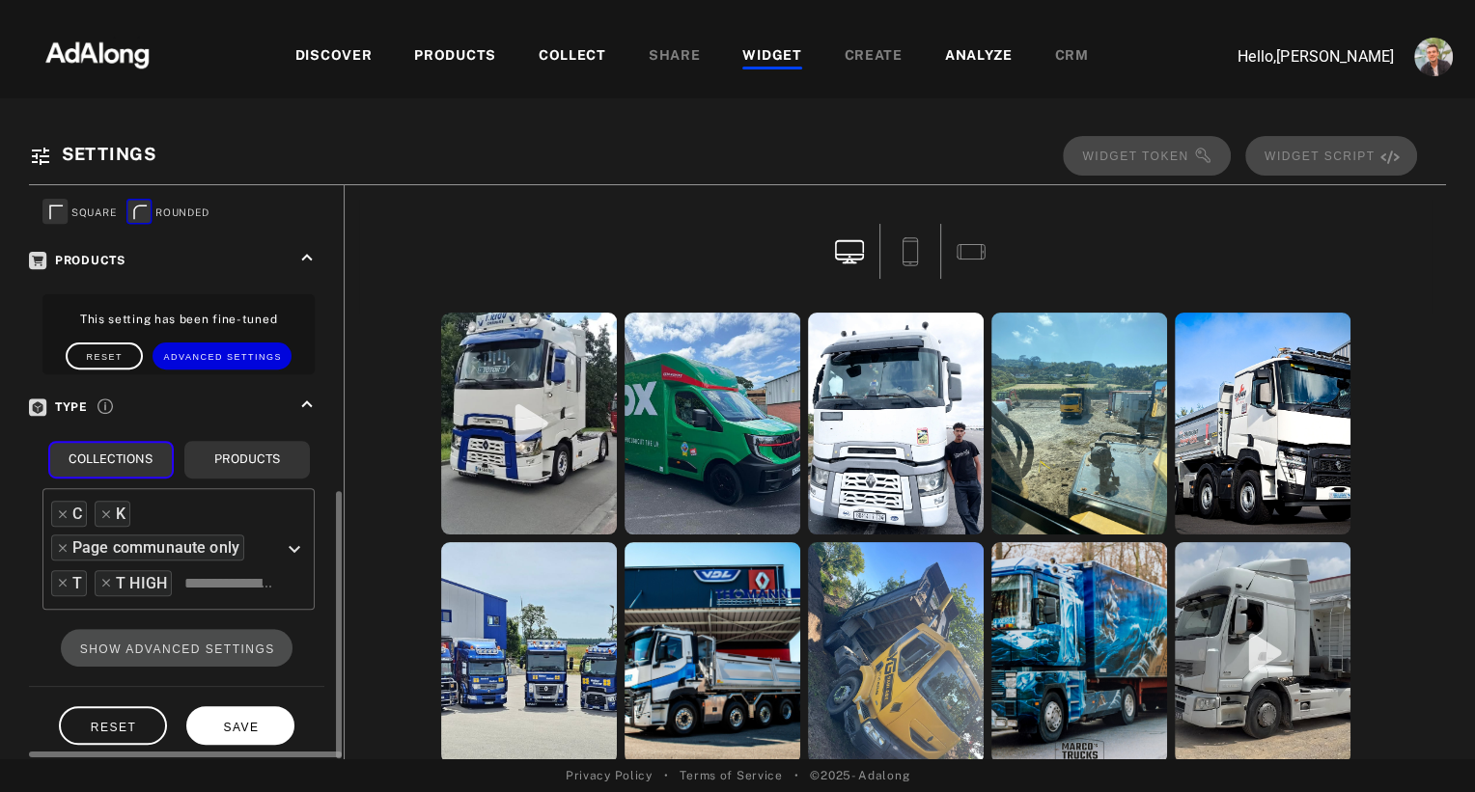
click at [234, 721] on span "SAVE" at bounding box center [241, 728] width 36 height 14
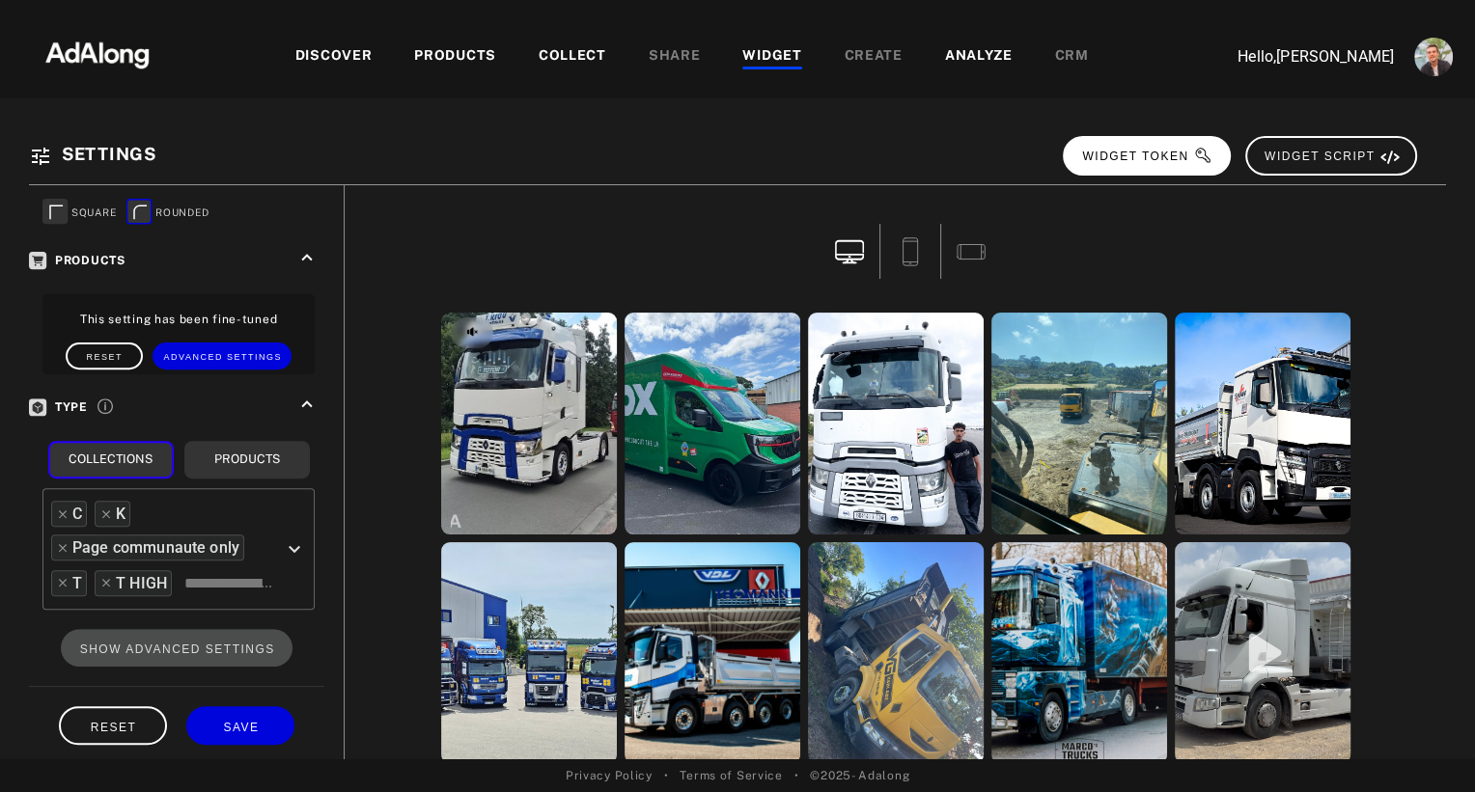
click at [1139, 147] on button "WIDGET TOKEN" at bounding box center [1147, 156] width 168 height 40
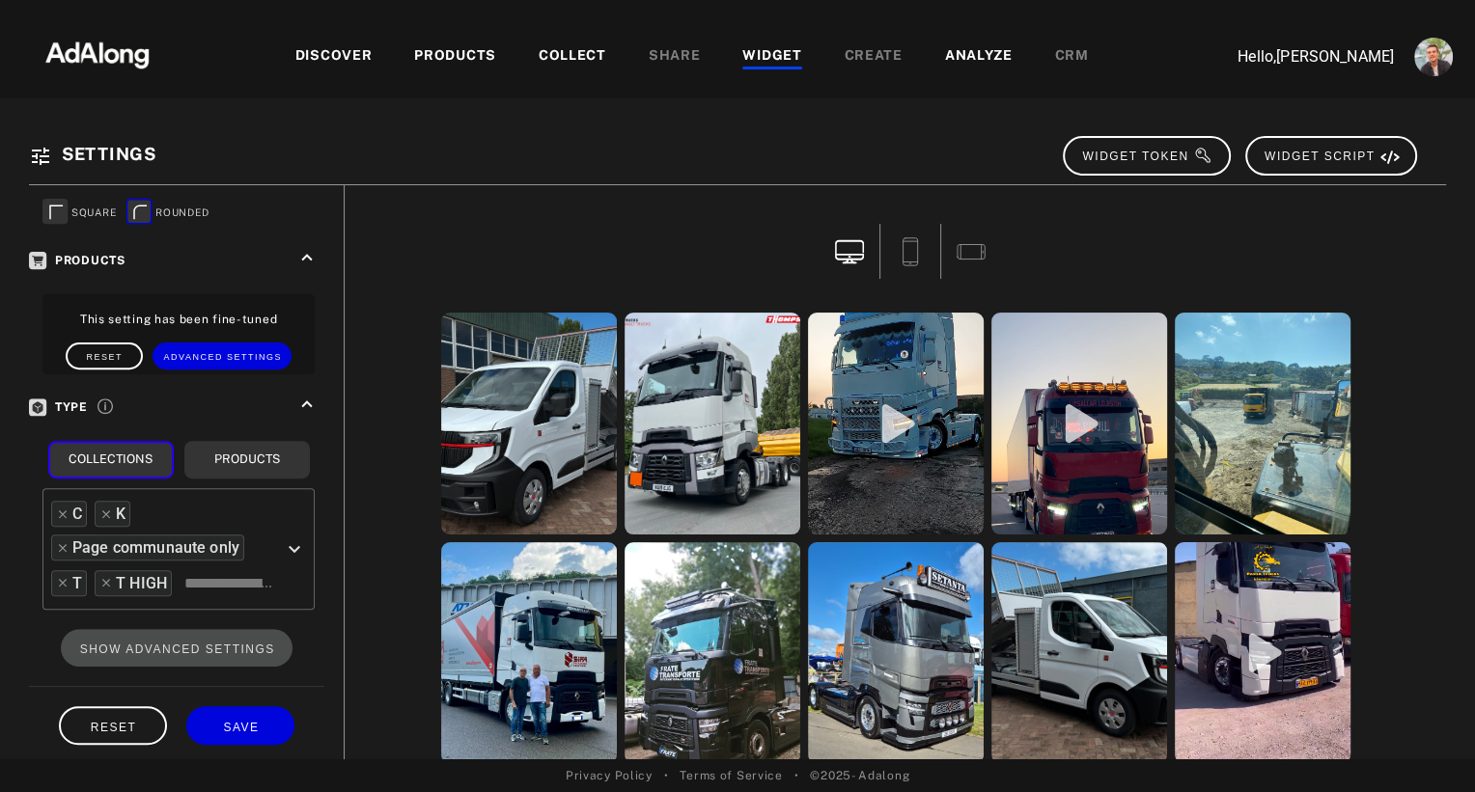
click at [772, 60] on div "WIDGET" at bounding box center [771, 56] width 59 height 23
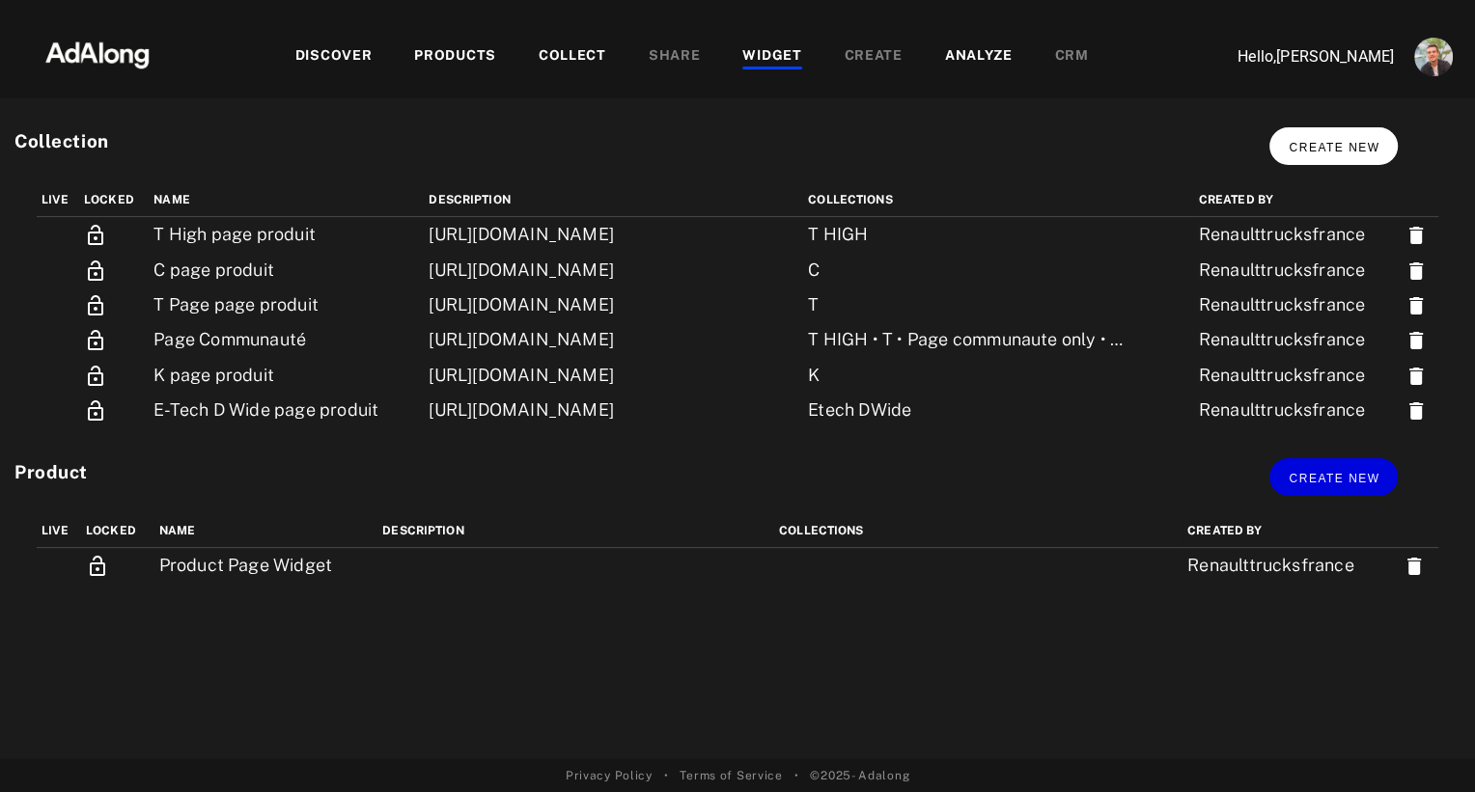
click at [1339, 136] on button "Create new" at bounding box center [1333, 146] width 128 height 38
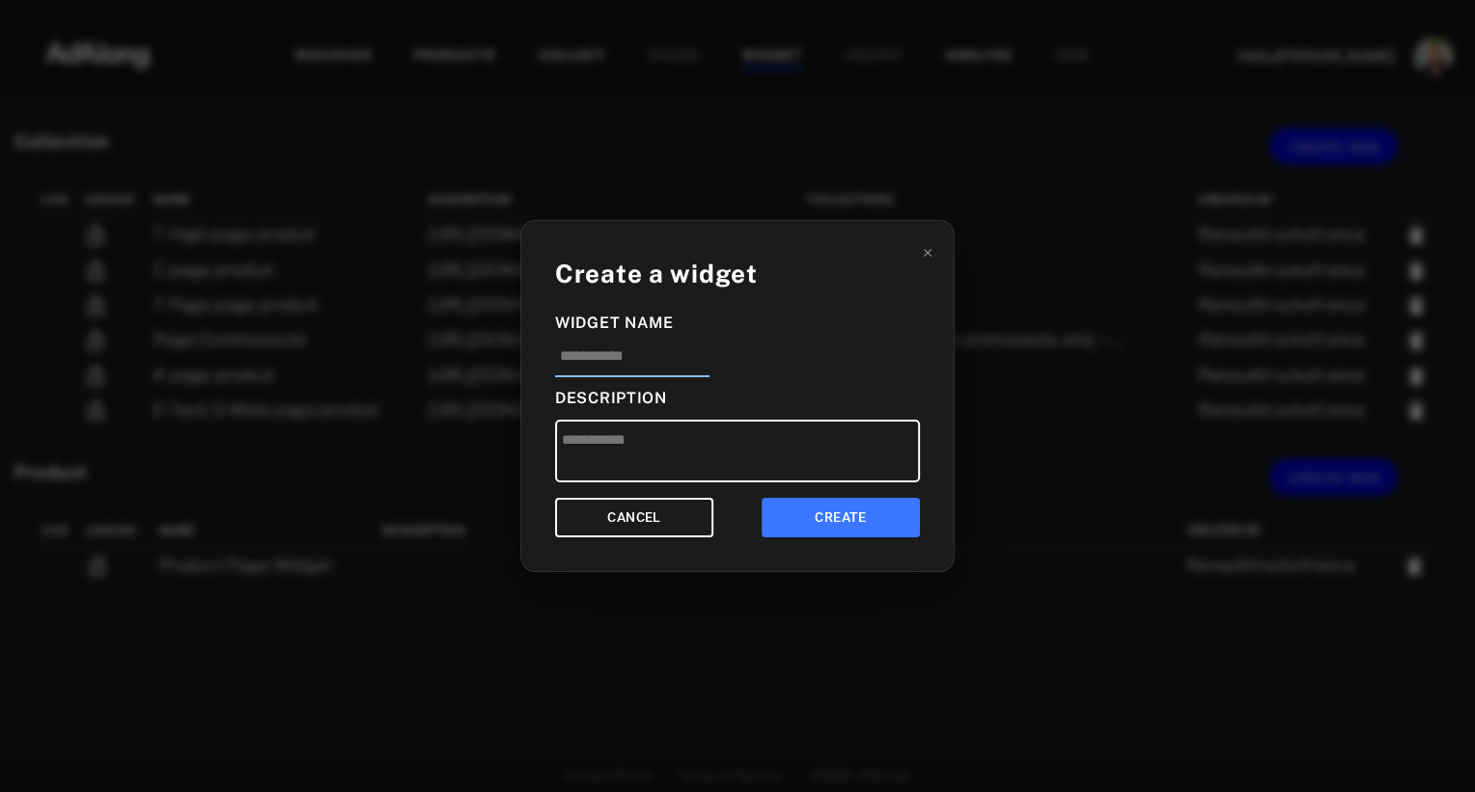
click at [639, 372] on input at bounding box center [632, 362] width 154 height 32
type input "********"
click at [822, 503] on button "CREATE" at bounding box center [840, 518] width 158 height 40
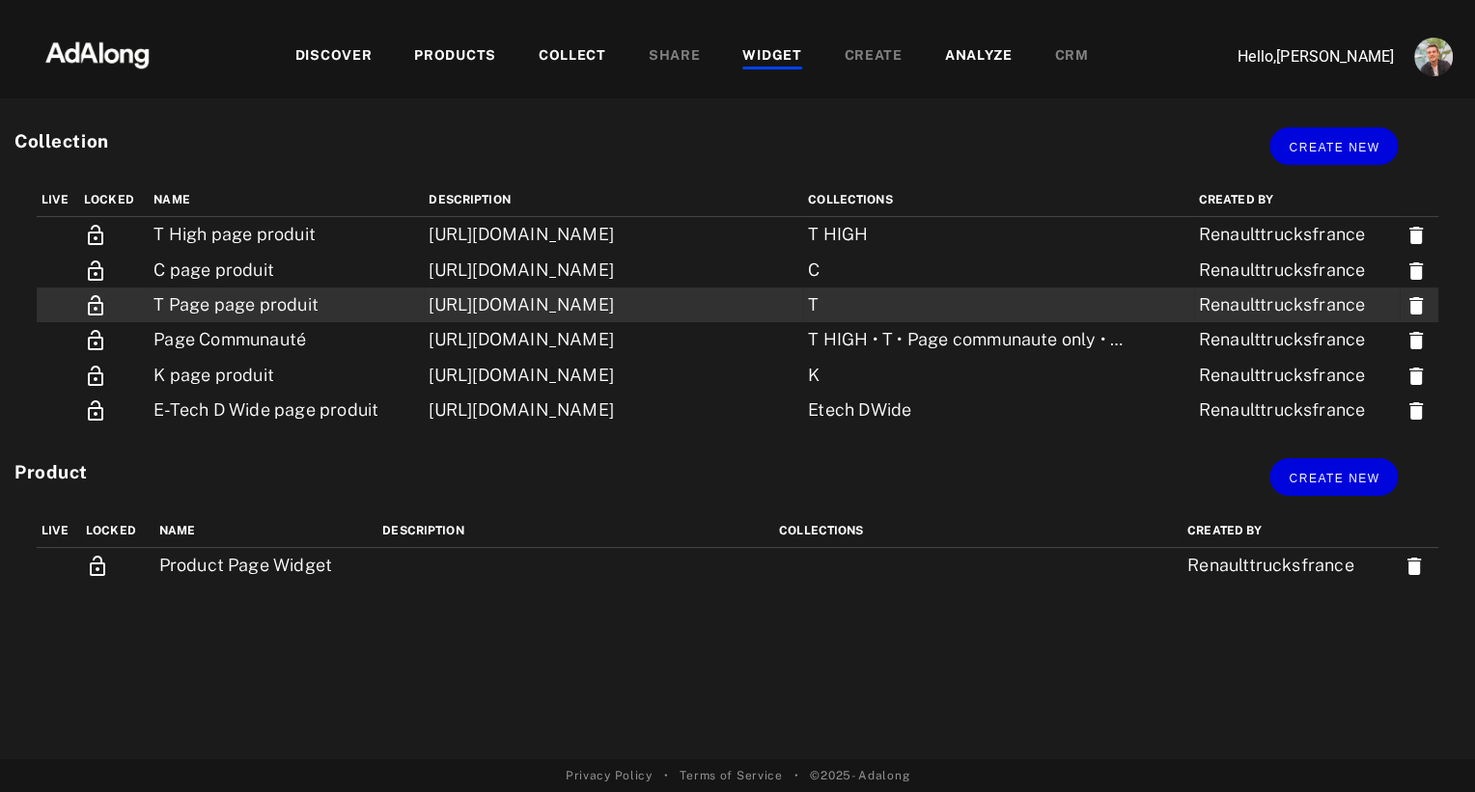
scroll to position [449, 0]
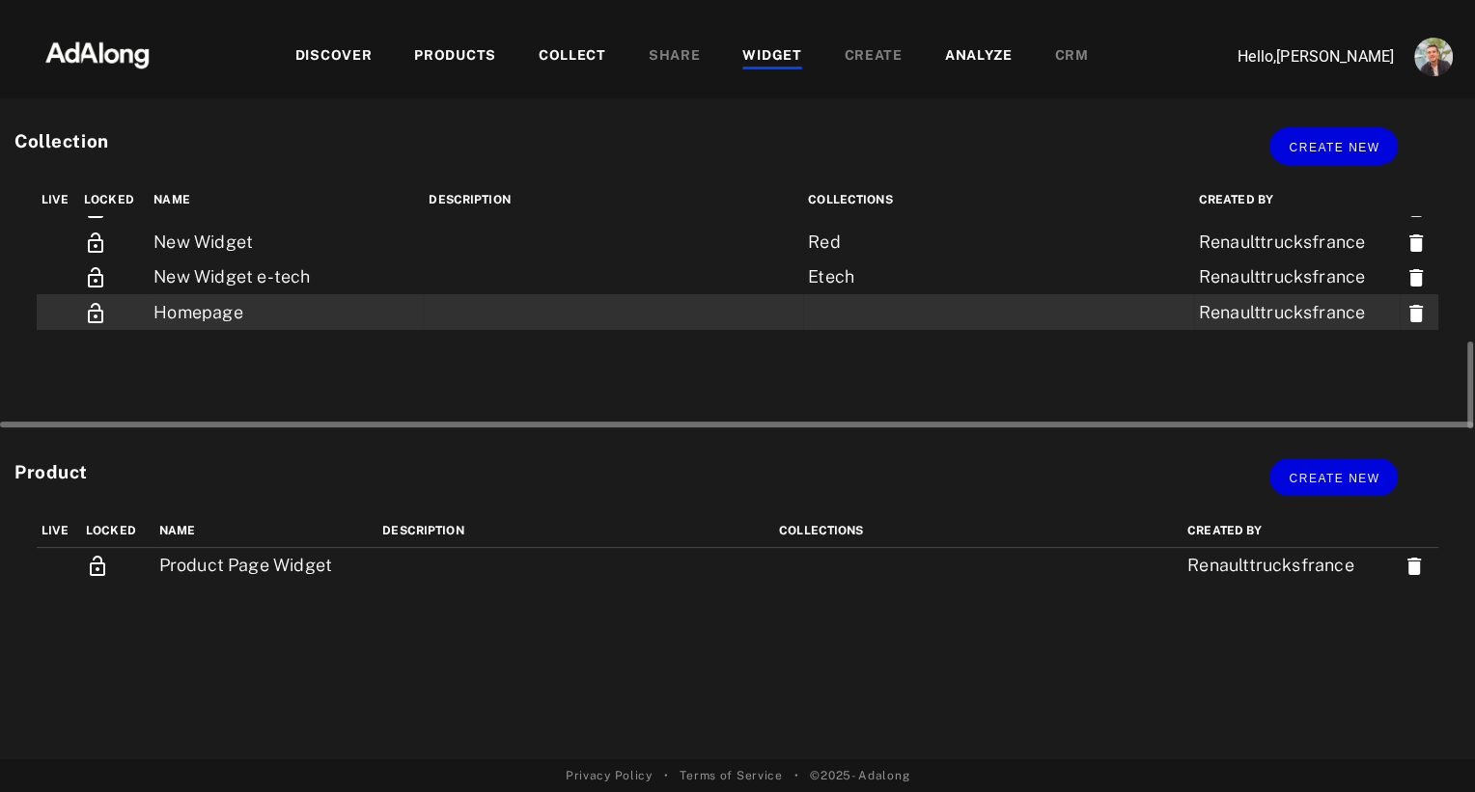
click at [424, 329] on td at bounding box center [613, 311] width 379 height 35
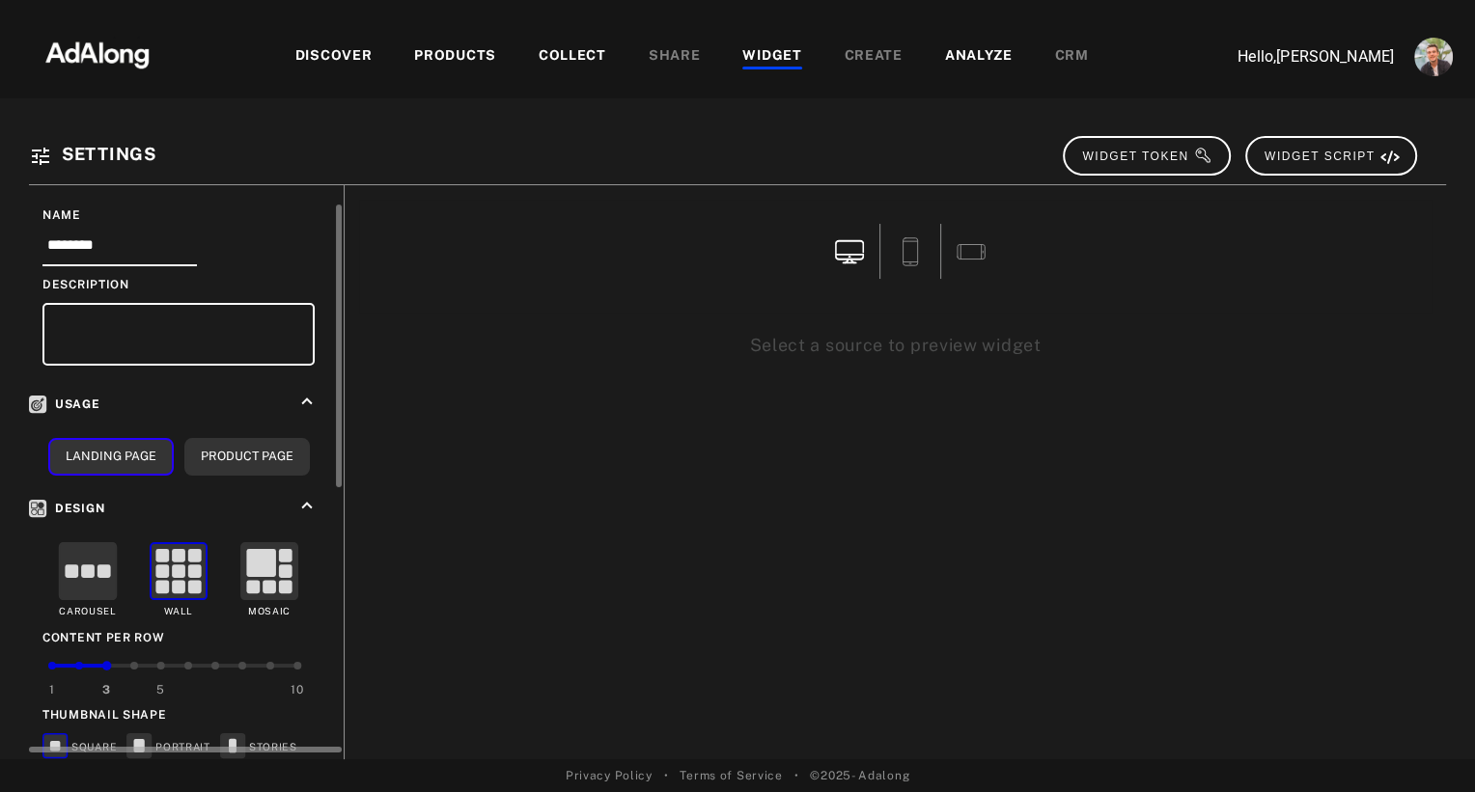
scroll to position [50, 0]
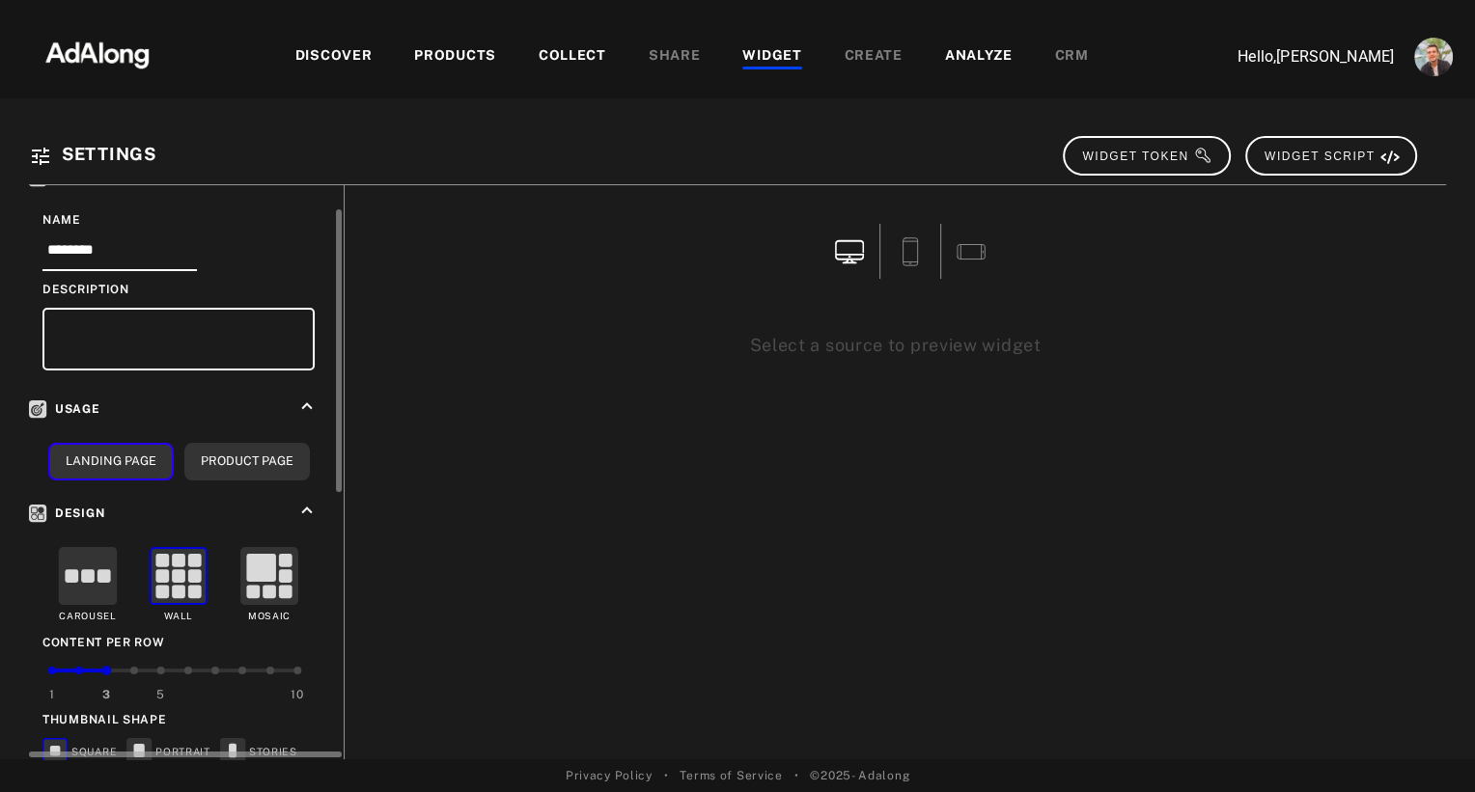
click at [98, 569] on rect at bounding box center [104, 576] width 14 height 14
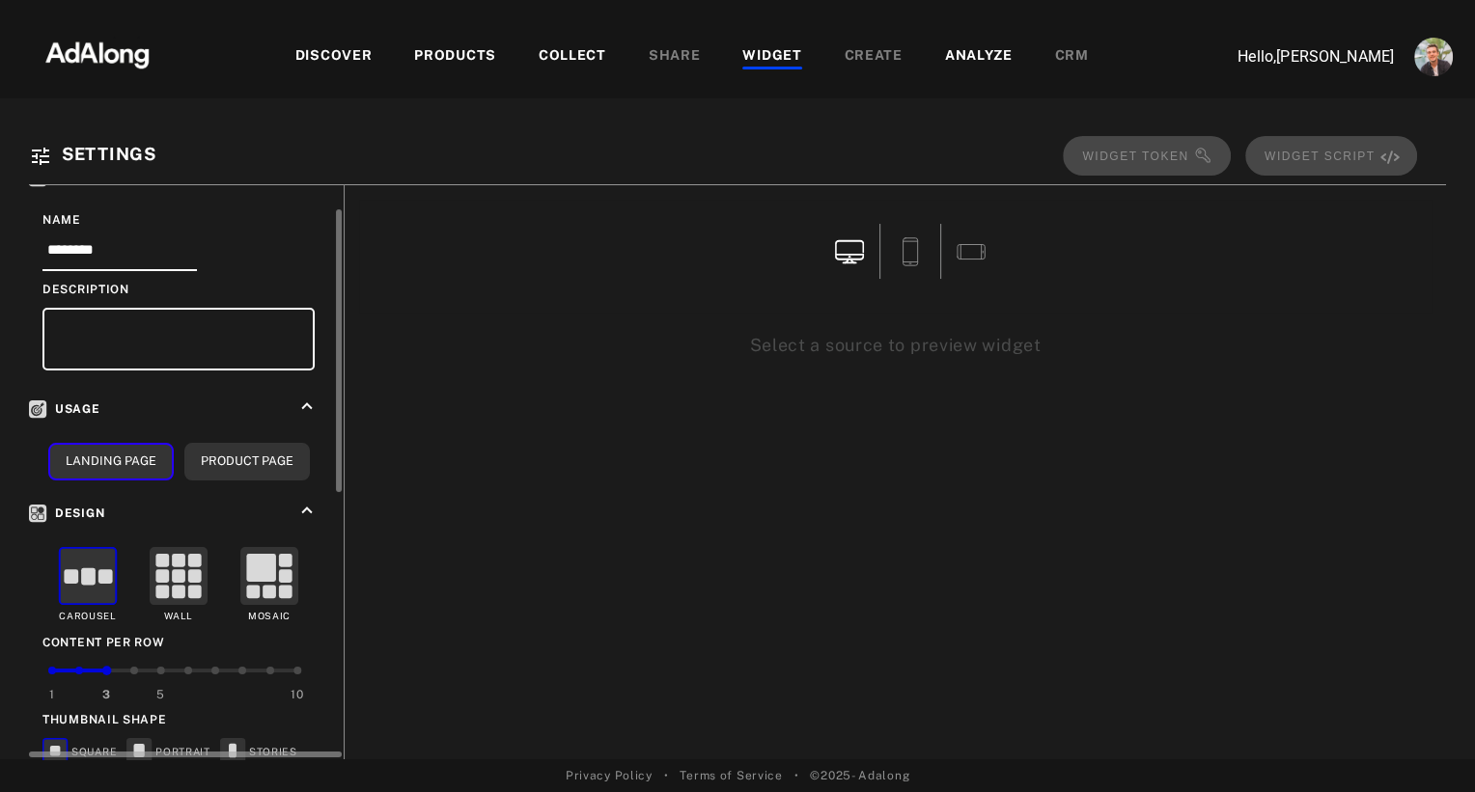
click at [158, 667] on div at bounding box center [161, 671] width 8 height 8
click at [134, 744] on rect at bounding box center [139, 751] width 11 height 14
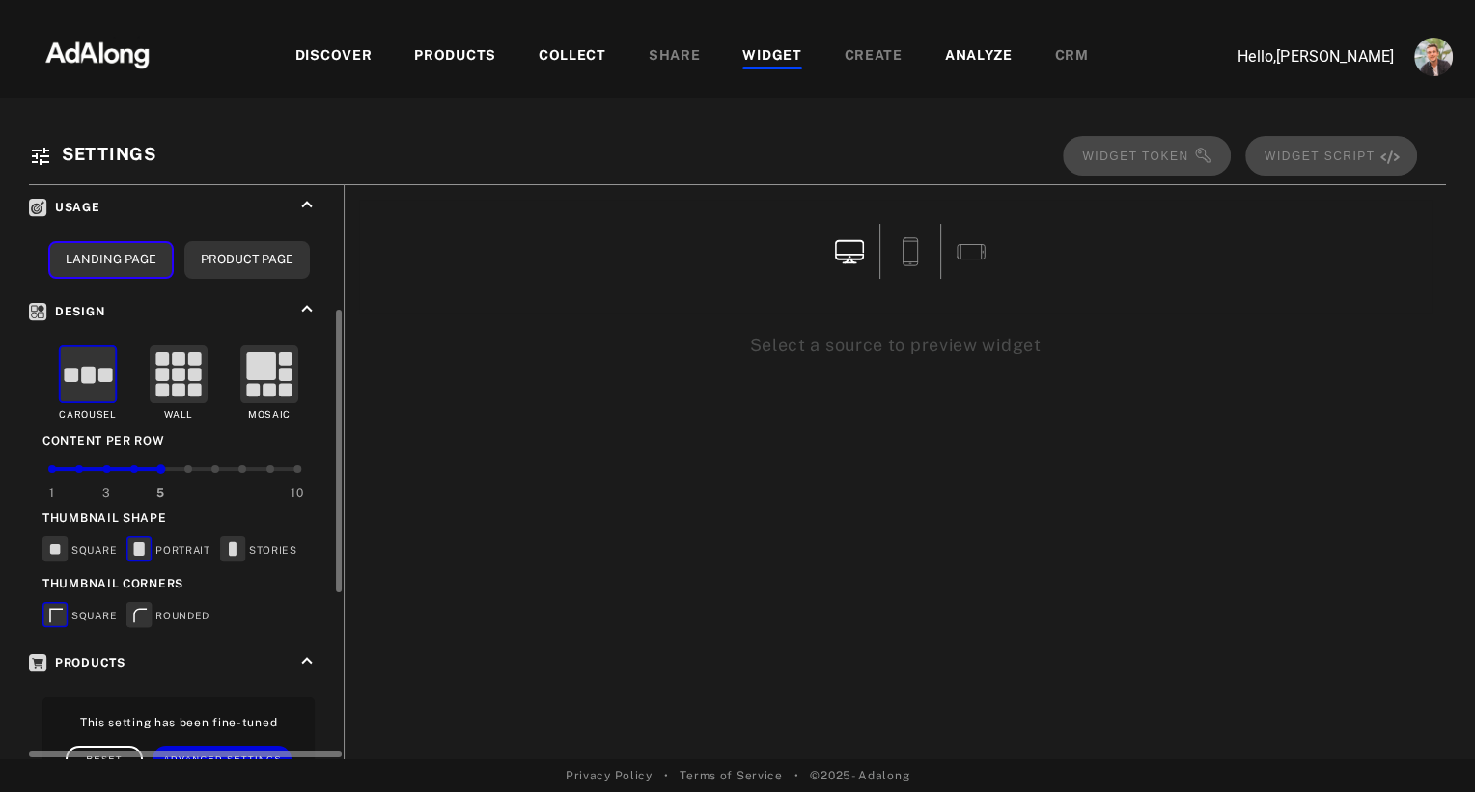
click at [140, 610] on rect at bounding box center [139, 614] width 24 height 24
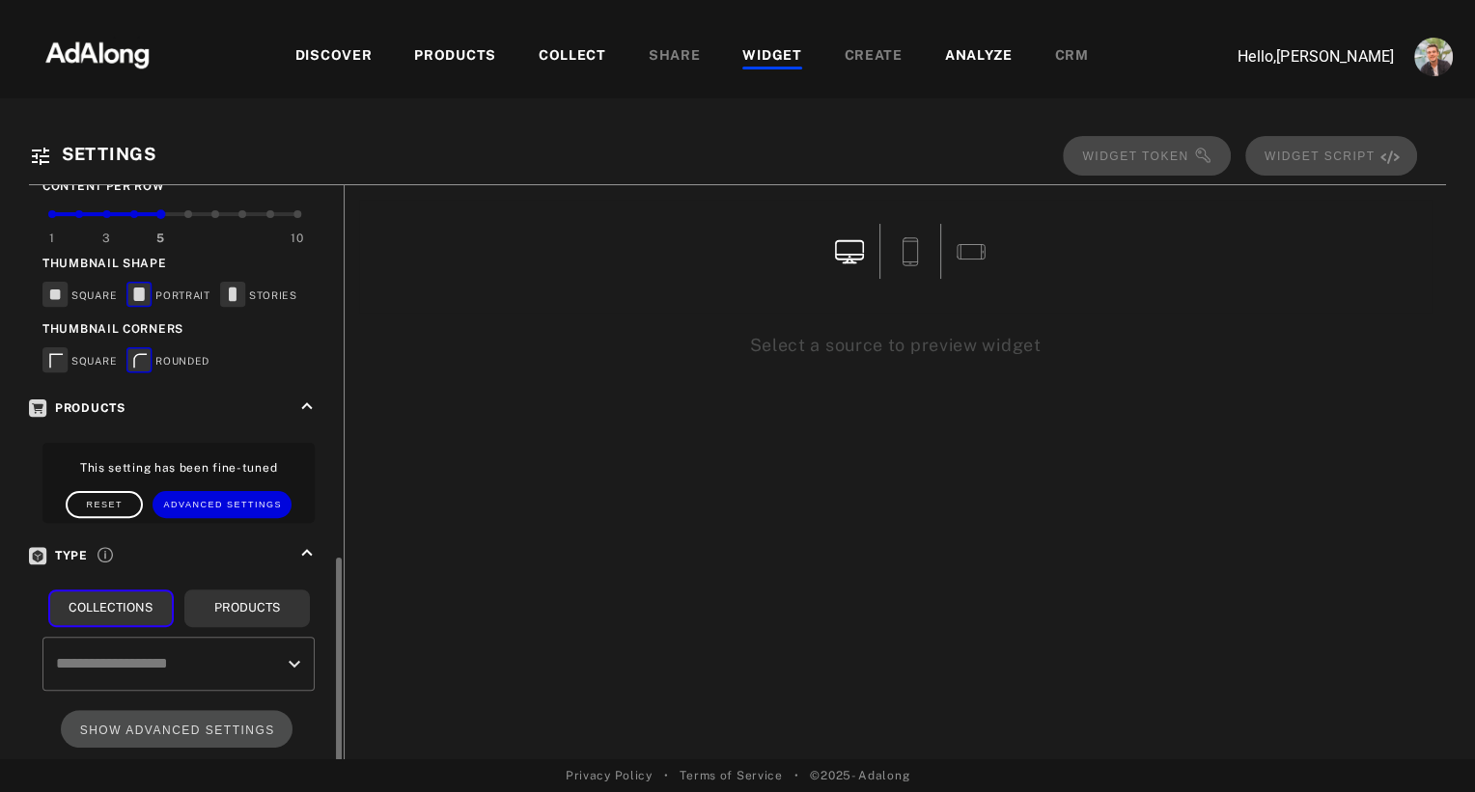
scroll to position [589, 0]
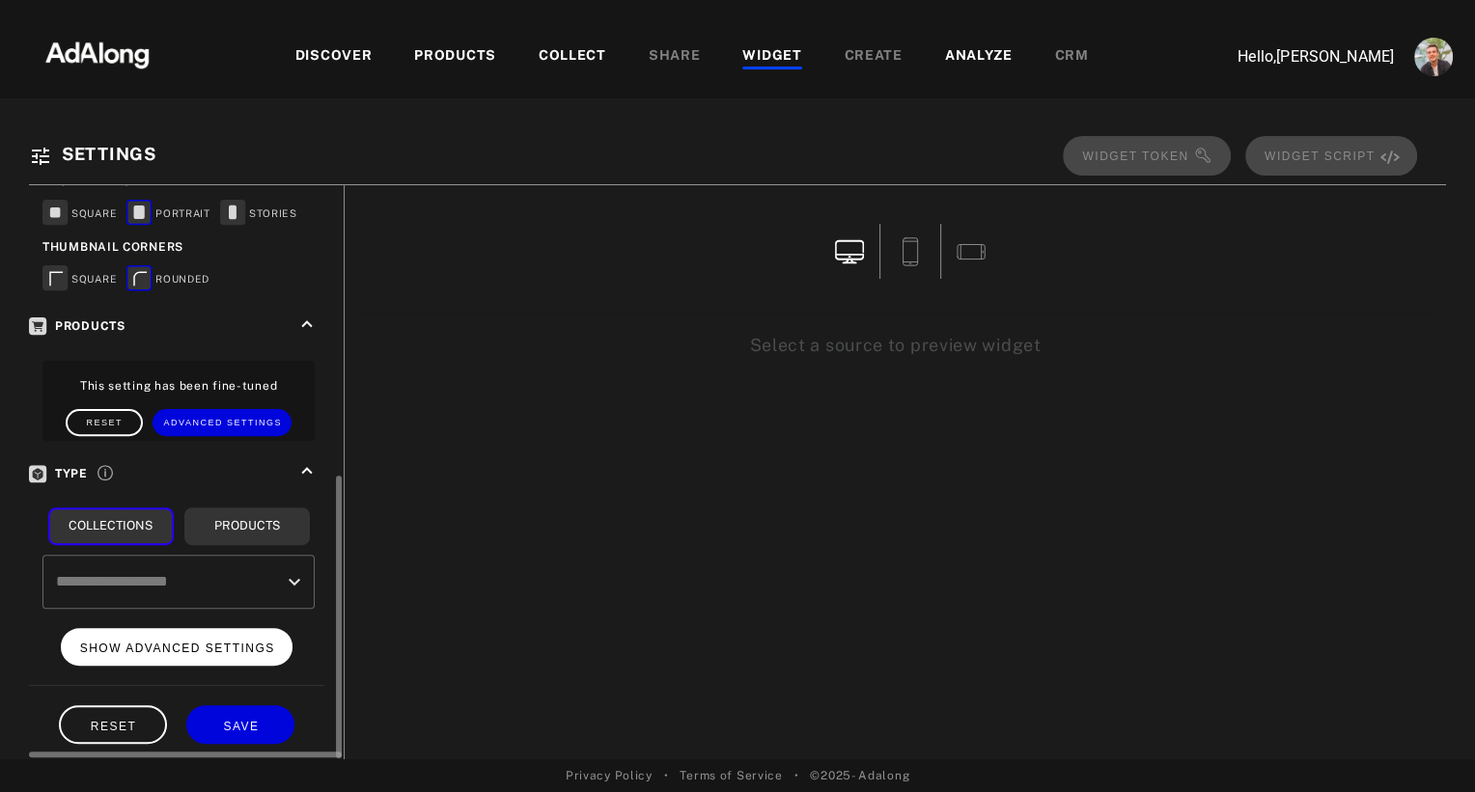
click at [207, 642] on span "SHOW ADVANCED SETTINGS" at bounding box center [177, 649] width 195 height 14
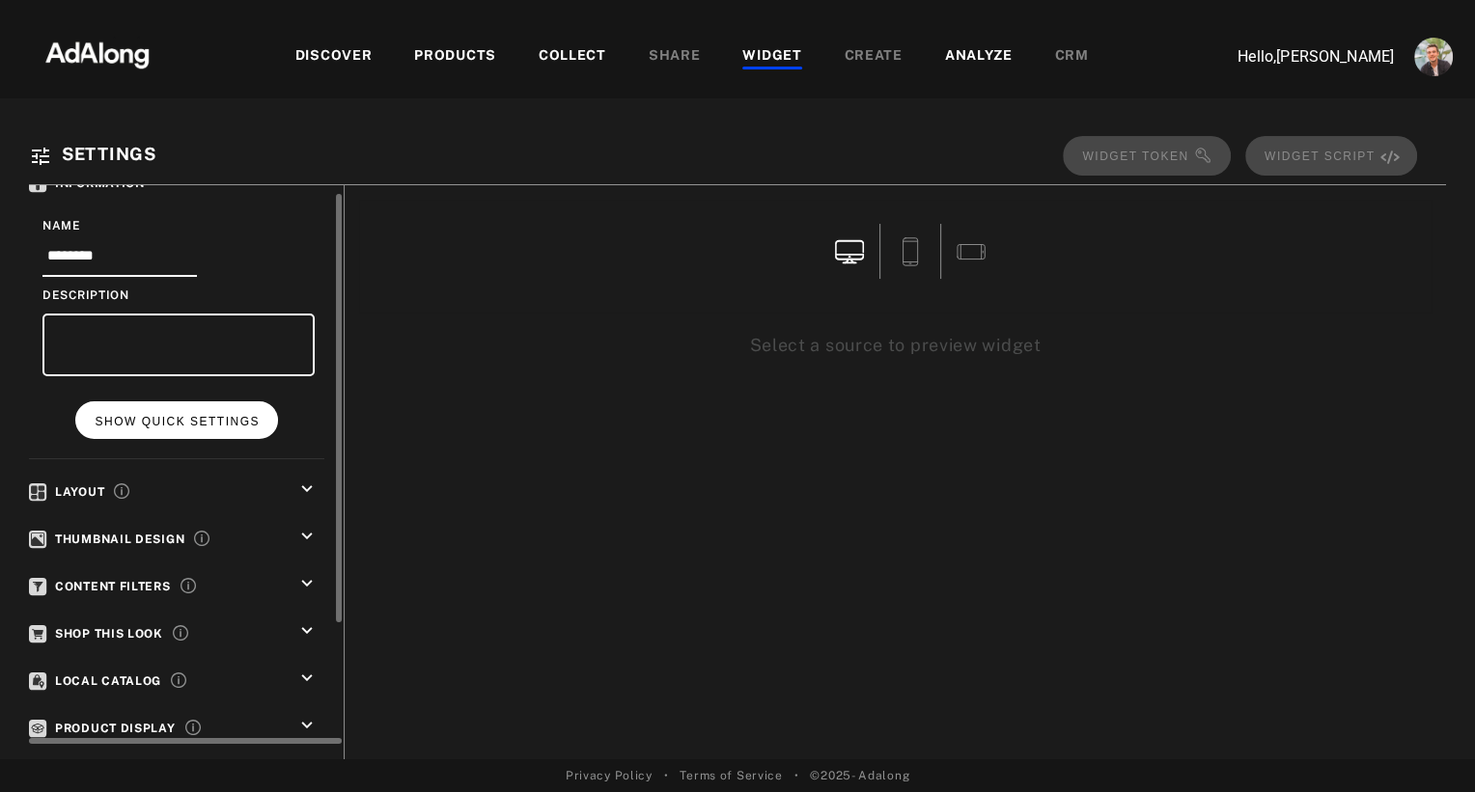
scroll to position [24, 0]
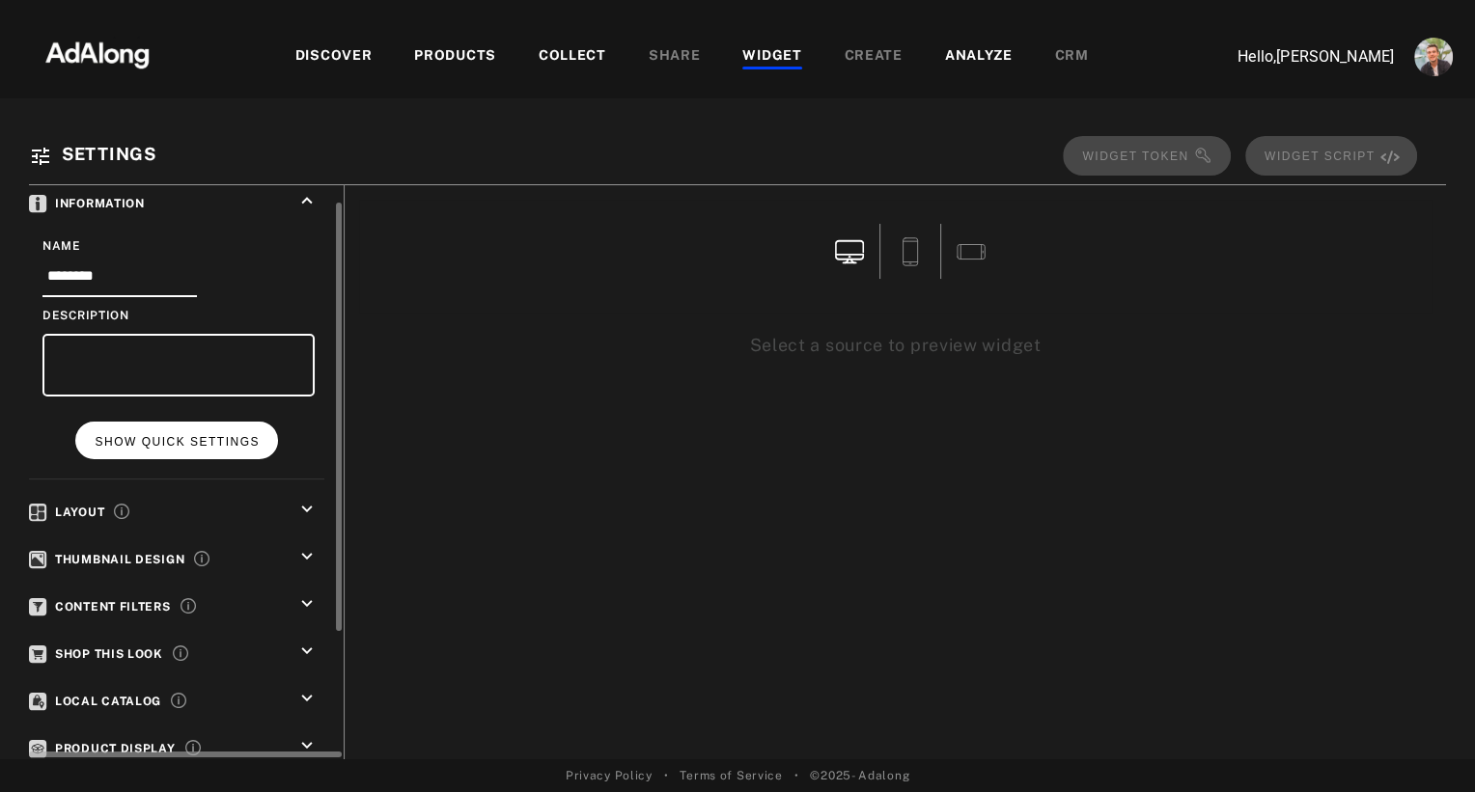
click at [152, 439] on span "SHOW QUICK SETTINGS" at bounding box center [177, 442] width 165 height 14
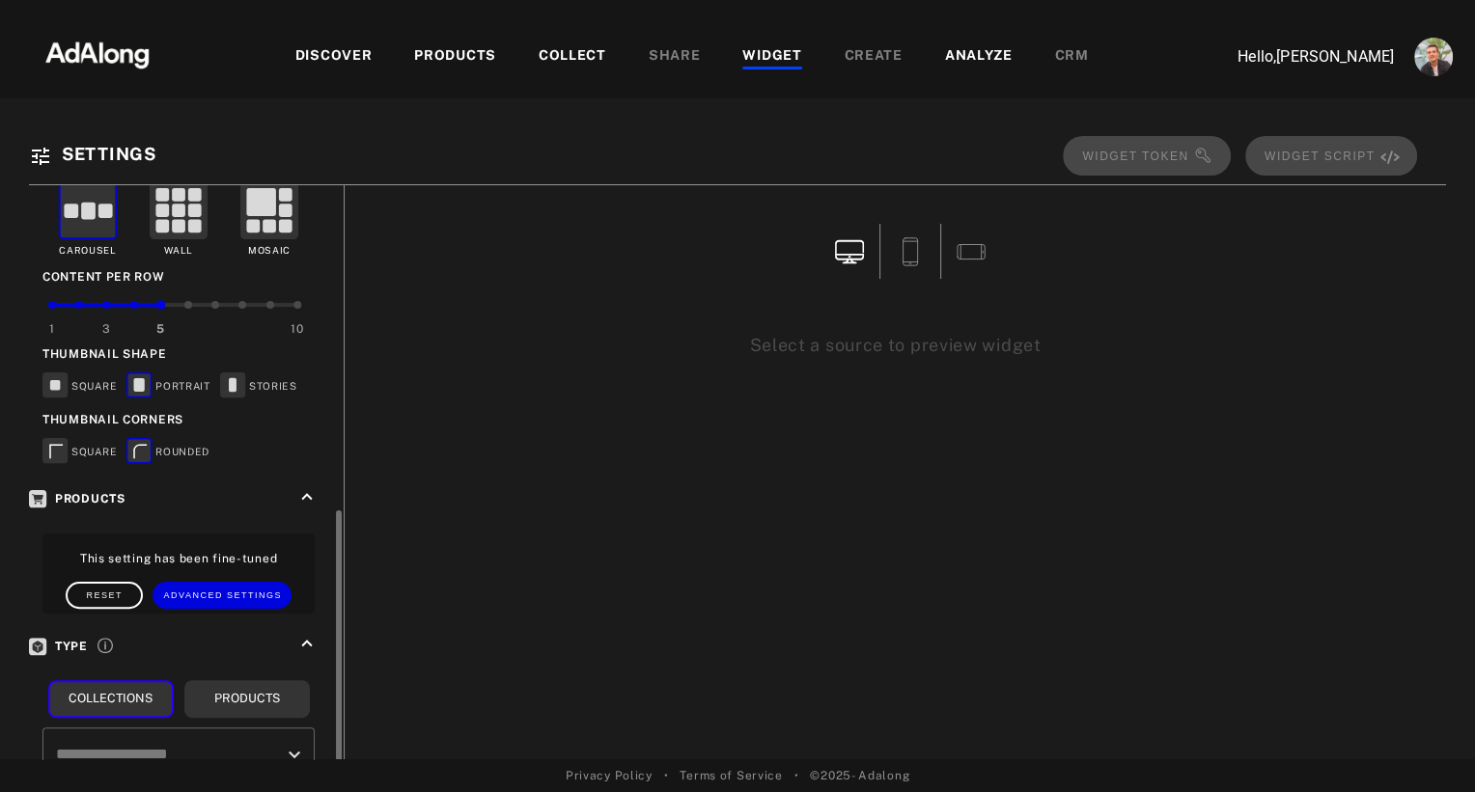
scroll to position [512, 0]
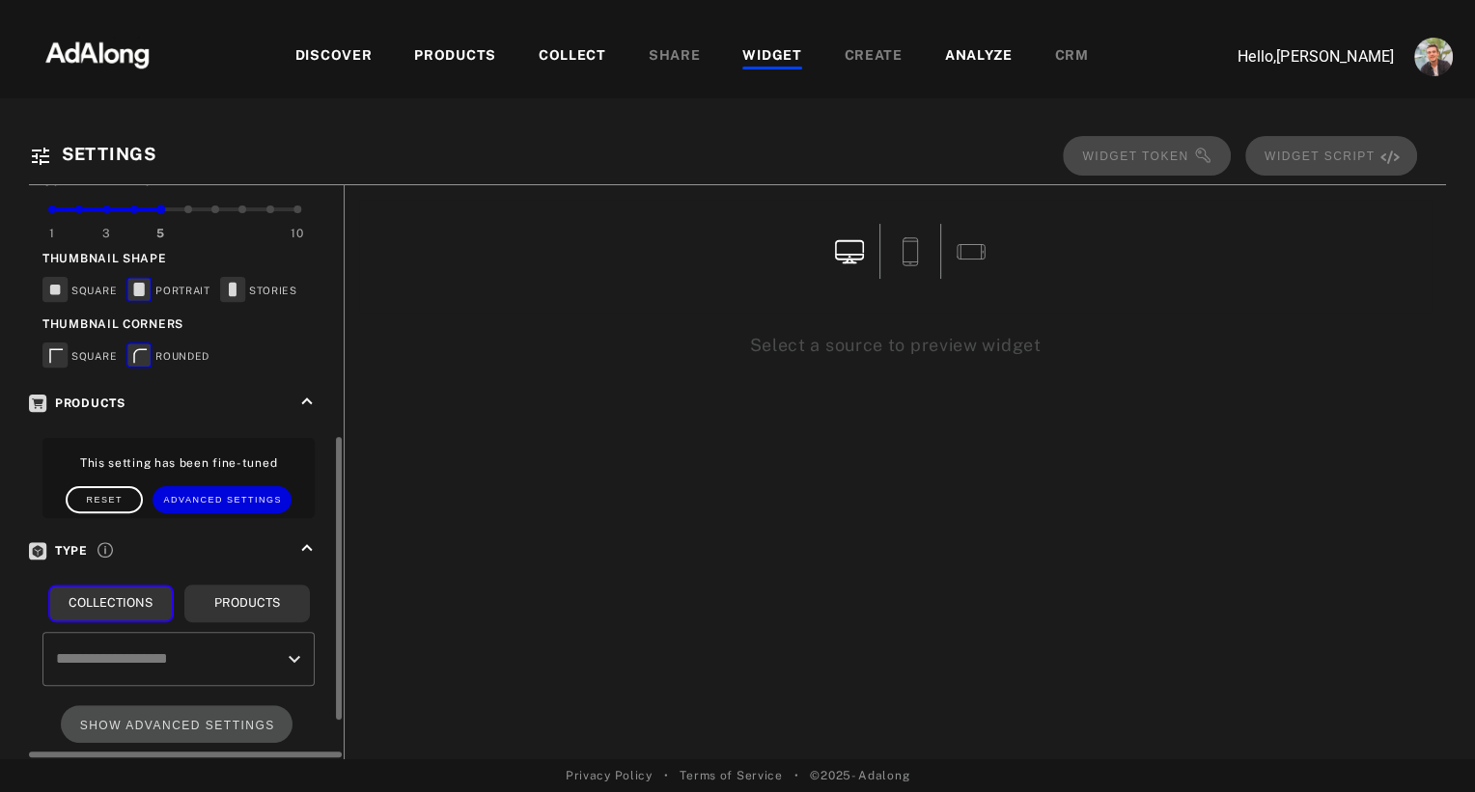
click at [232, 641] on input "text" at bounding box center [164, 659] width 226 height 37
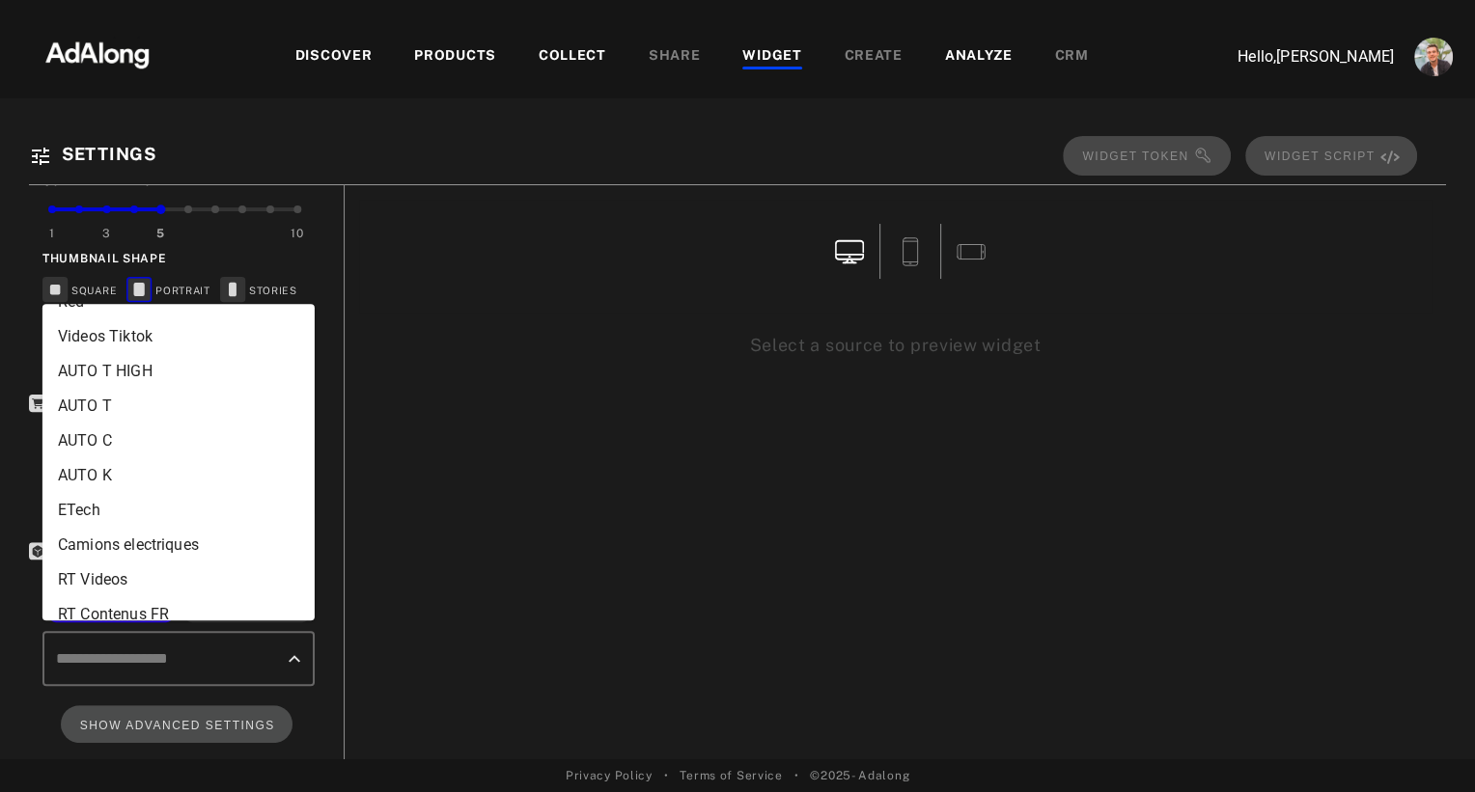
scroll to position [296, 0]
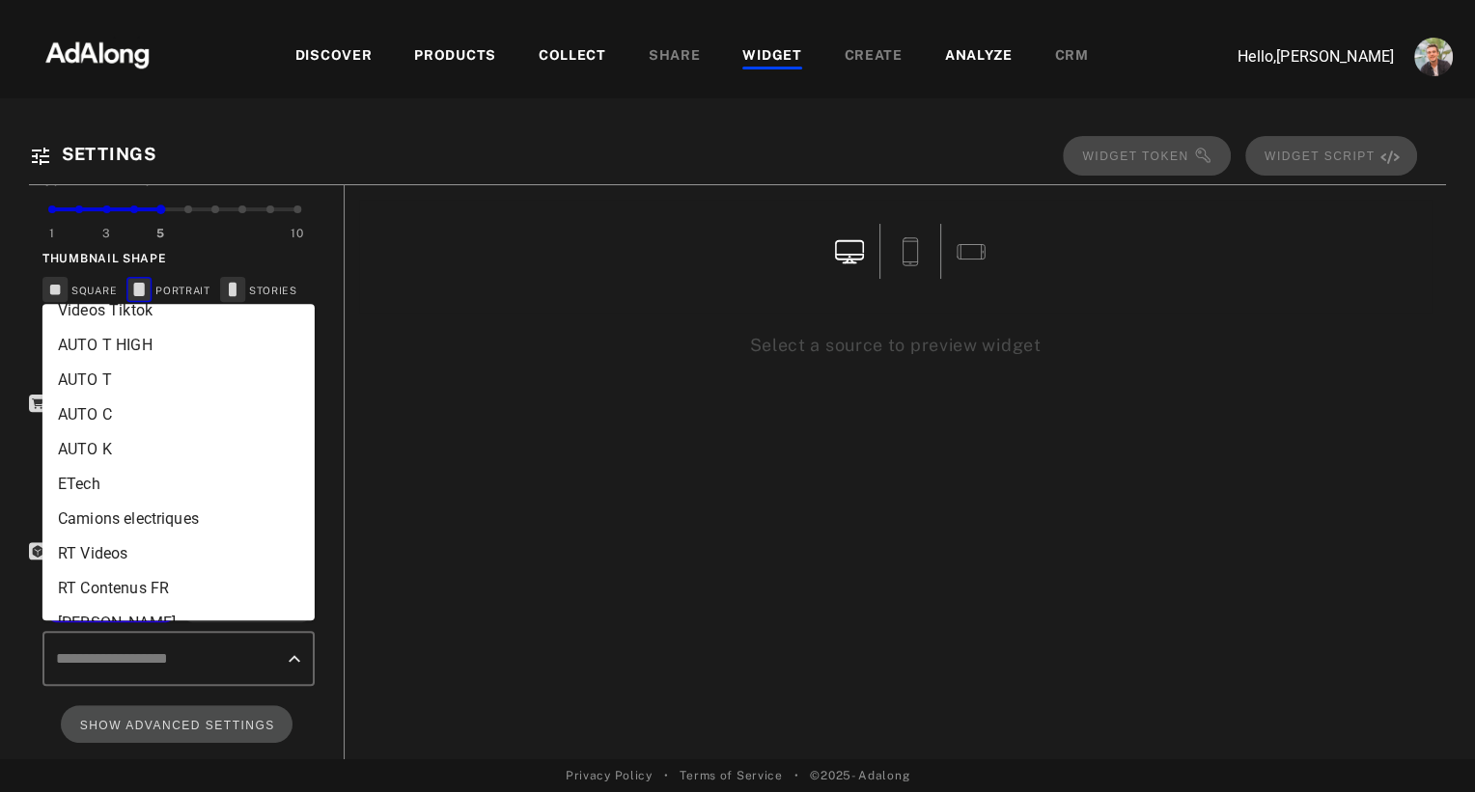
click at [160, 352] on li "AUTO T HIGH" at bounding box center [178, 345] width 272 height 35
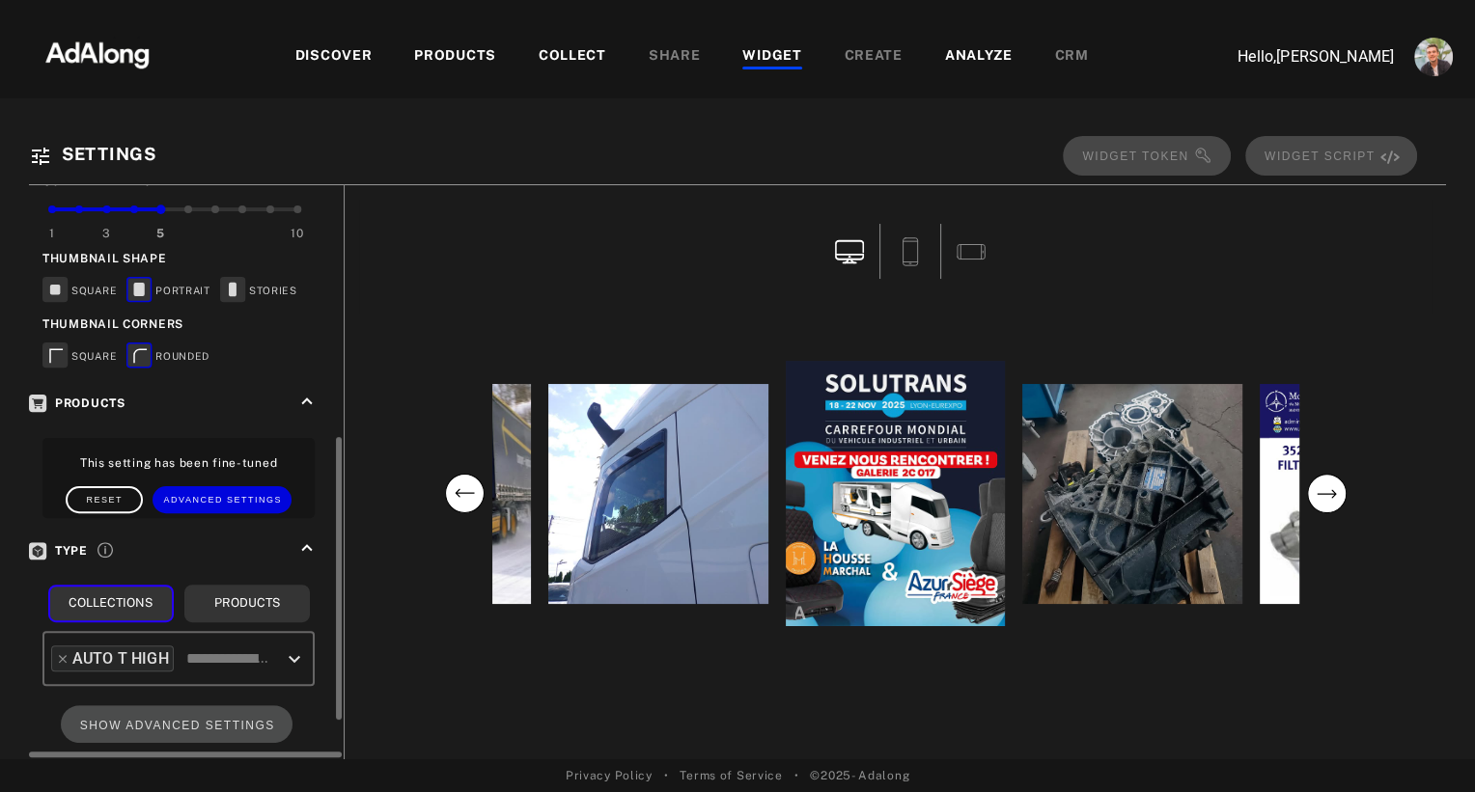
click at [64, 652] on icon at bounding box center [63, 659] width 14 height 14
click at [205, 641] on input "text" at bounding box center [229, 659] width 96 height 37
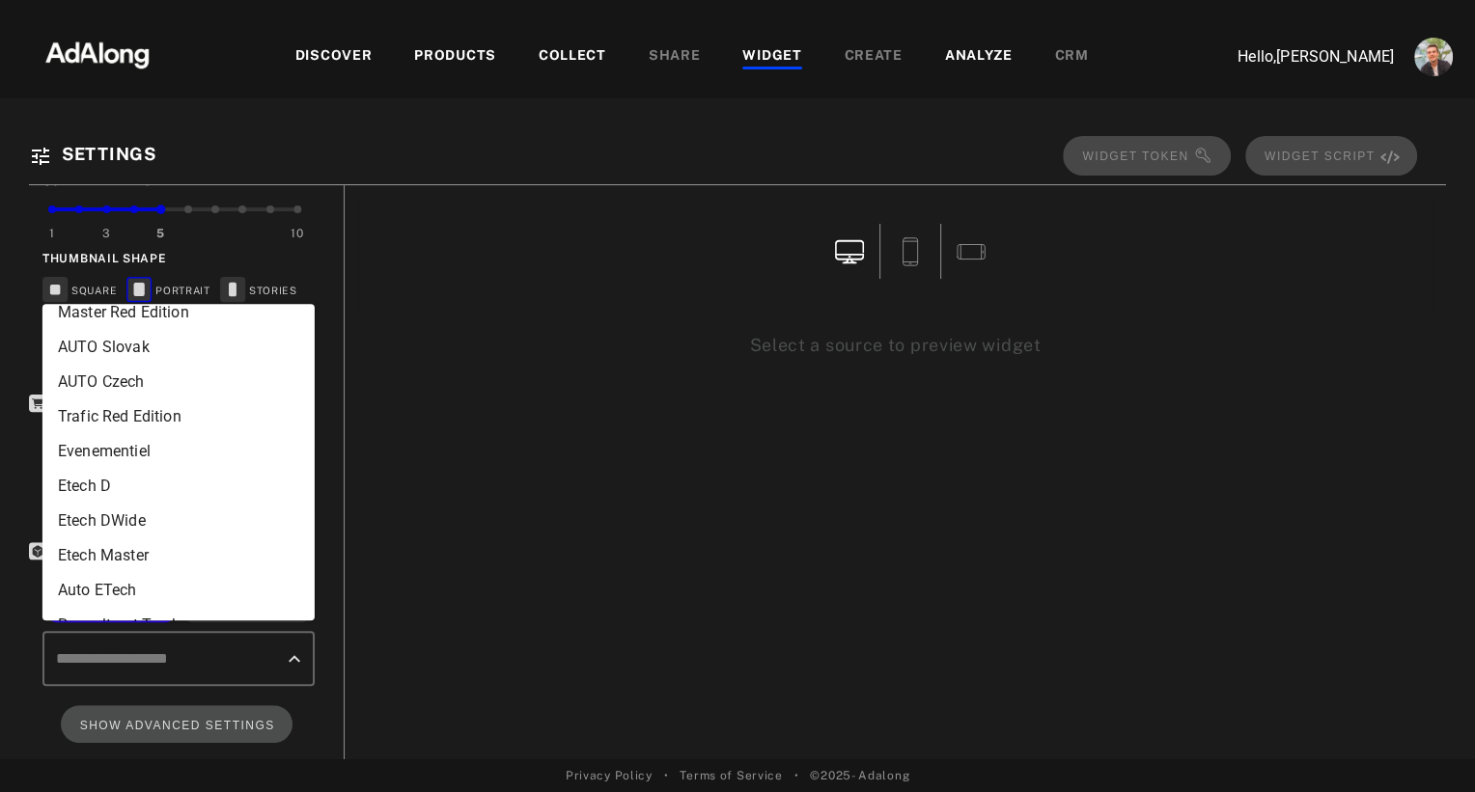
scroll to position [1352, 0]
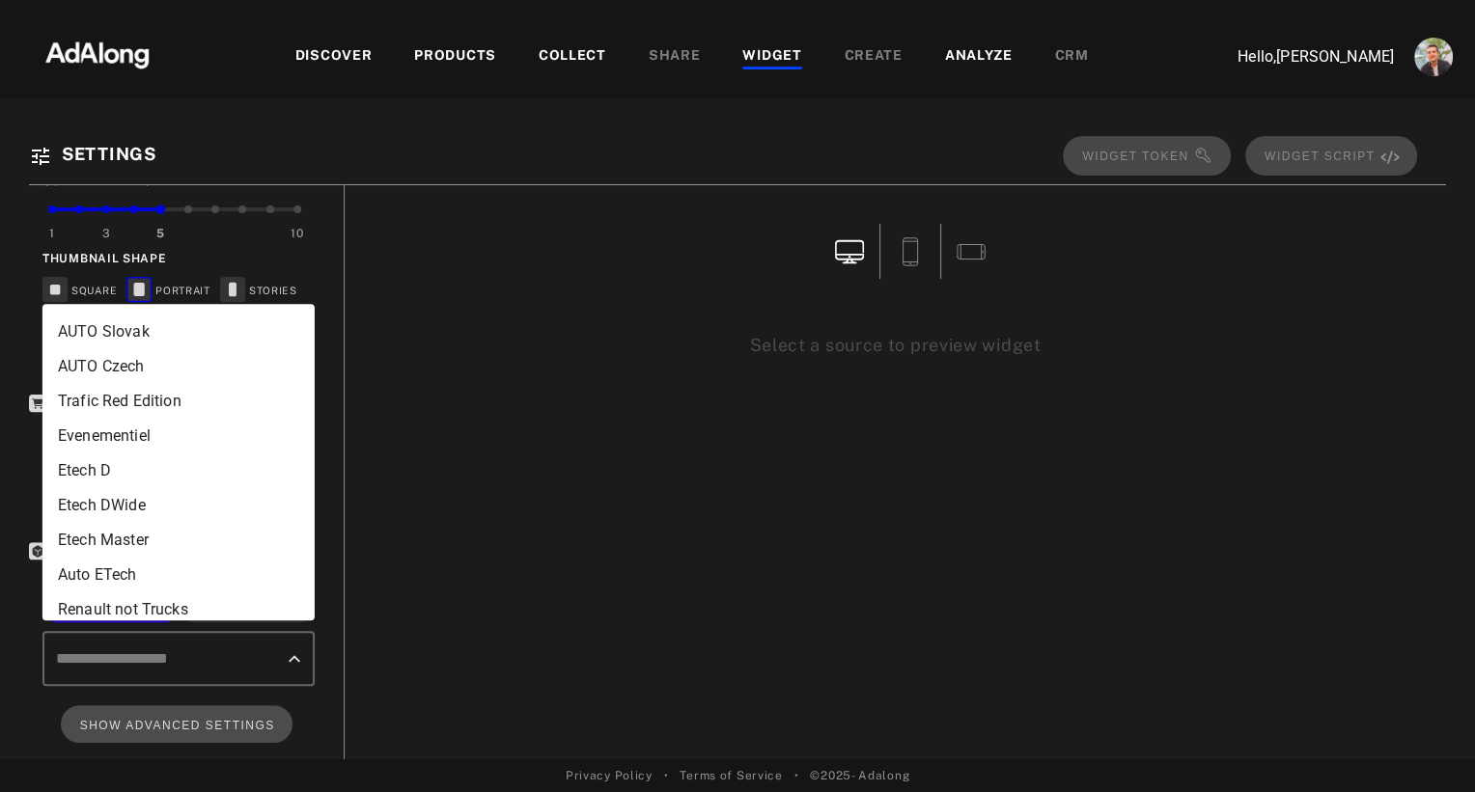
click at [99, 481] on li "Etech D" at bounding box center [178, 471] width 272 height 35
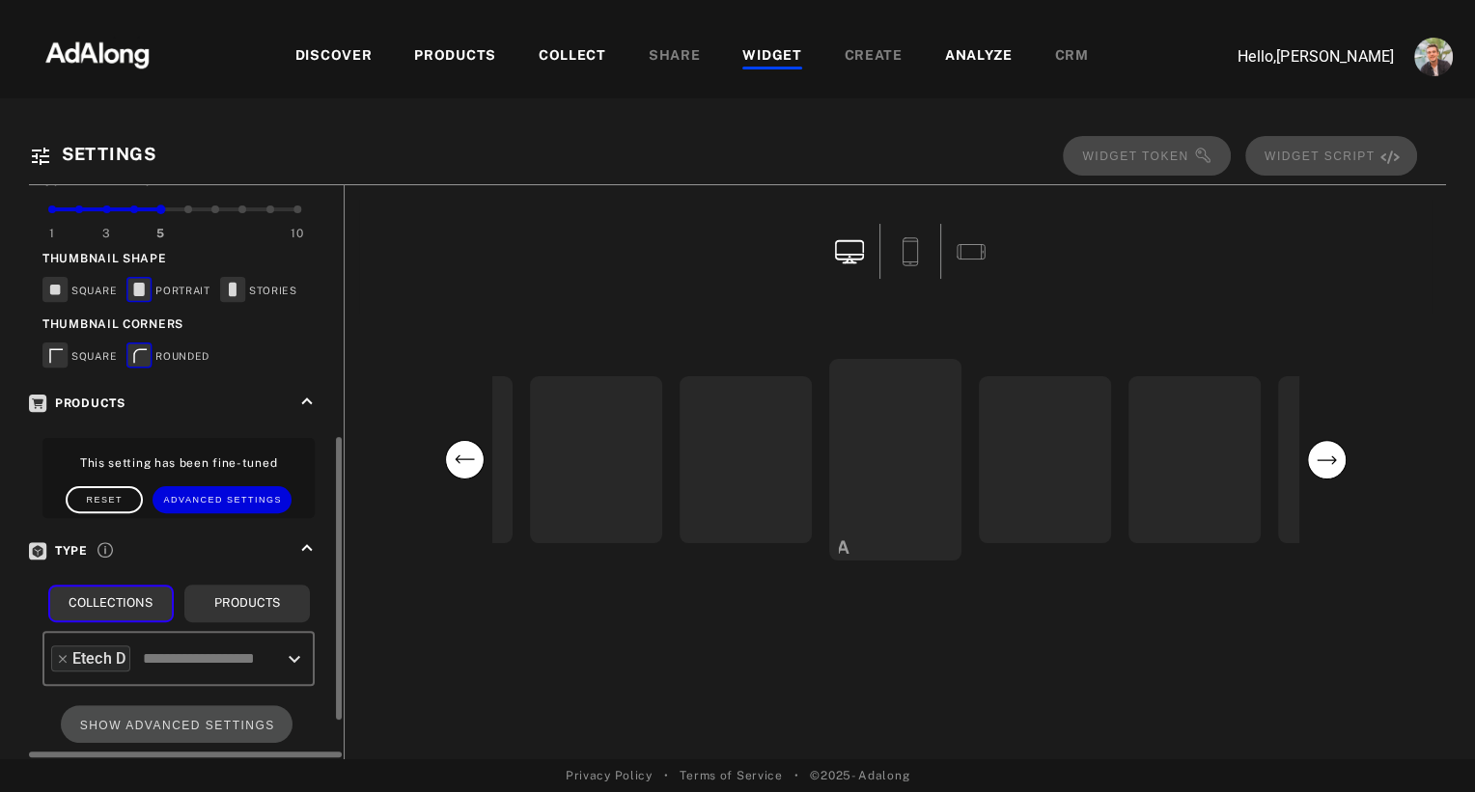
click at [218, 641] on input "text" at bounding box center [207, 659] width 139 height 37
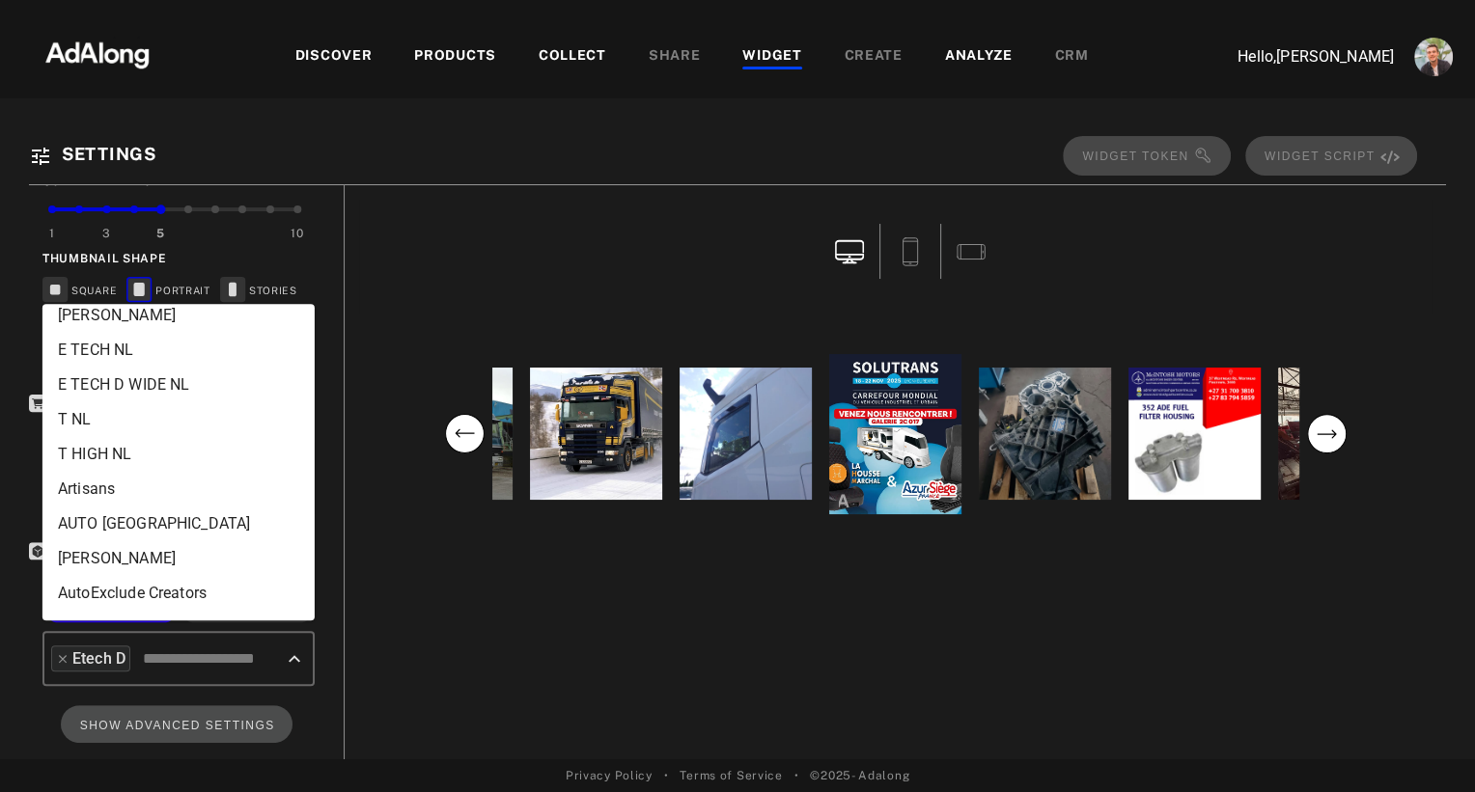
scroll to position [566, 0]
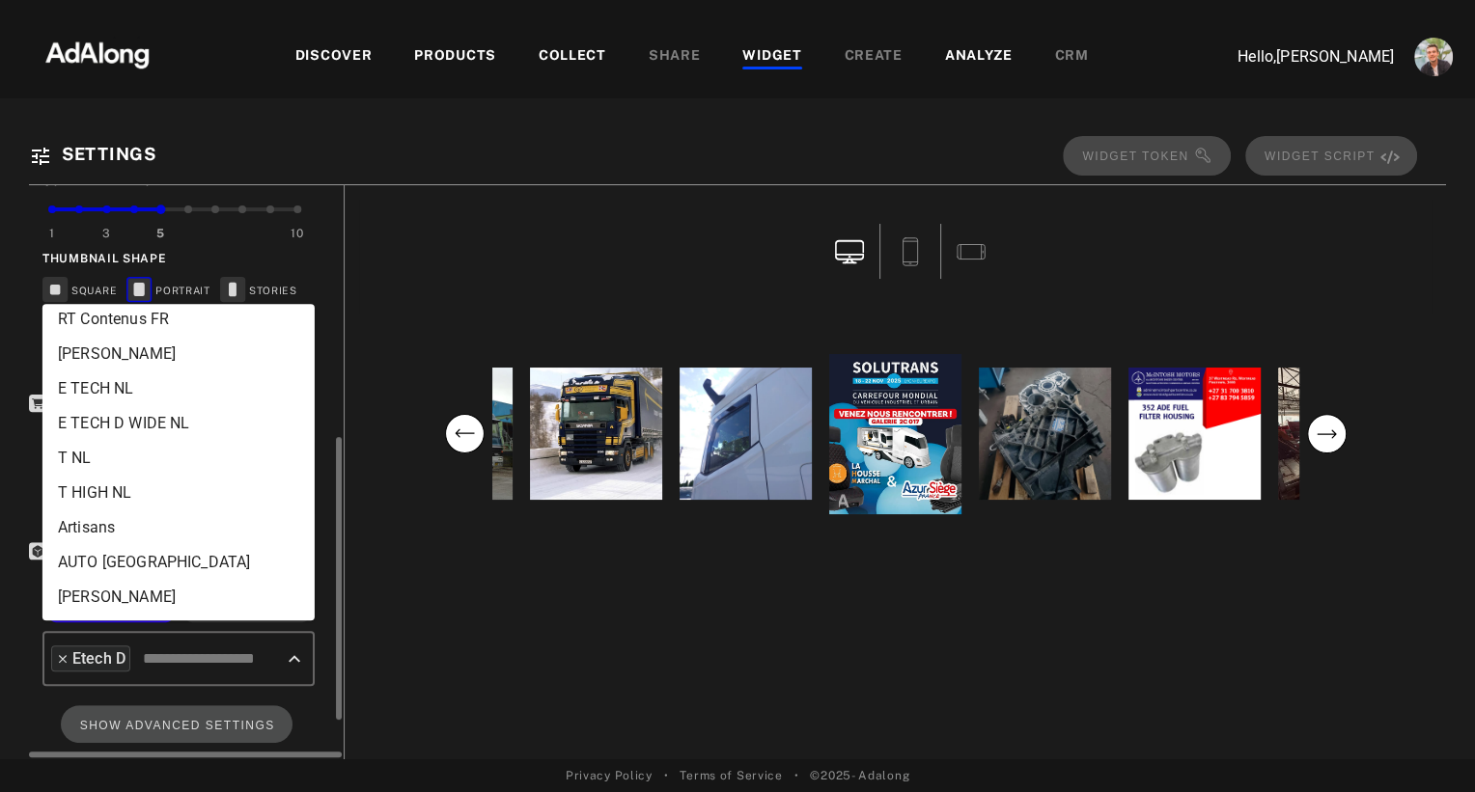
click at [65, 652] on icon at bounding box center [63, 659] width 14 height 14
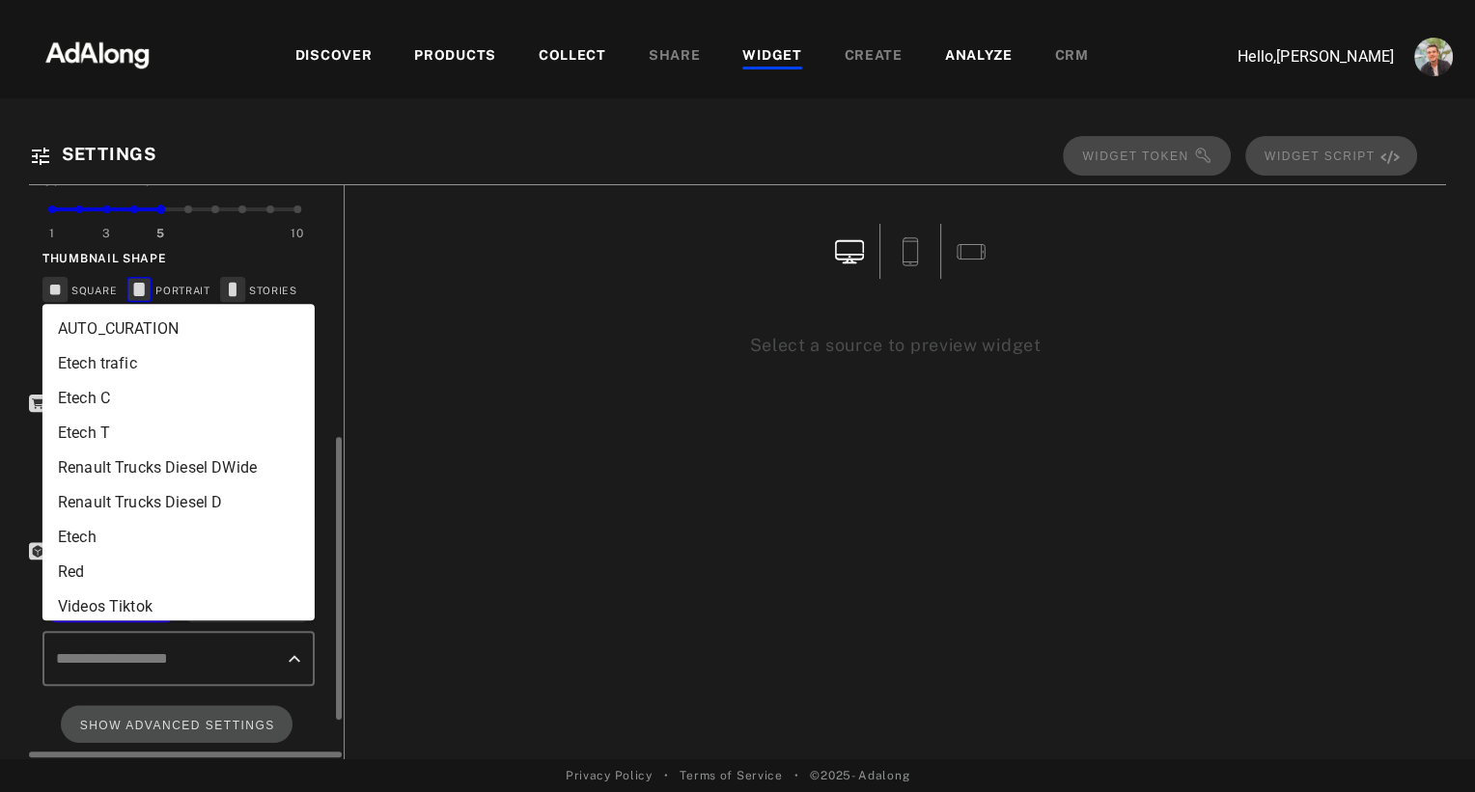
scroll to position [1643, 0]
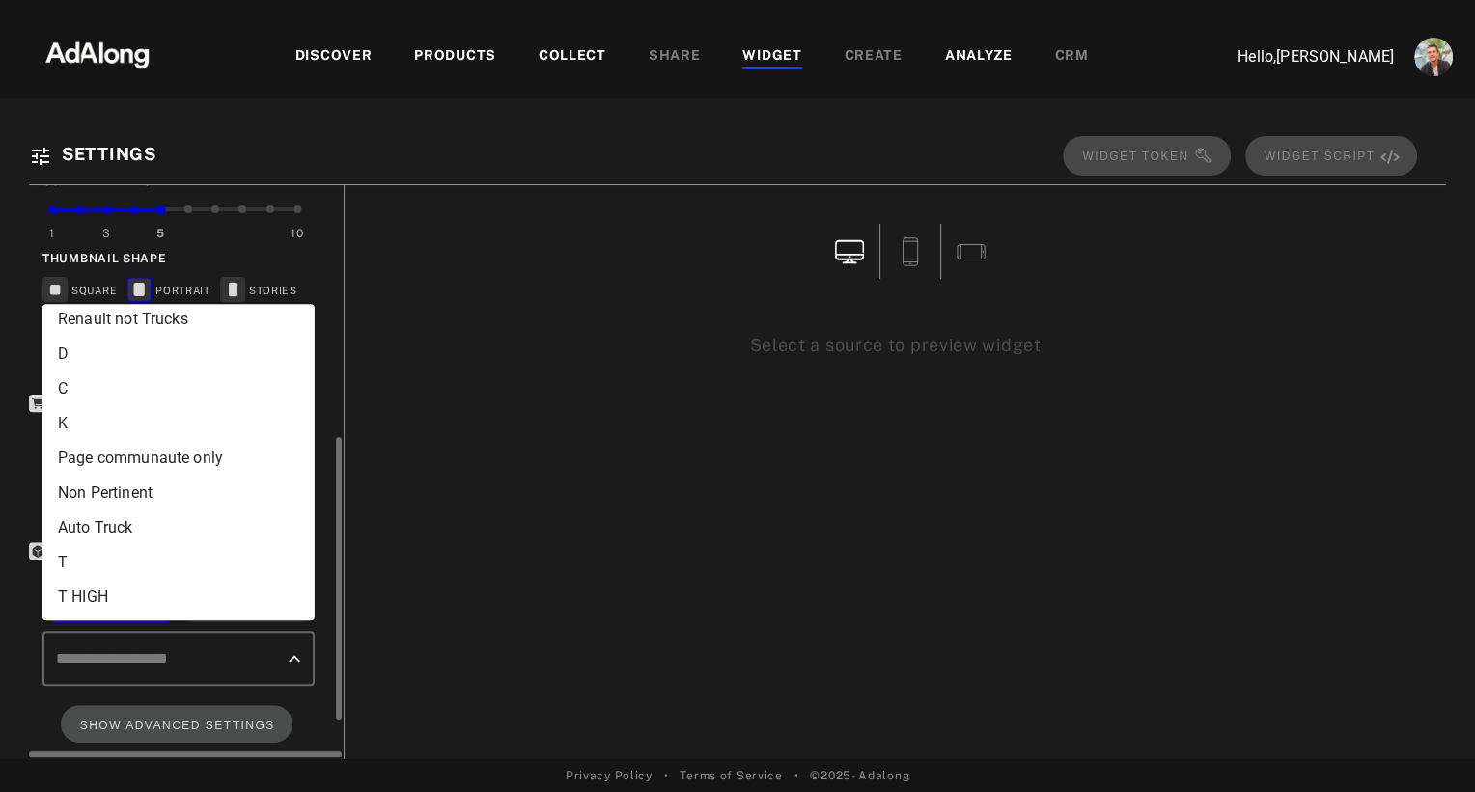
click at [85, 551] on li "T" at bounding box center [178, 562] width 272 height 35
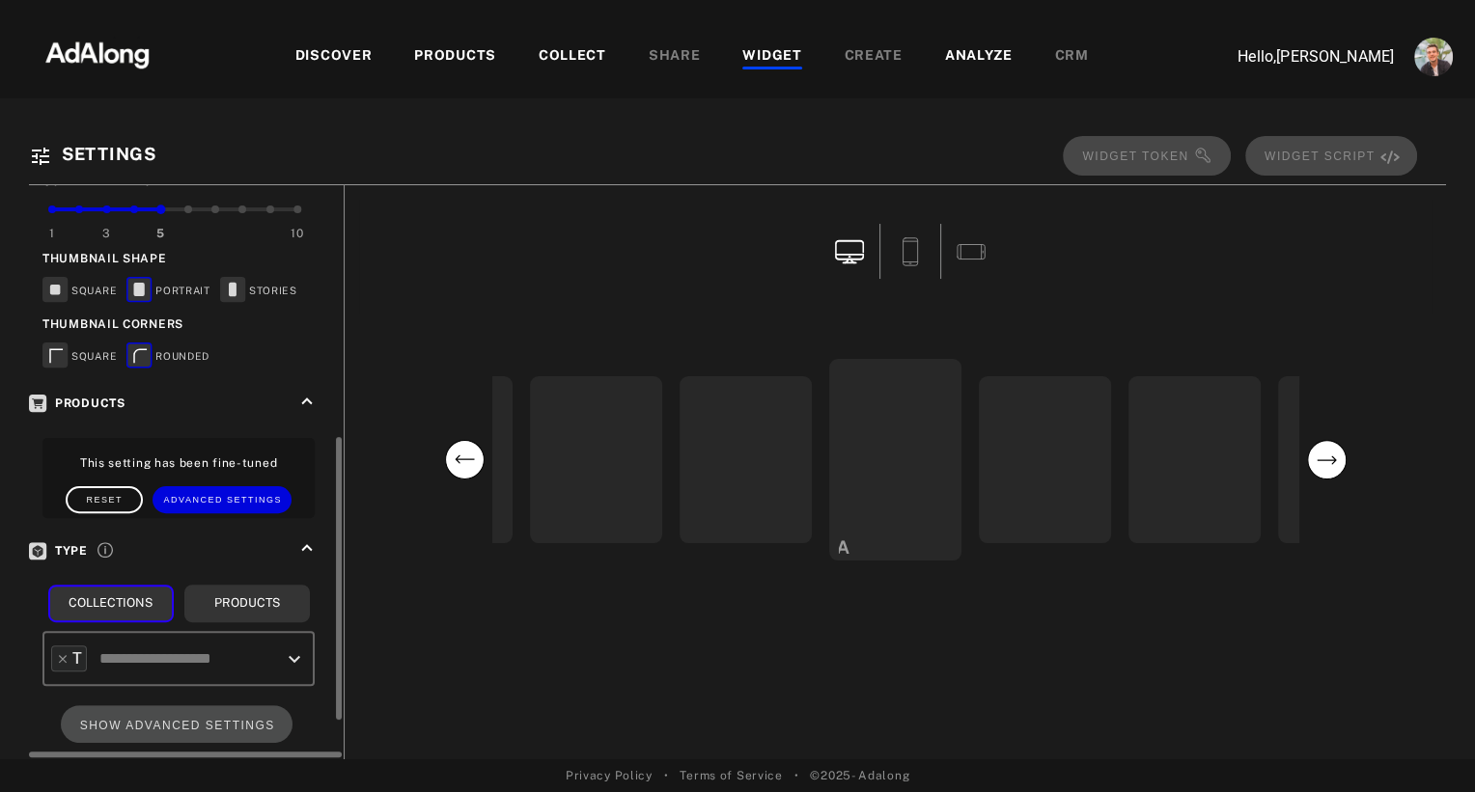
click at [199, 647] on input "text" at bounding box center [186, 659] width 182 height 37
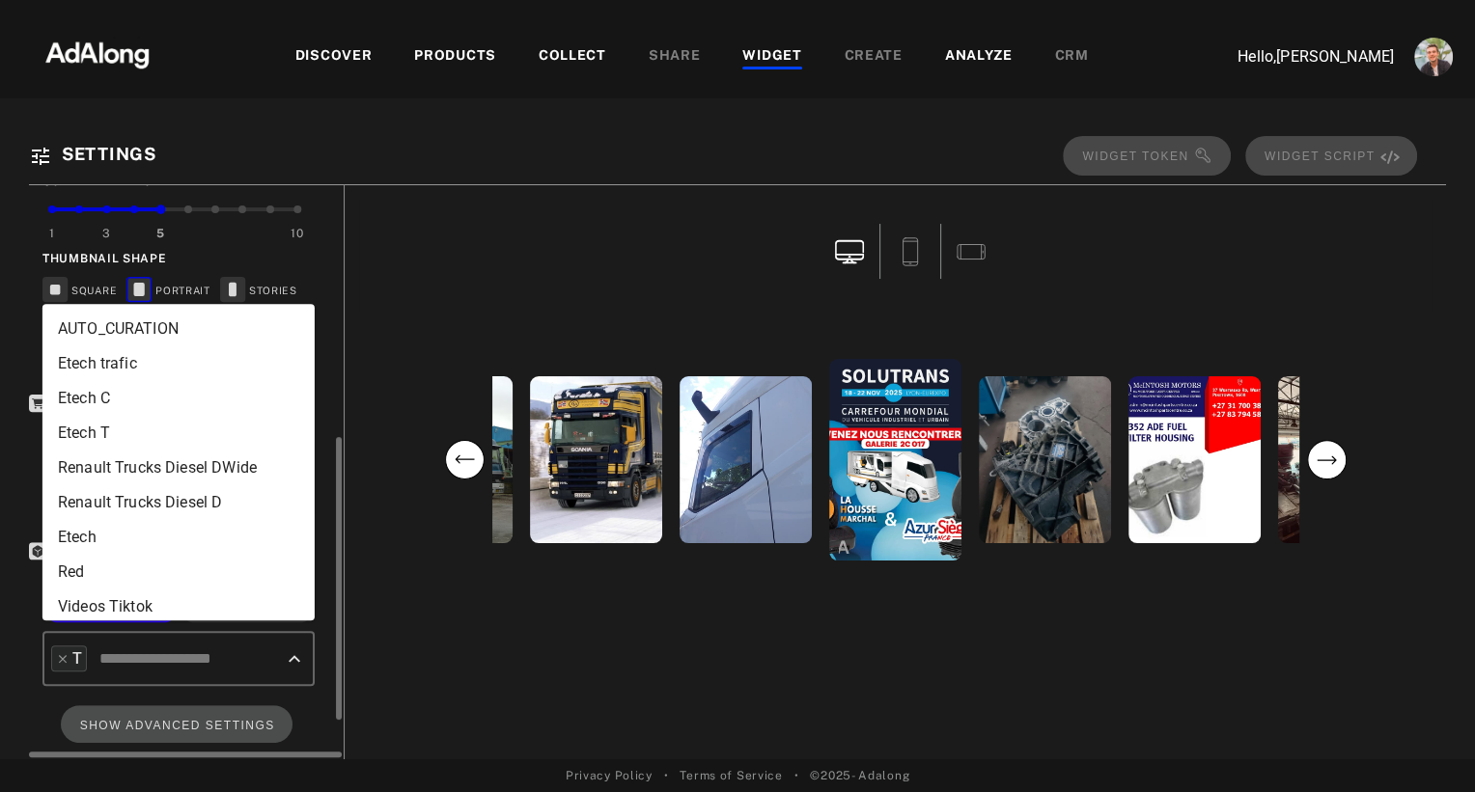
click at [295, 655] on icon "Close" at bounding box center [295, 658] width 12 height 7
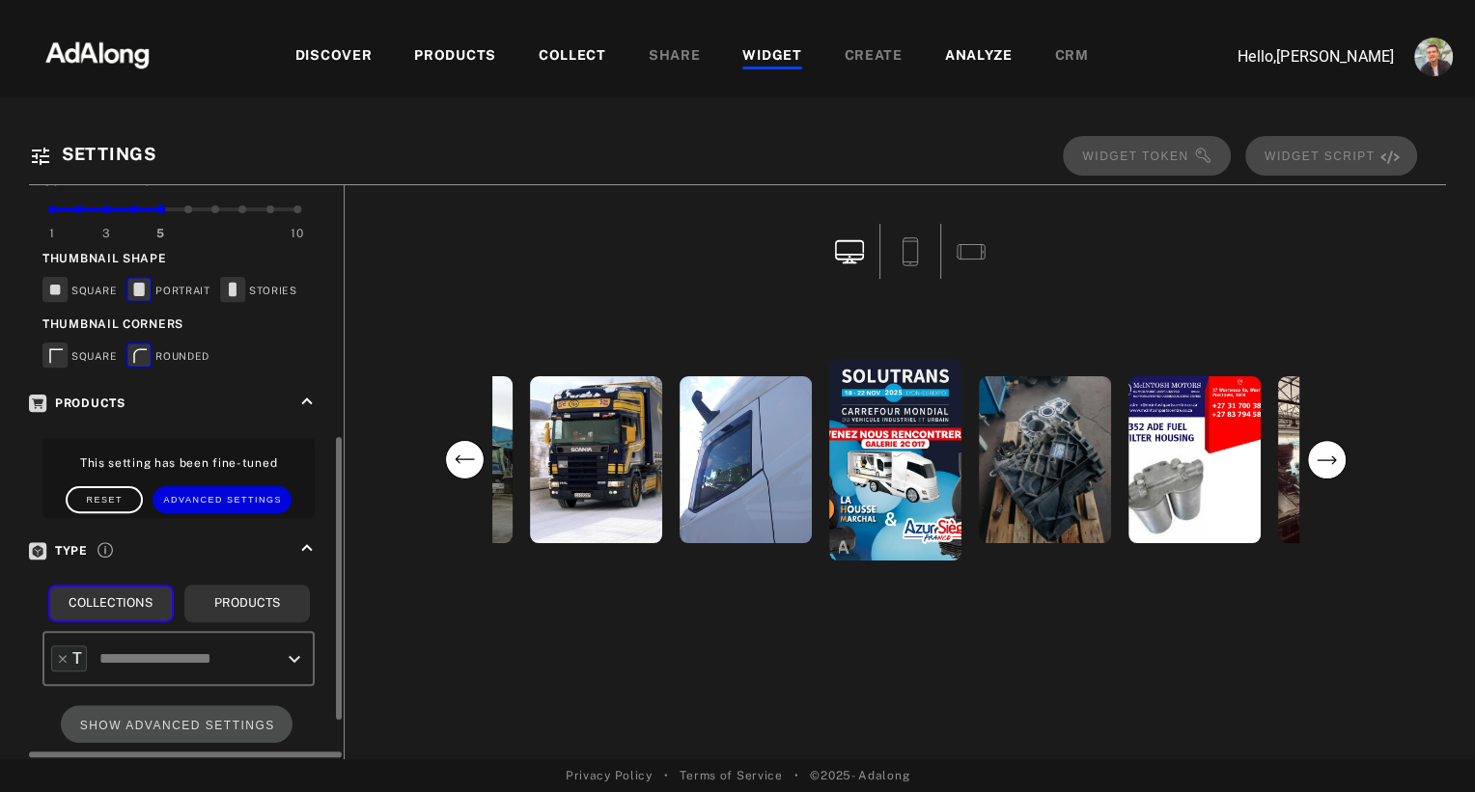
click at [295, 648] on icon "Open" at bounding box center [294, 659] width 23 height 23
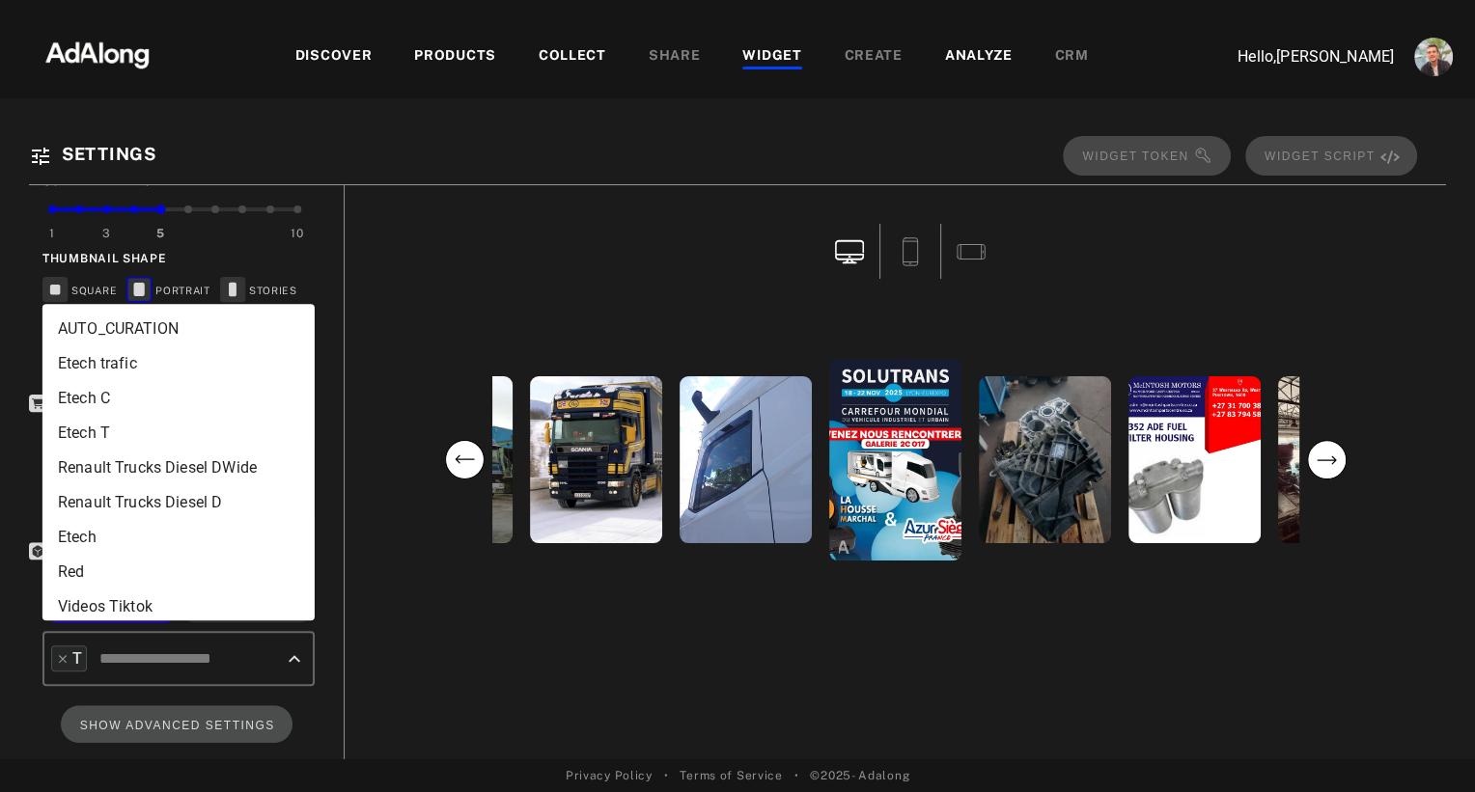
scroll to position [1609, 0]
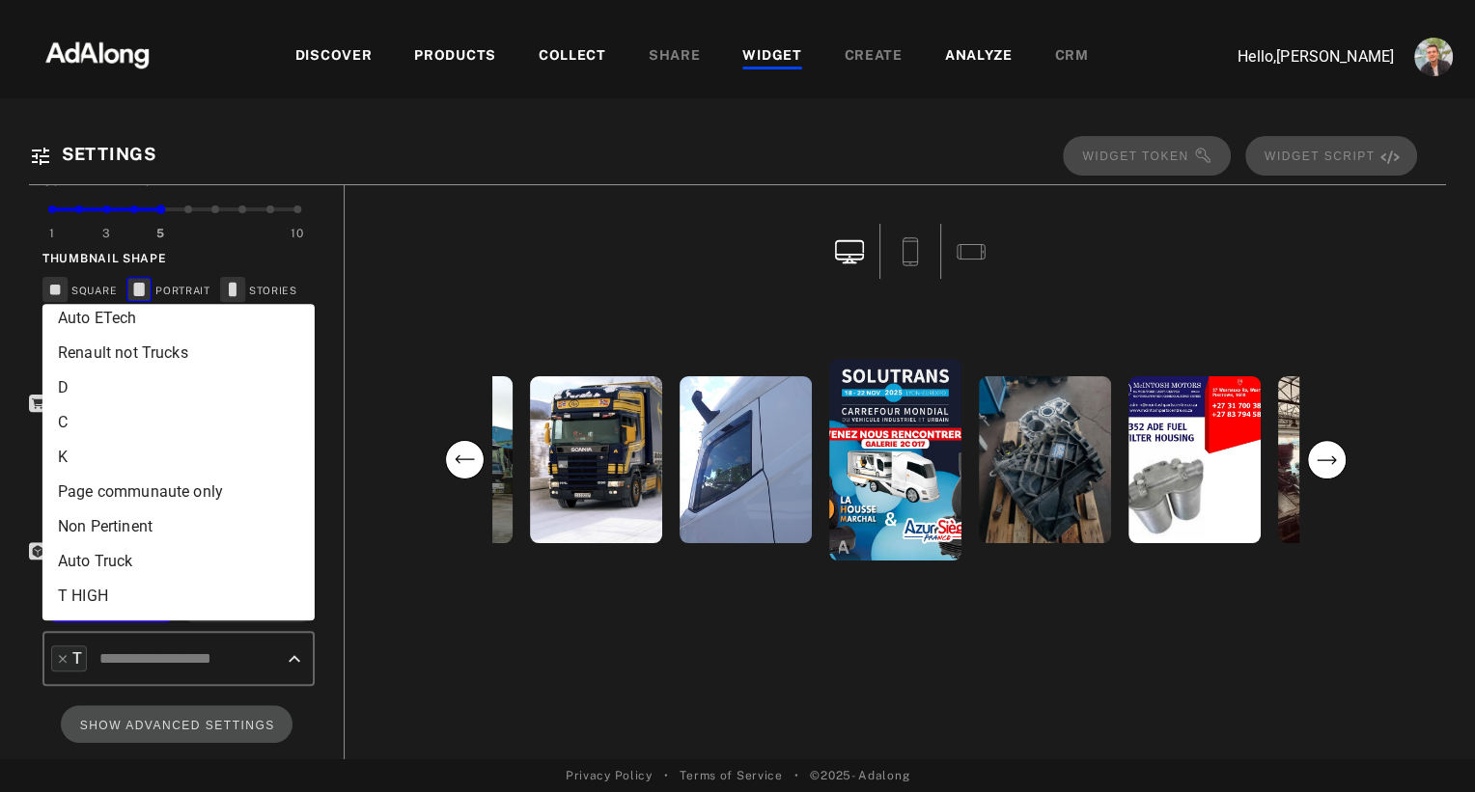
click at [117, 595] on li "T HIGH" at bounding box center [178, 596] width 272 height 35
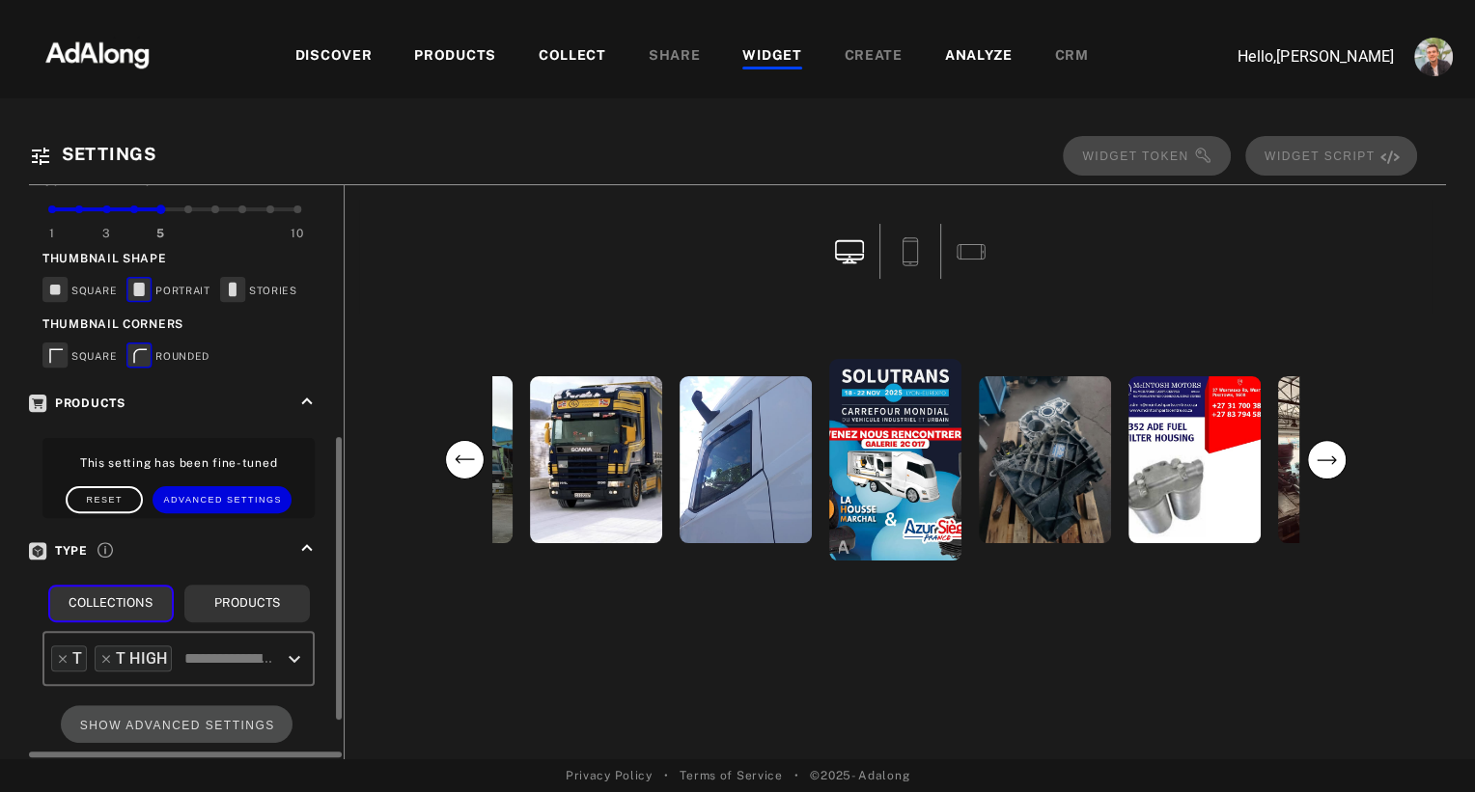
click at [292, 655] on icon "Open" at bounding box center [295, 658] width 12 height 7
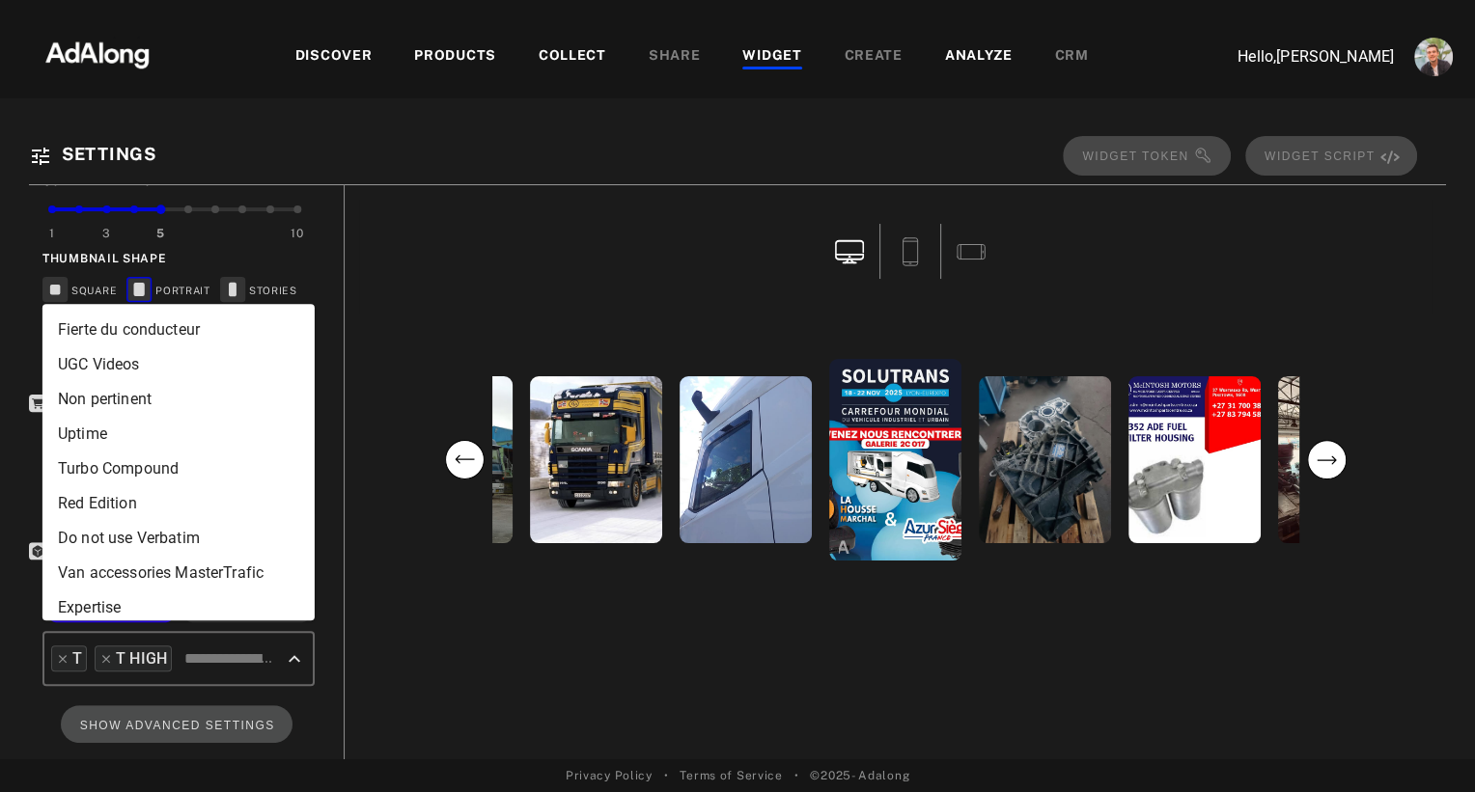
scroll to position [1574, 0]
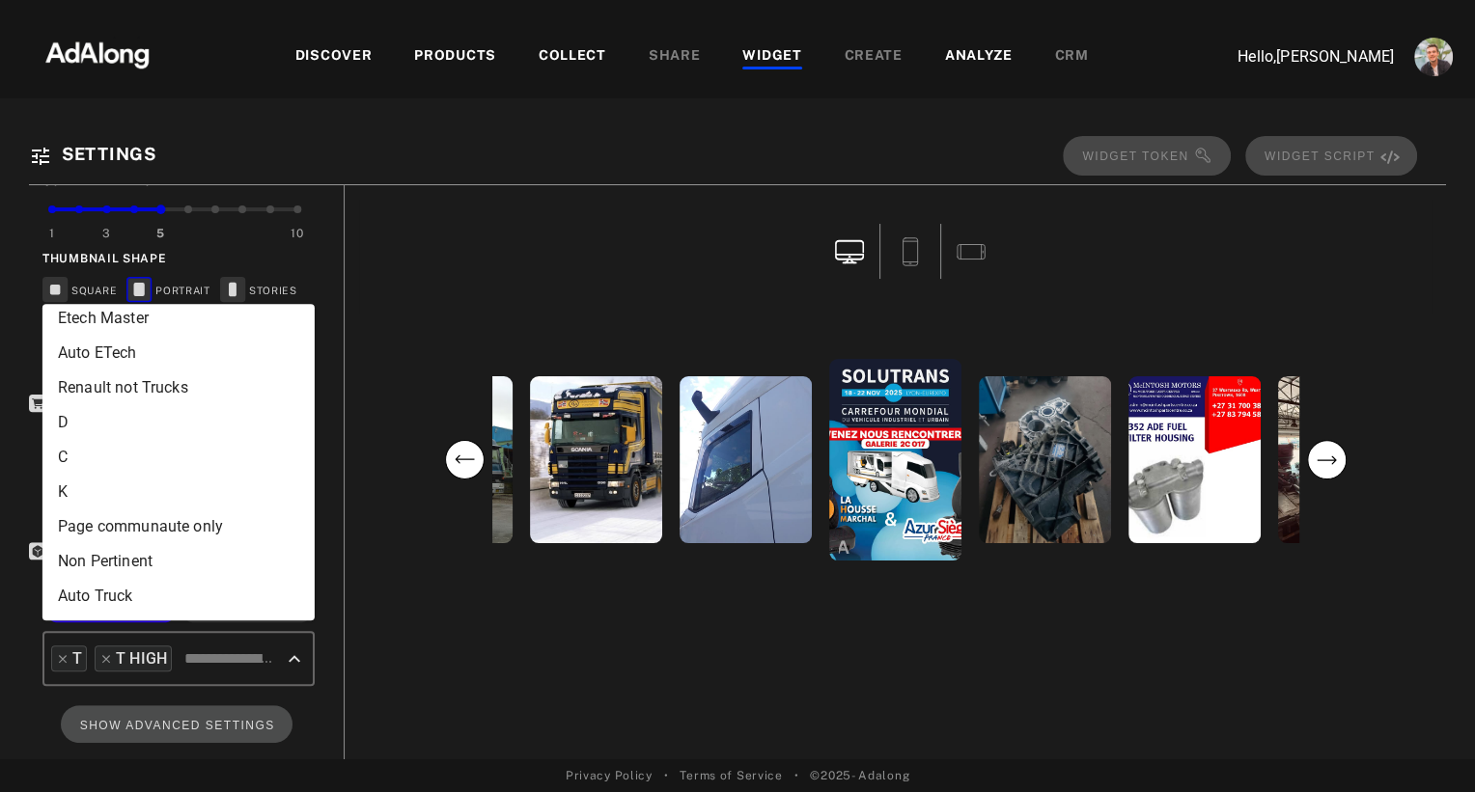
click at [134, 472] on li "C" at bounding box center [178, 457] width 272 height 35
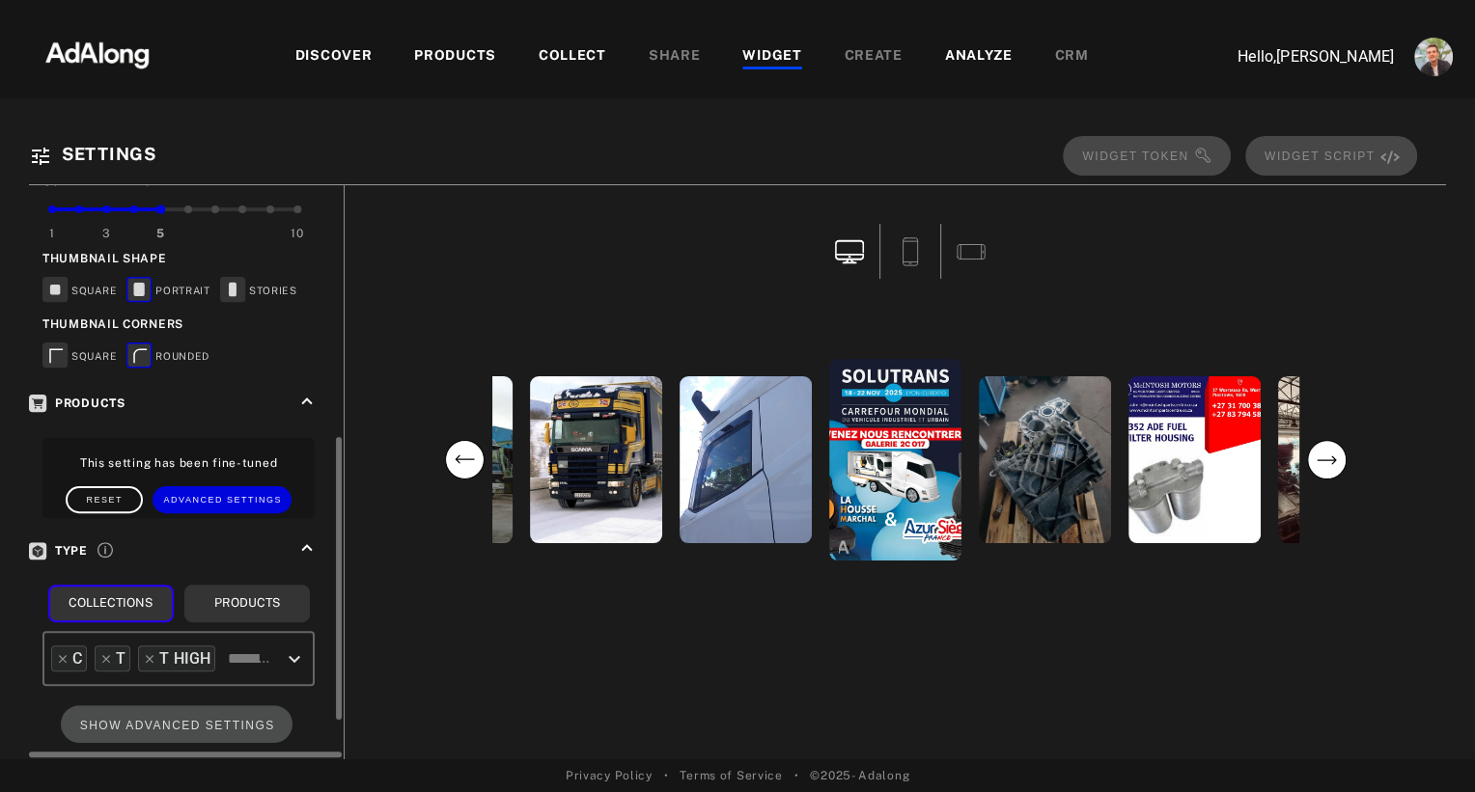
click at [294, 659] on icon "Open" at bounding box center [294, 659] width 23 height 23
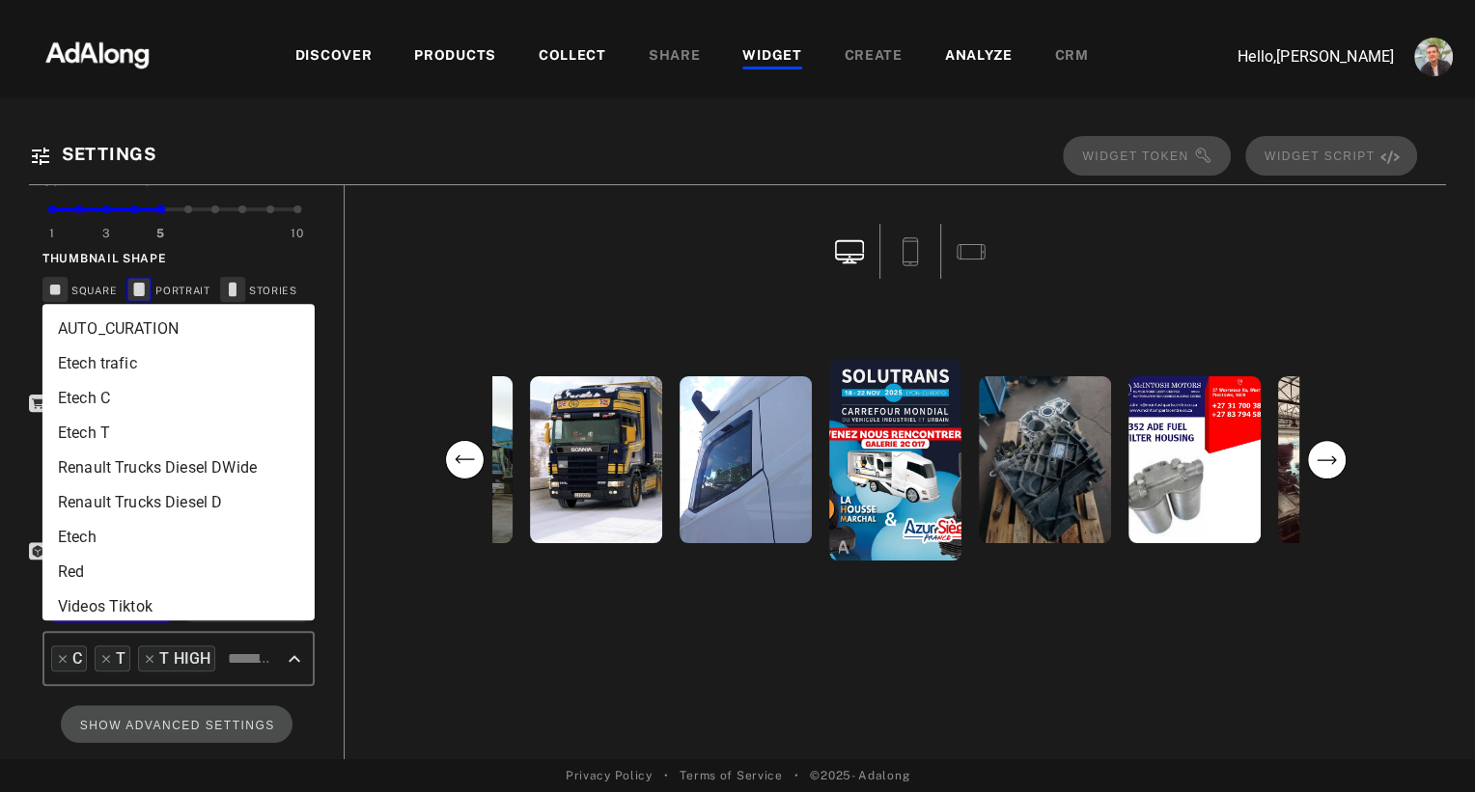
scroll to position [1539, 0]
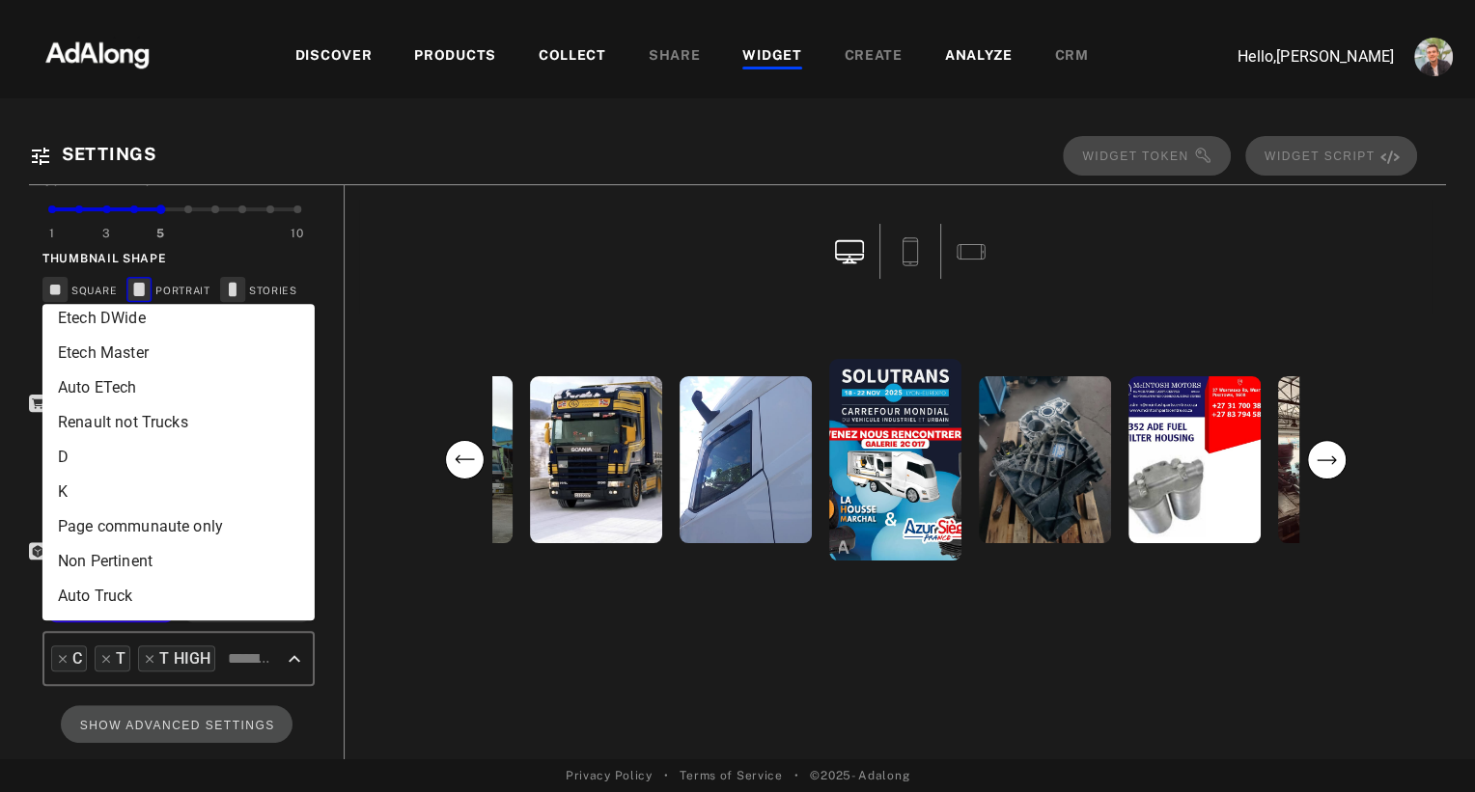
click at [121, 445] on li "D" at bounding box center [178, 457] width 272 height 35
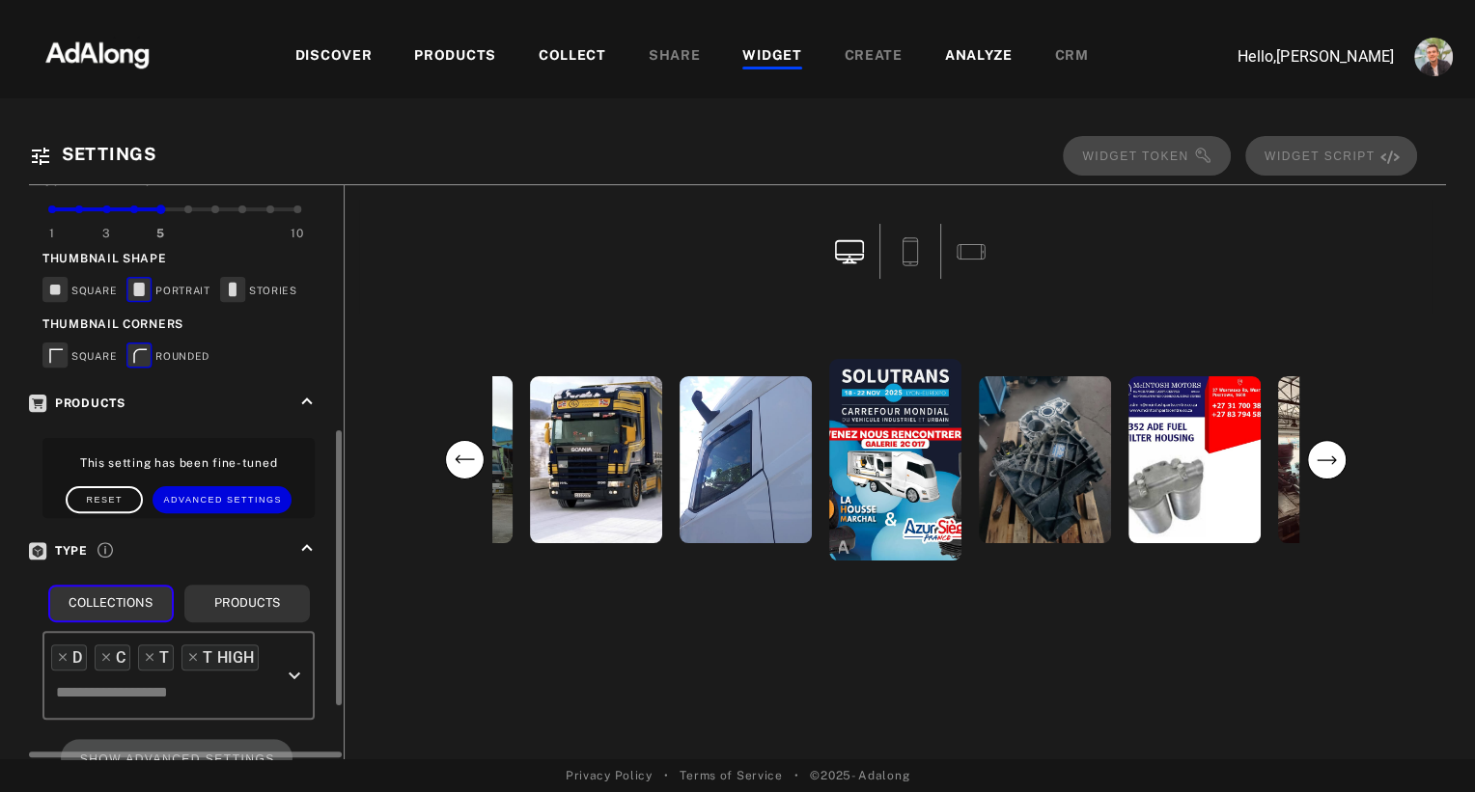
click at [295, 669] on icon "Open" at bounding box center [294, 675] width 23 height 23
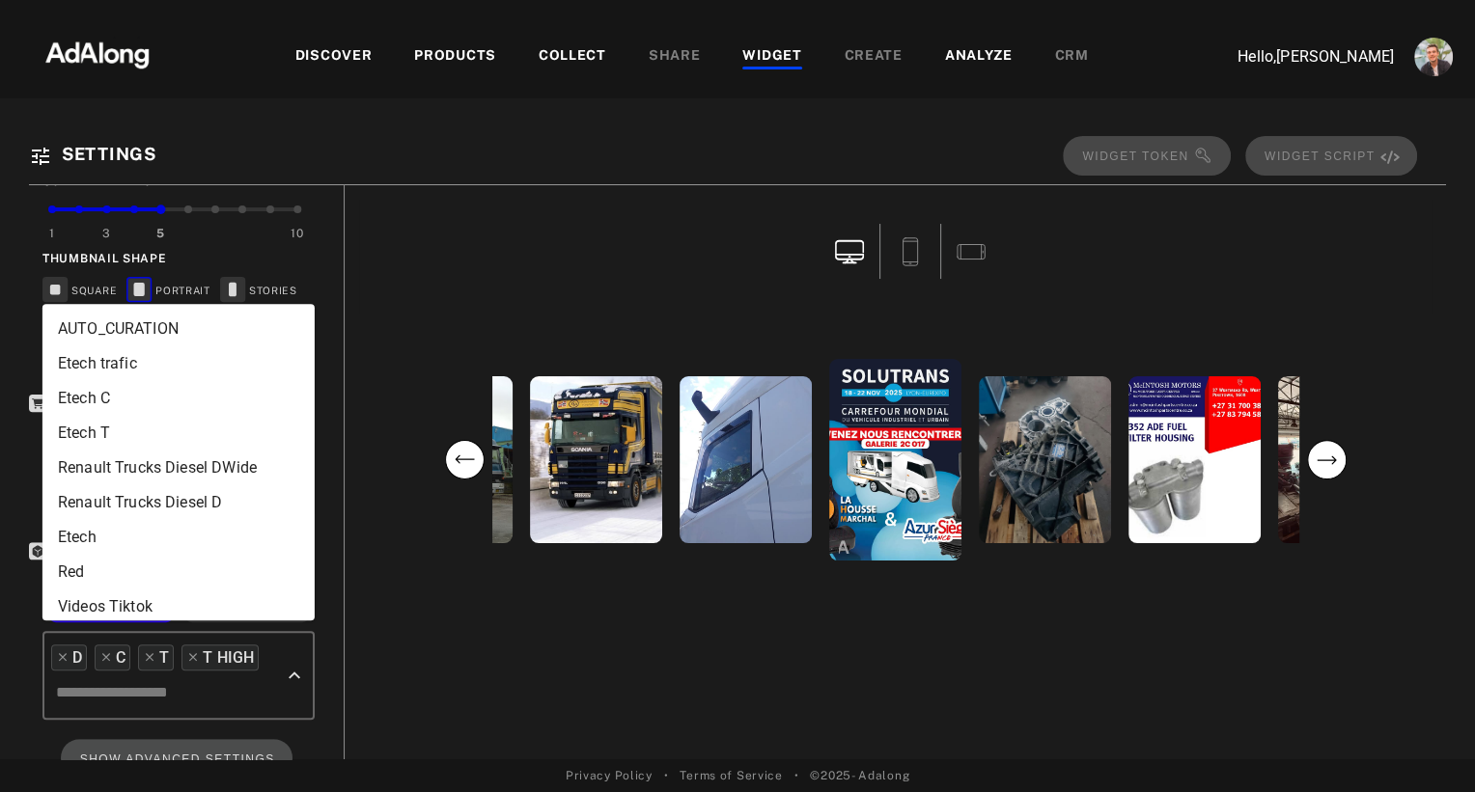
scroll to position [1504, 0]
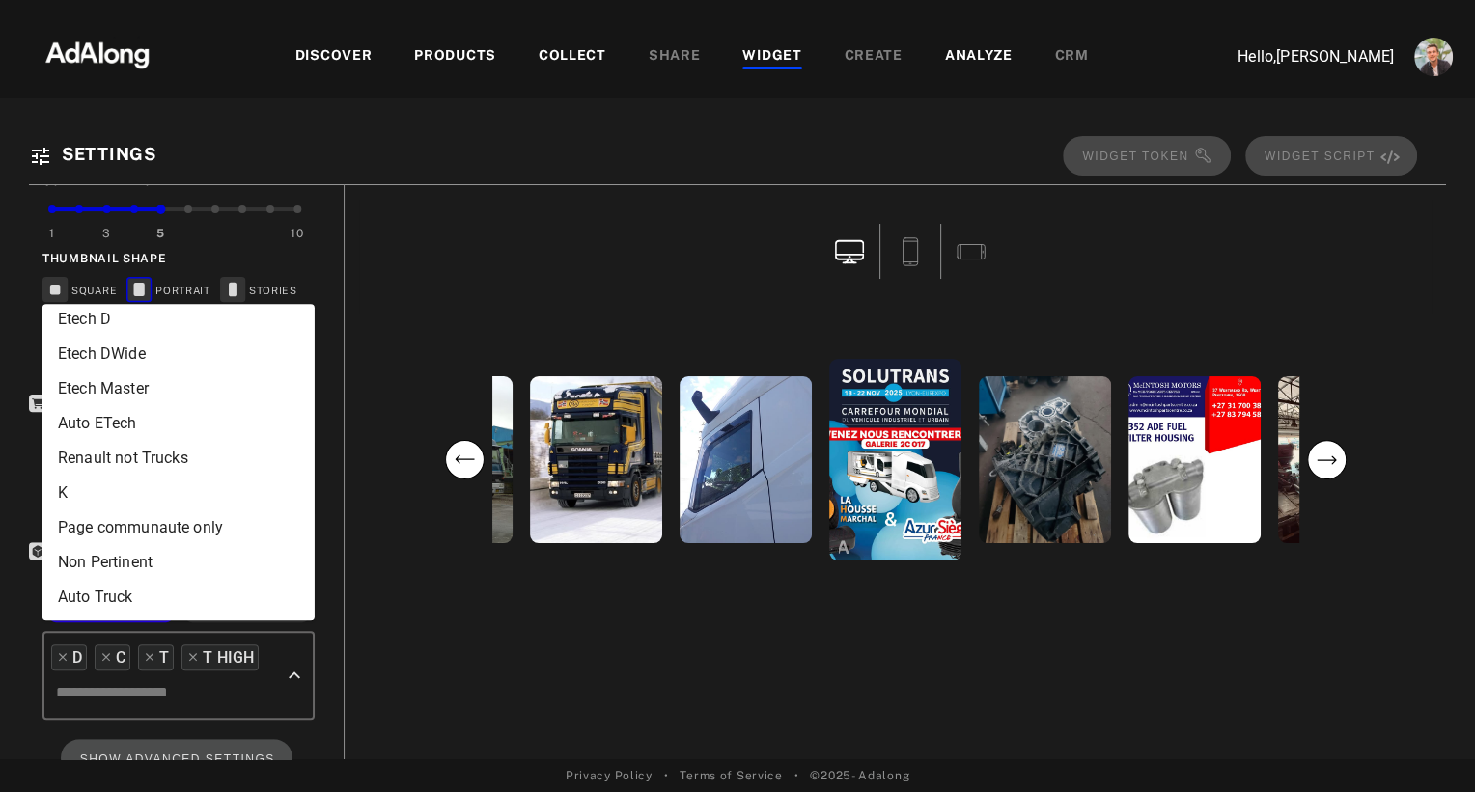
click at [124, 476] on li "K" at bounding box center [178, 493] width 272 height 35
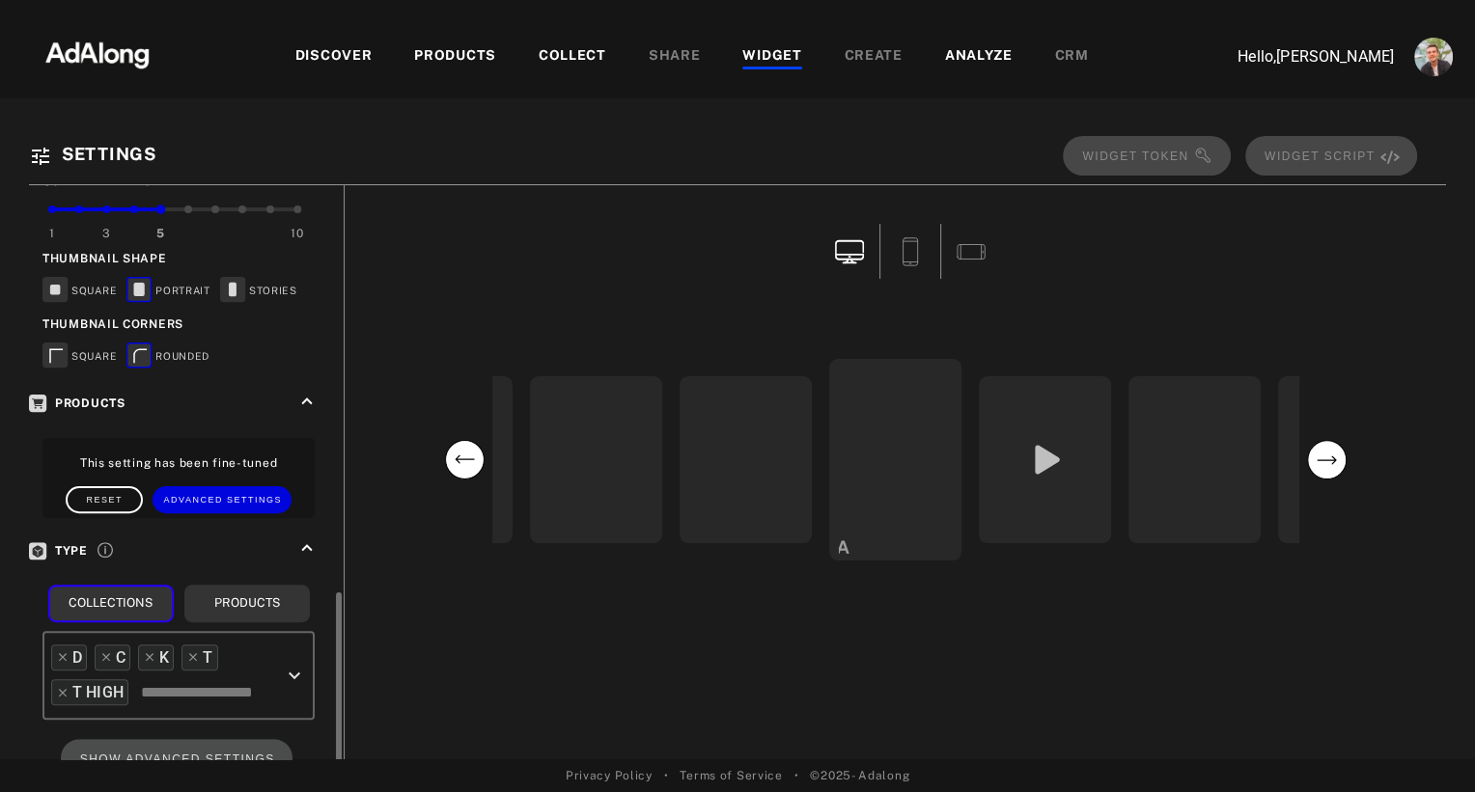
scroll to position [621, 0]
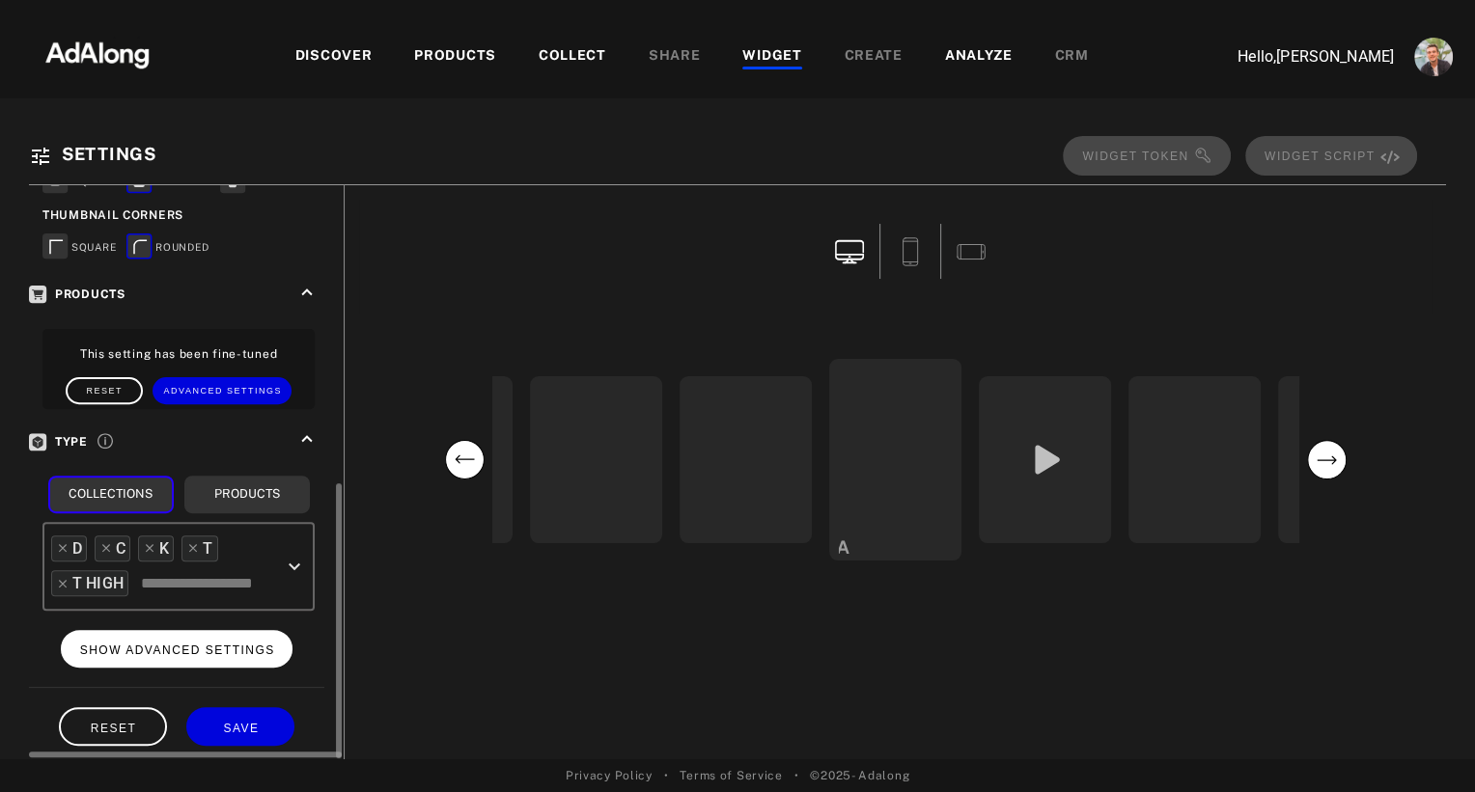
click at [141, 644] on span "SHOW ADVANCED SETTINGS" at bounding box center [177, 651] width 195 height 14
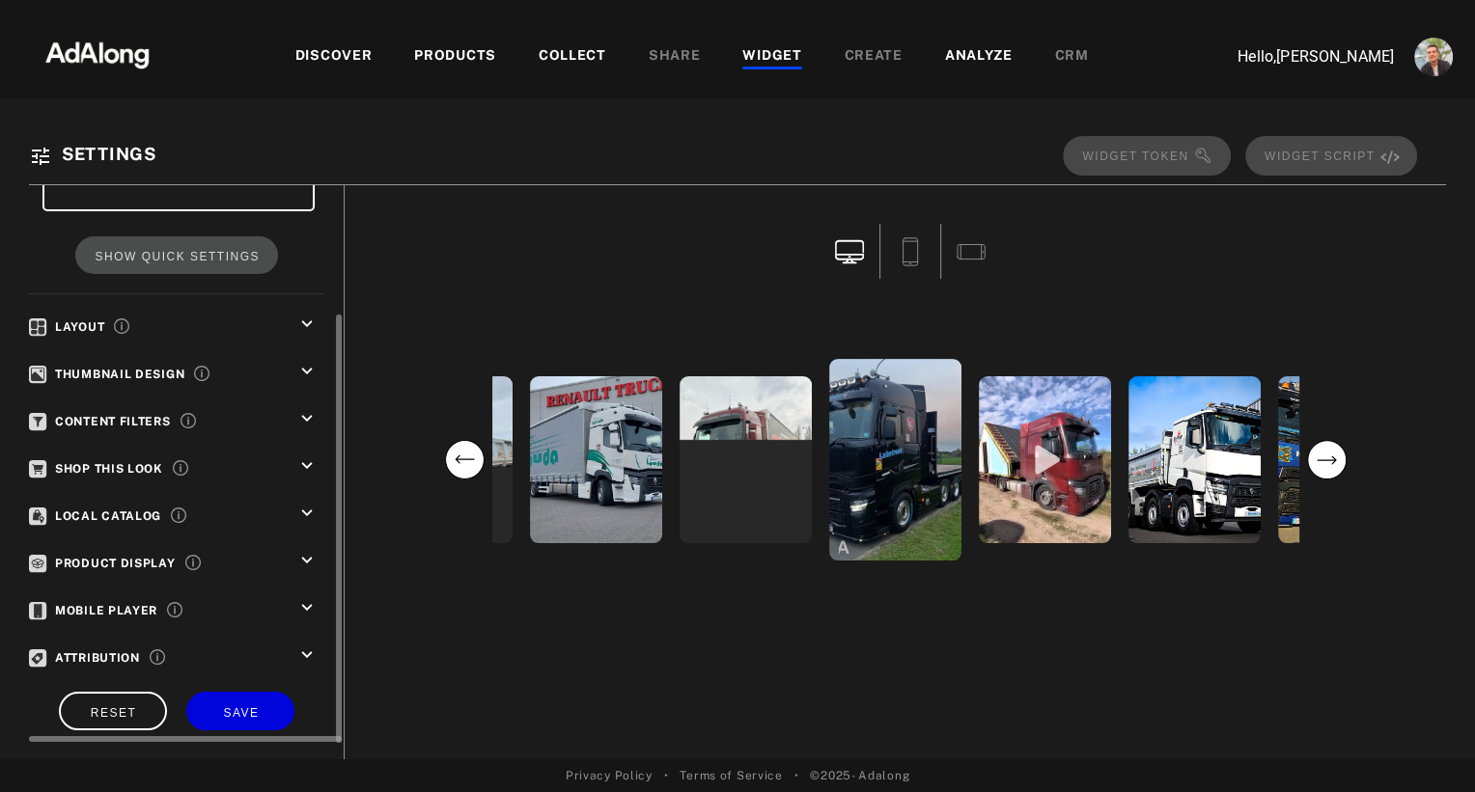
scroll to position [194, 0]
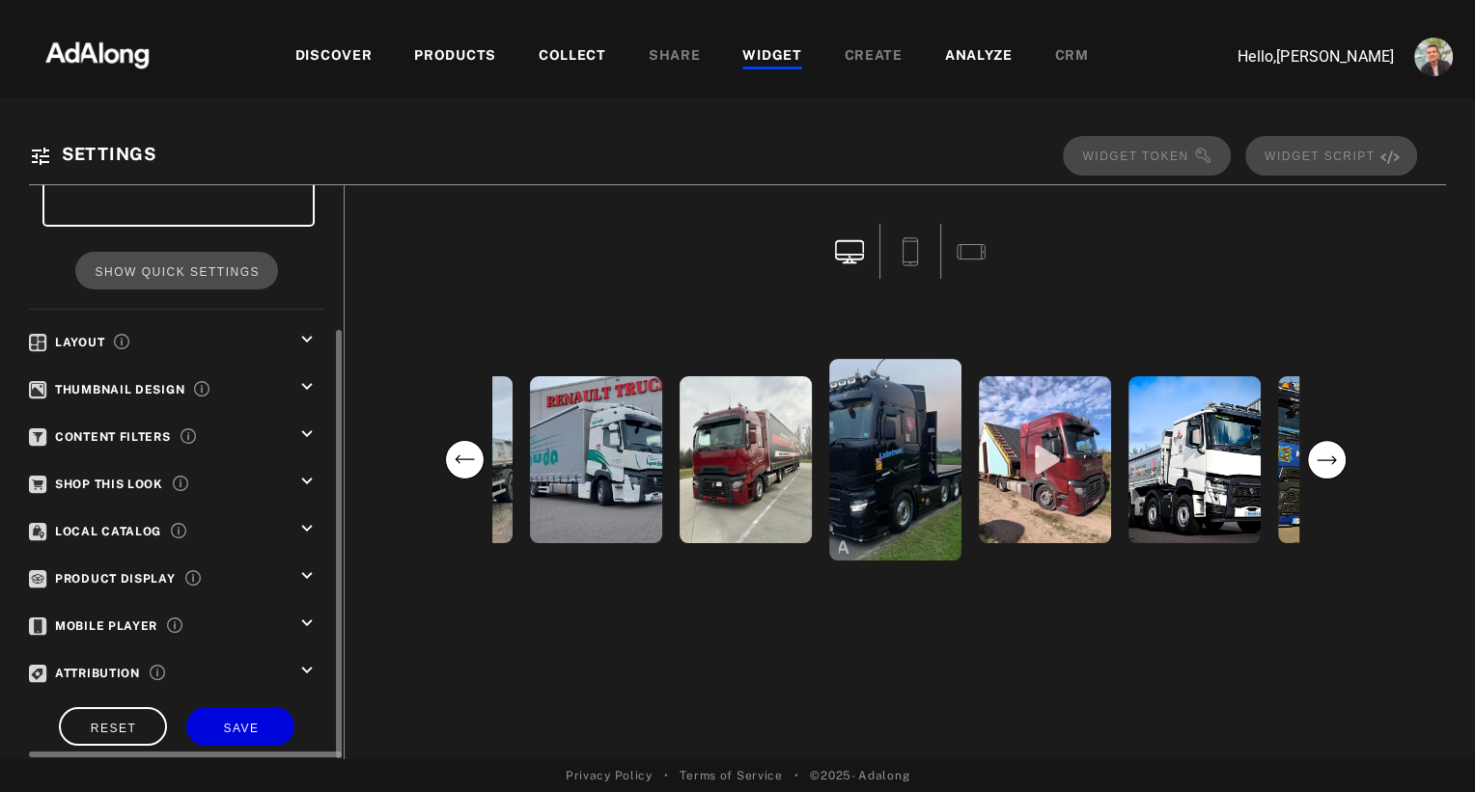
click at [294, 471] on div "Shop This Look keyboard_arrow_down" at bounding box center [176, 485] width 295 height 28
click at [311, 474] on icon "keyboard_arrow_down" at bounding box center [306, 481] width 21 height 21
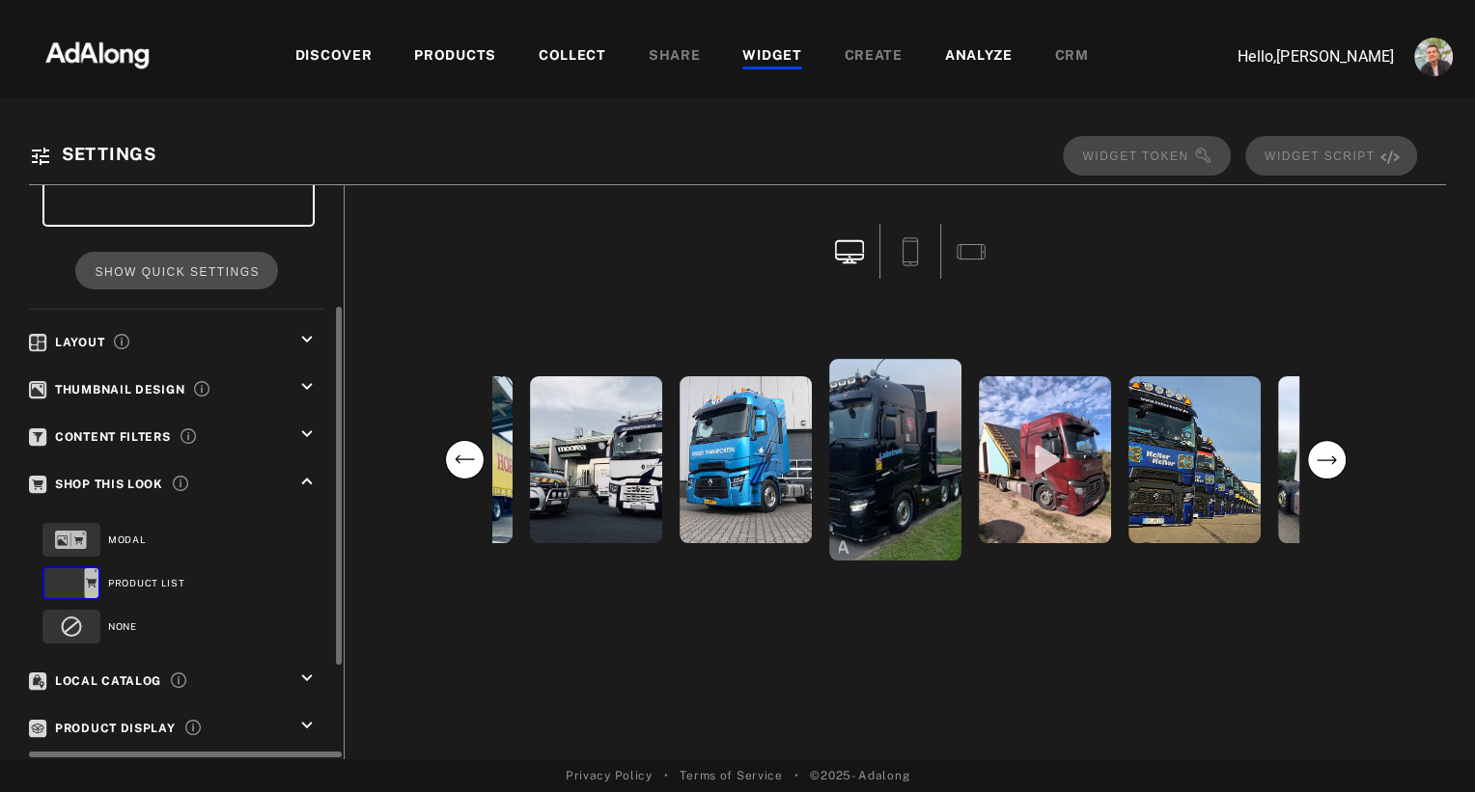
click at [66, 539] on rect at bounding box center [71, 540] width 32 height 18
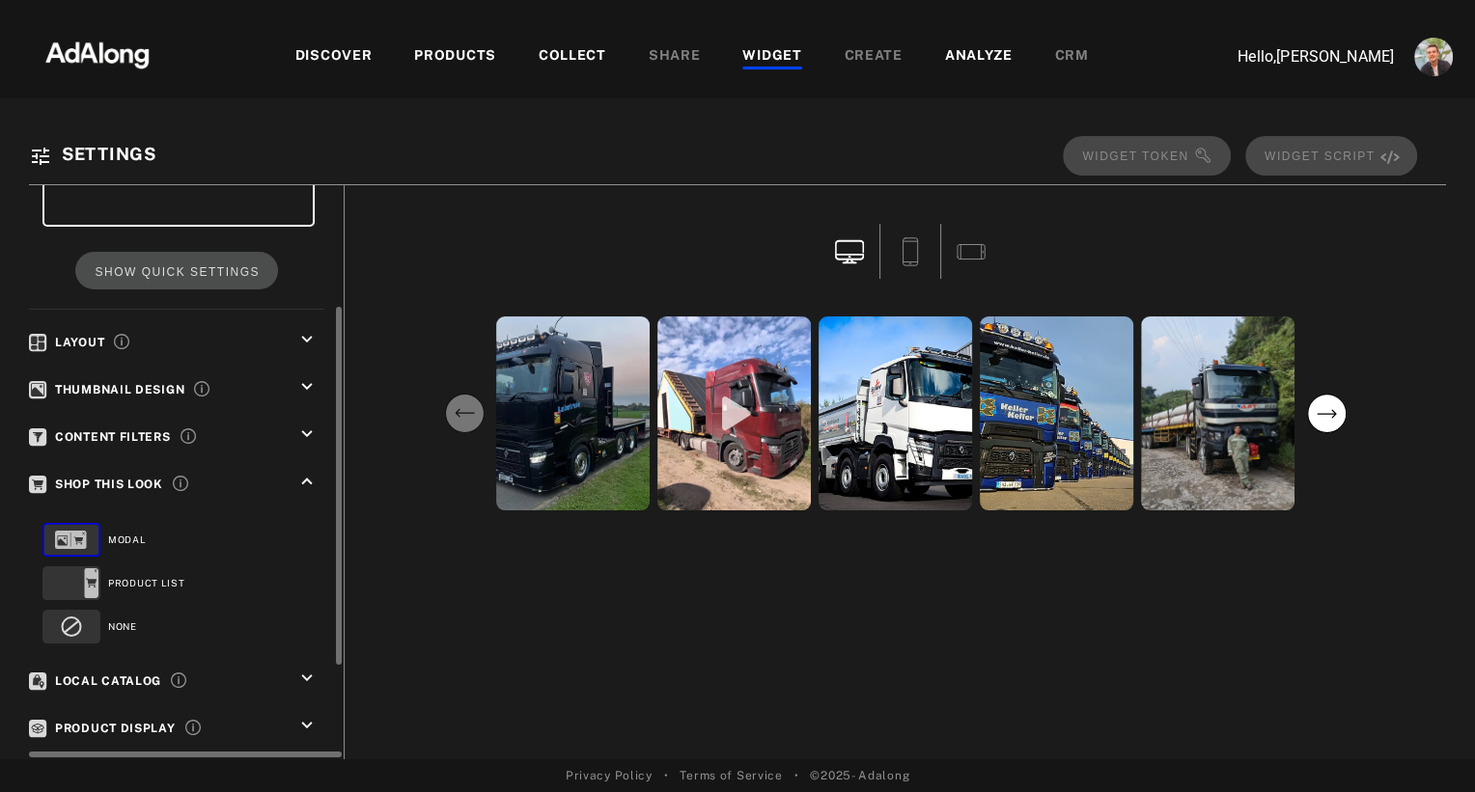
click at [69, 622] on circle at bounding box center [72, 627] width 18 height 18
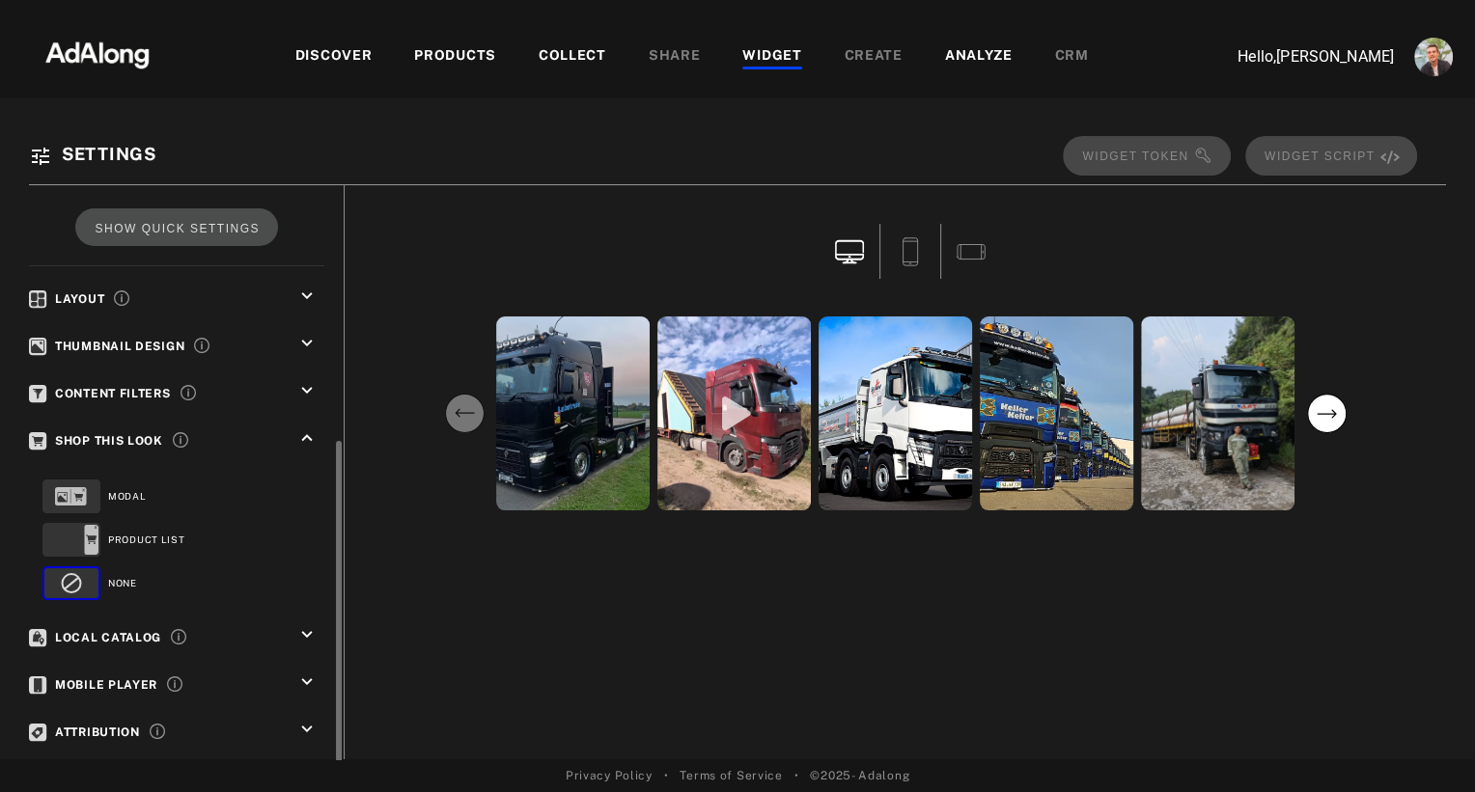
scroll to position [297, 0]
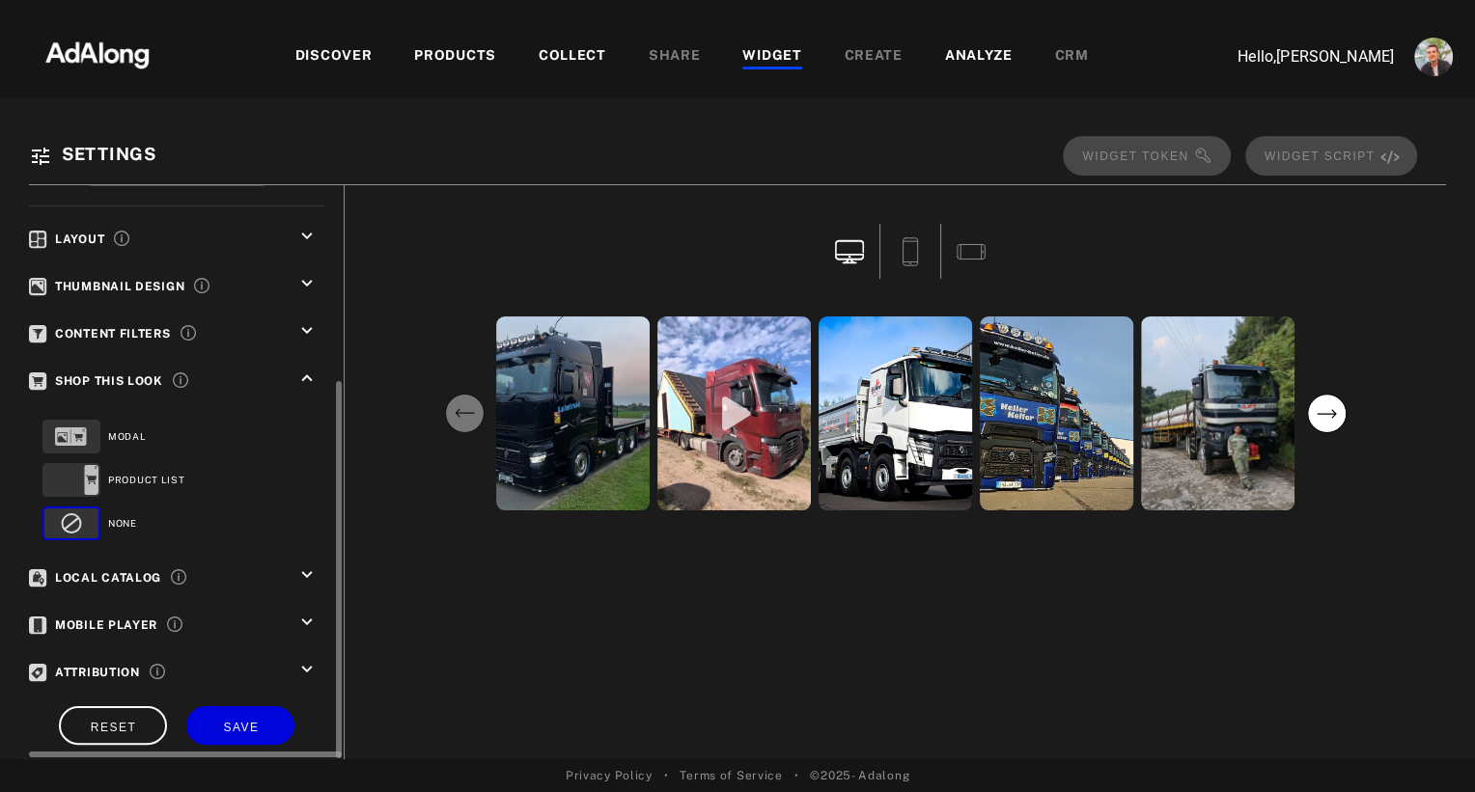
click at [301, 565] on icon "keyboard_arrow_down" at bounding box center [306, 575] width 21 height 21
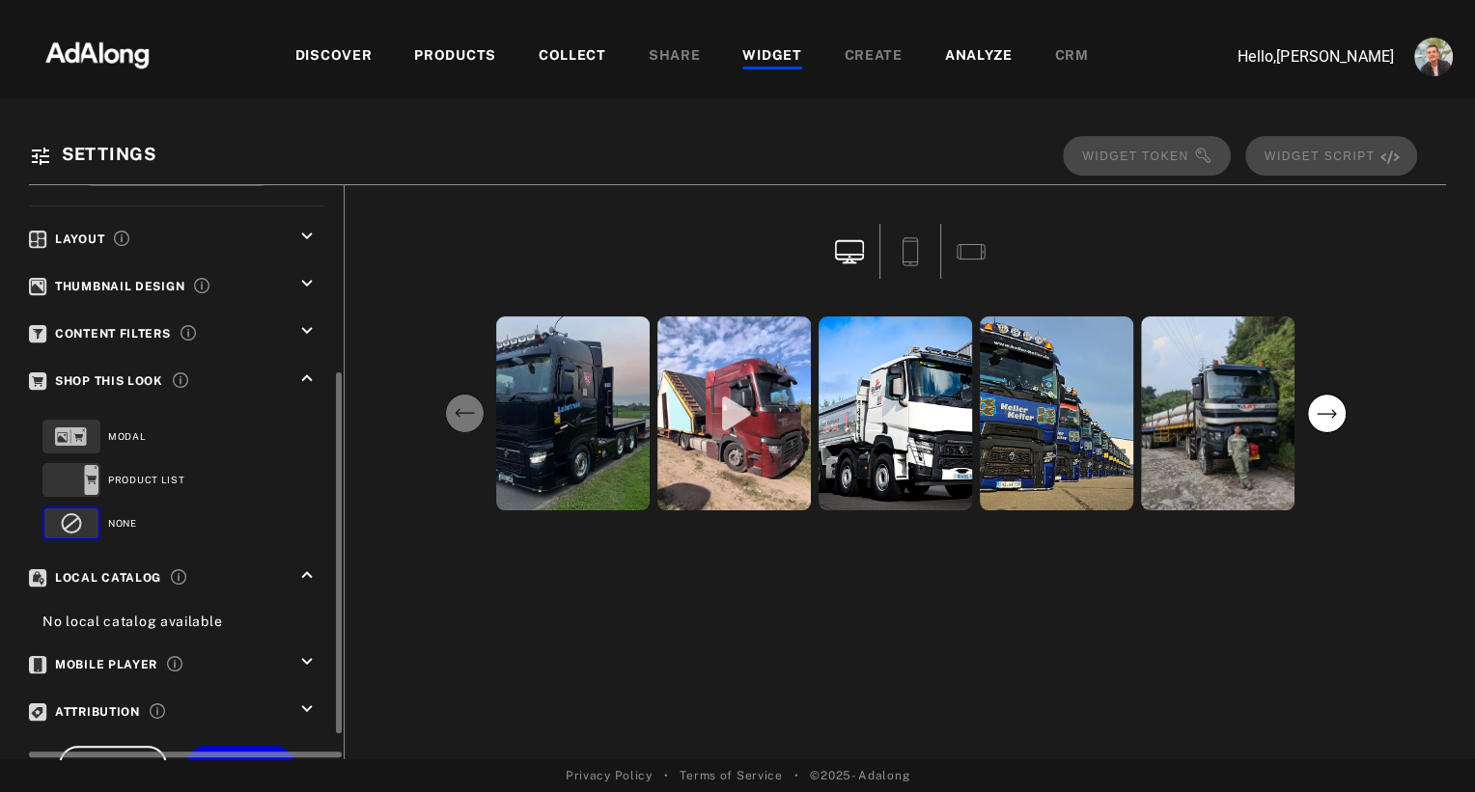
click at [301, 565] on icon "keyboard_arrow_up" at bounding box center [306, 575] width 21 height 21
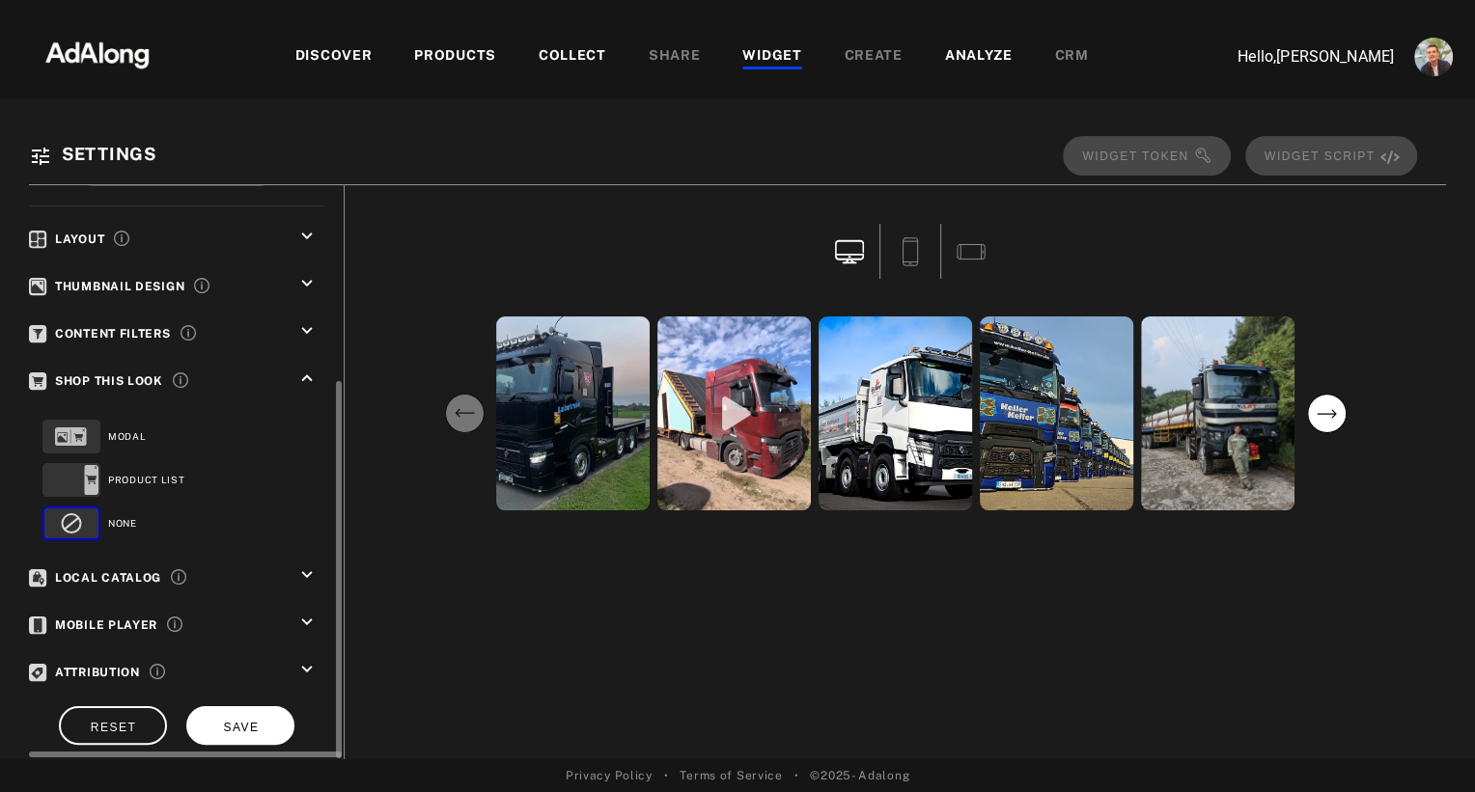
click at [254, 721] on span "SAVE" at bounding box center [241, 728] width 36 height 14
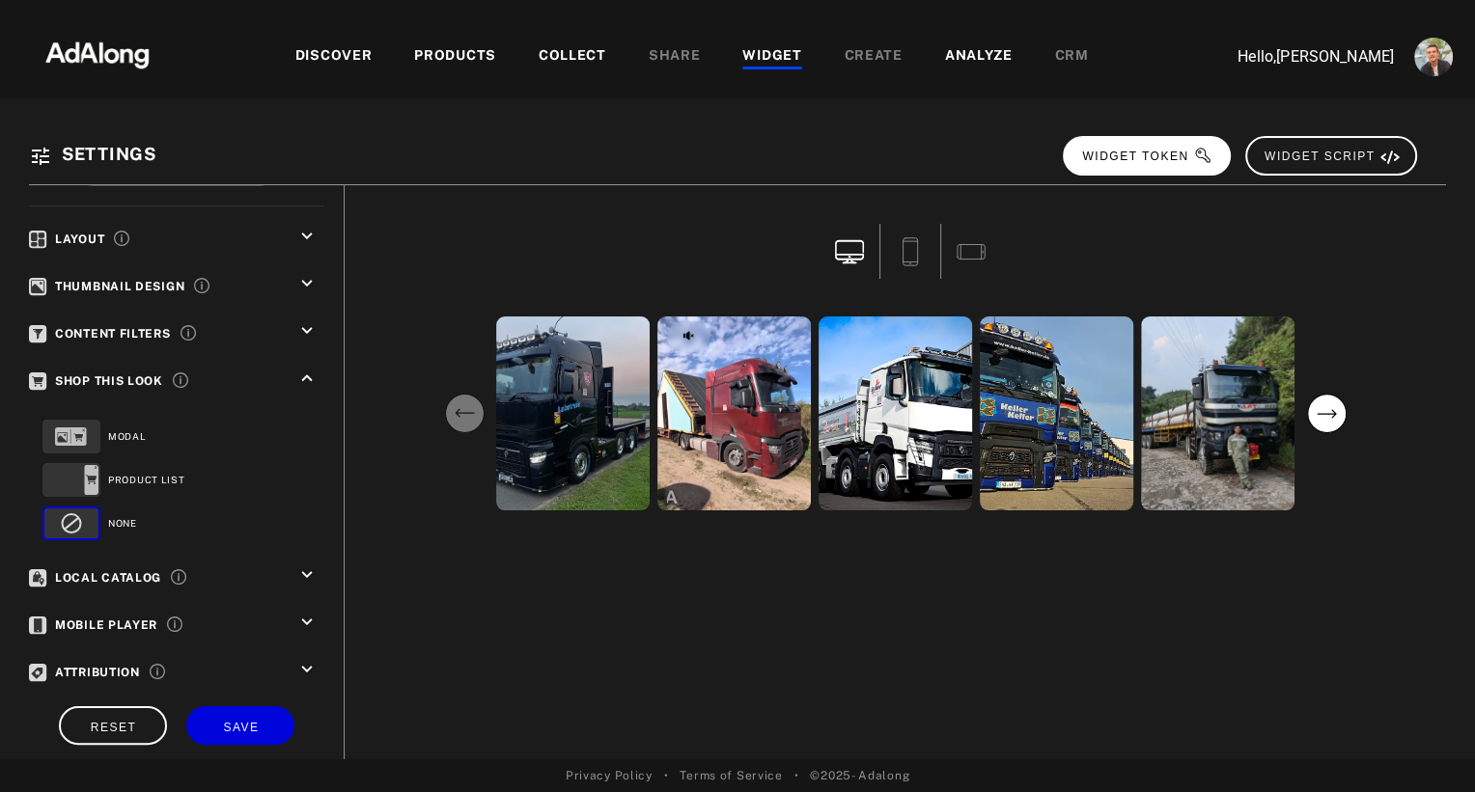
click at [1118, 157] on span "WIDGET TOKEN" at bounding box center [1147, 157] width 130 height 14
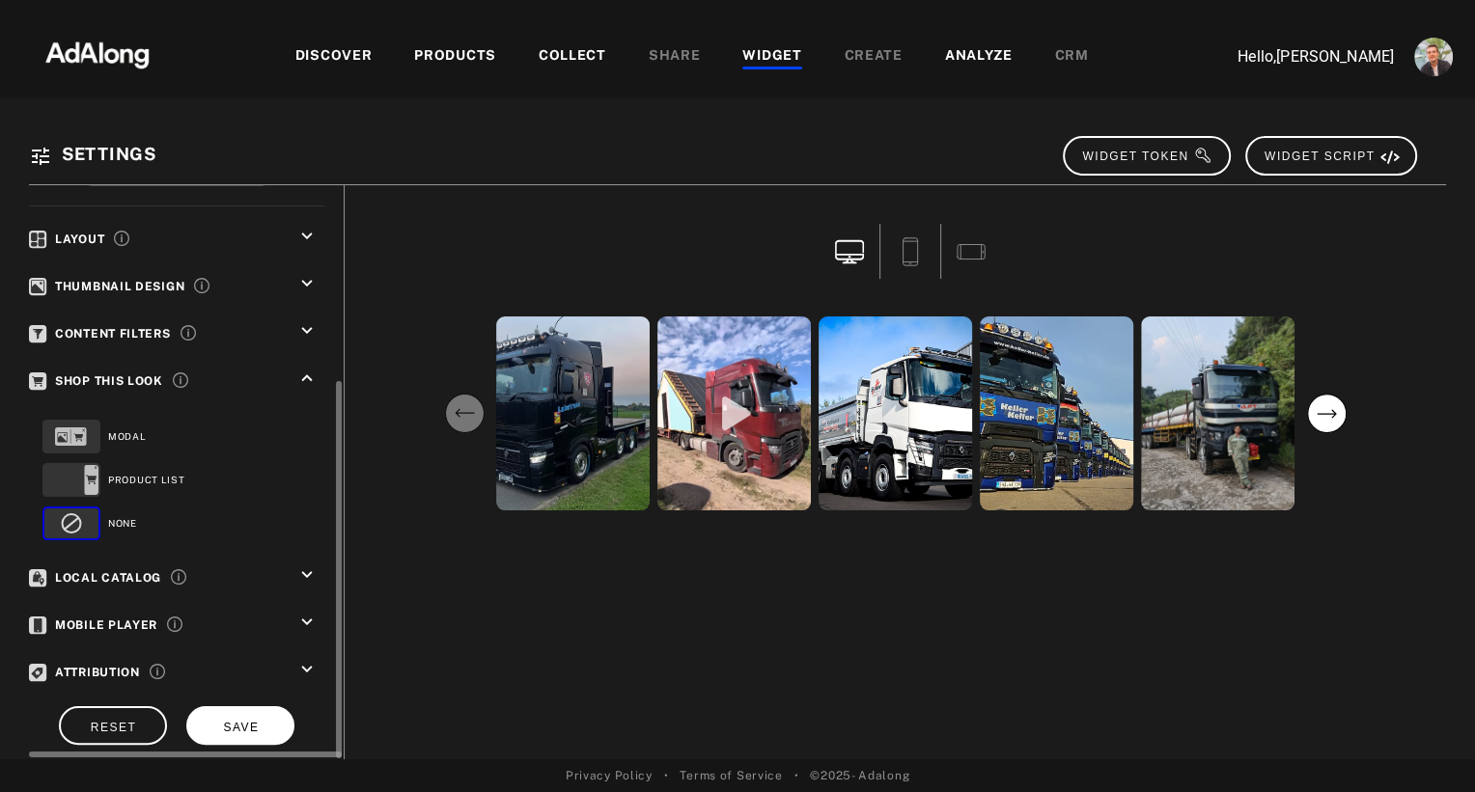
click at [252, 721] on span "SAVE" at bounding box center [241, 728] width 36 height 14
